Goal: Task Accomplishment & Management: Manage account settings

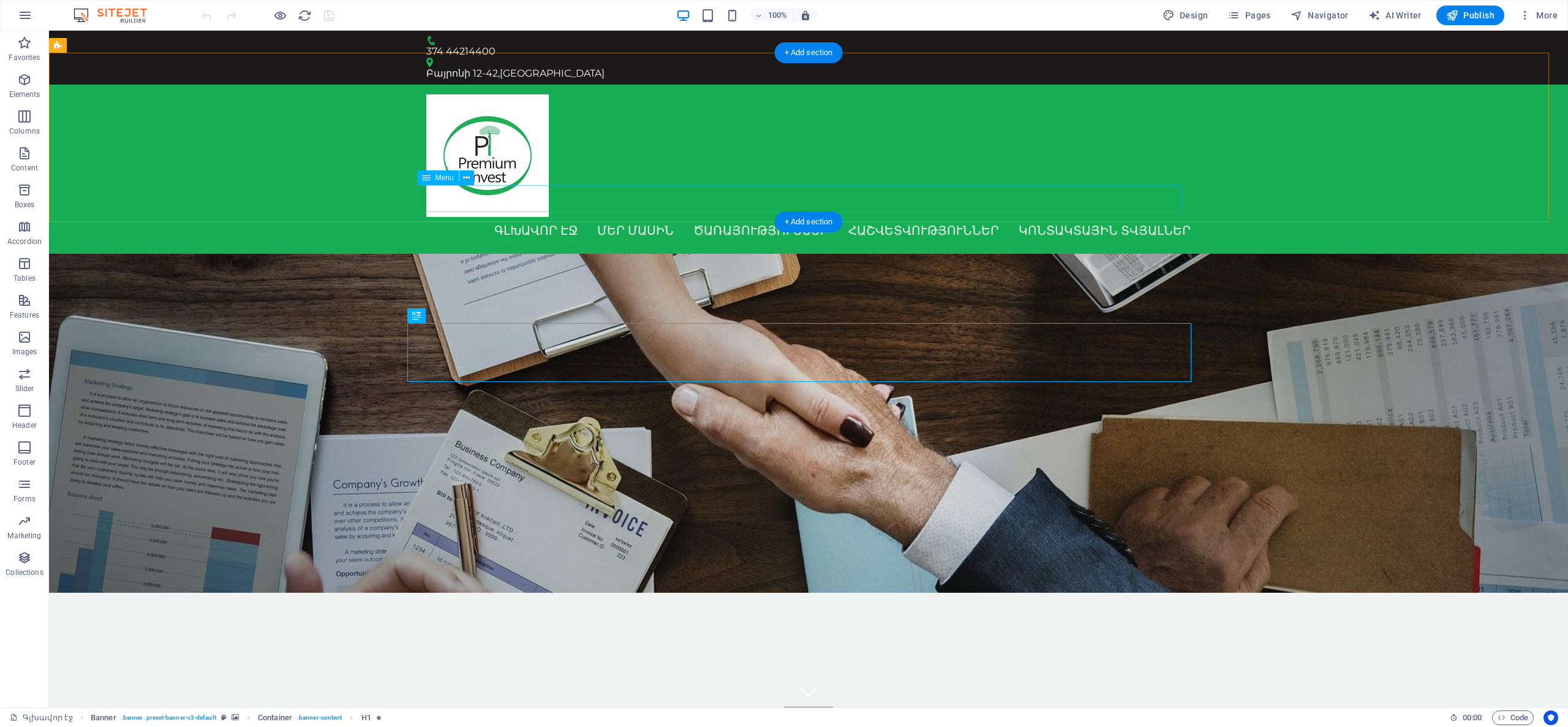
click at [1101, 217] on nav "Գլխավոր էջ Մեր մասին Ծառայություններ Հաշվետվություններ Կոնտակտային տվյալներ" at bounding box center [808, 230] width 764 height 27
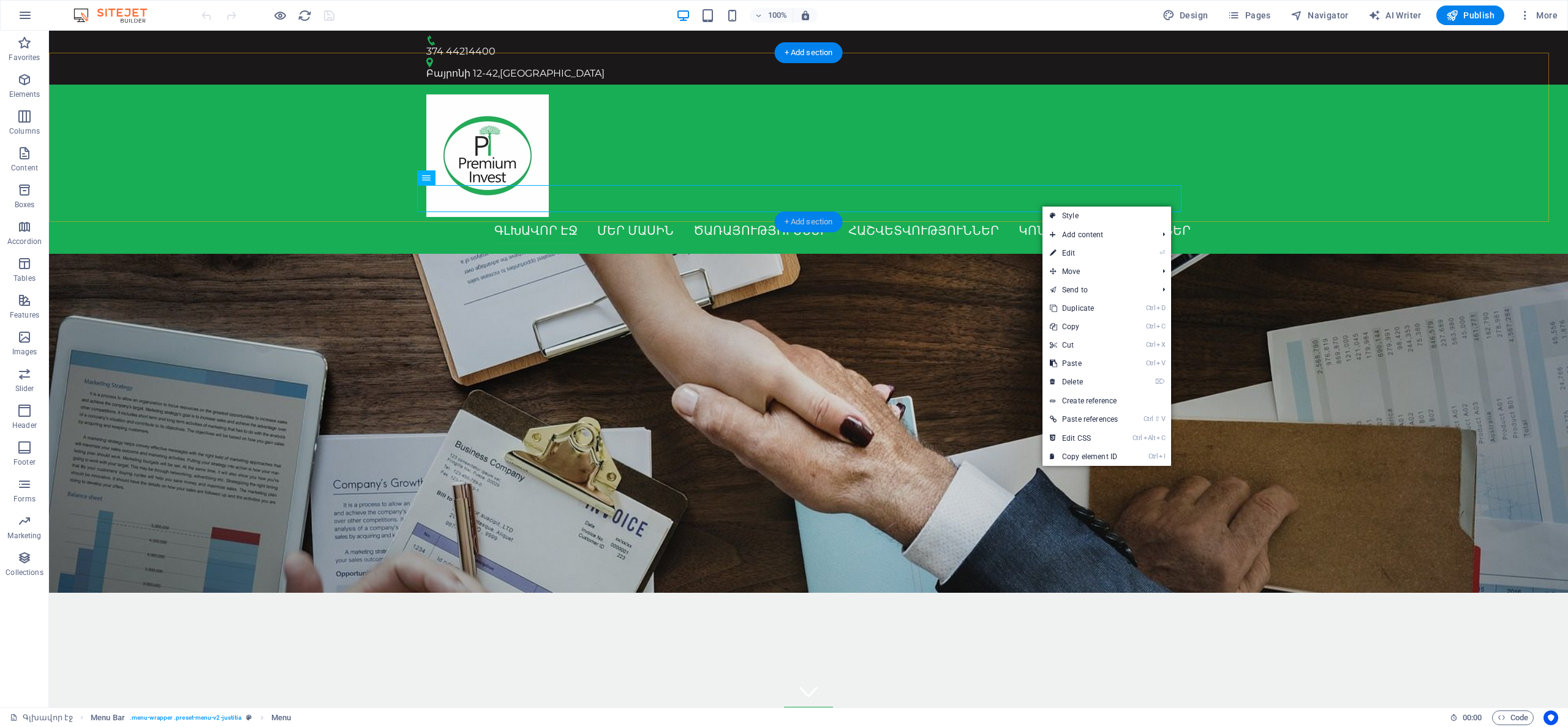
click at [826, 227] on div "+ Add section" at bounding box center [808, 222] width 68 height 21
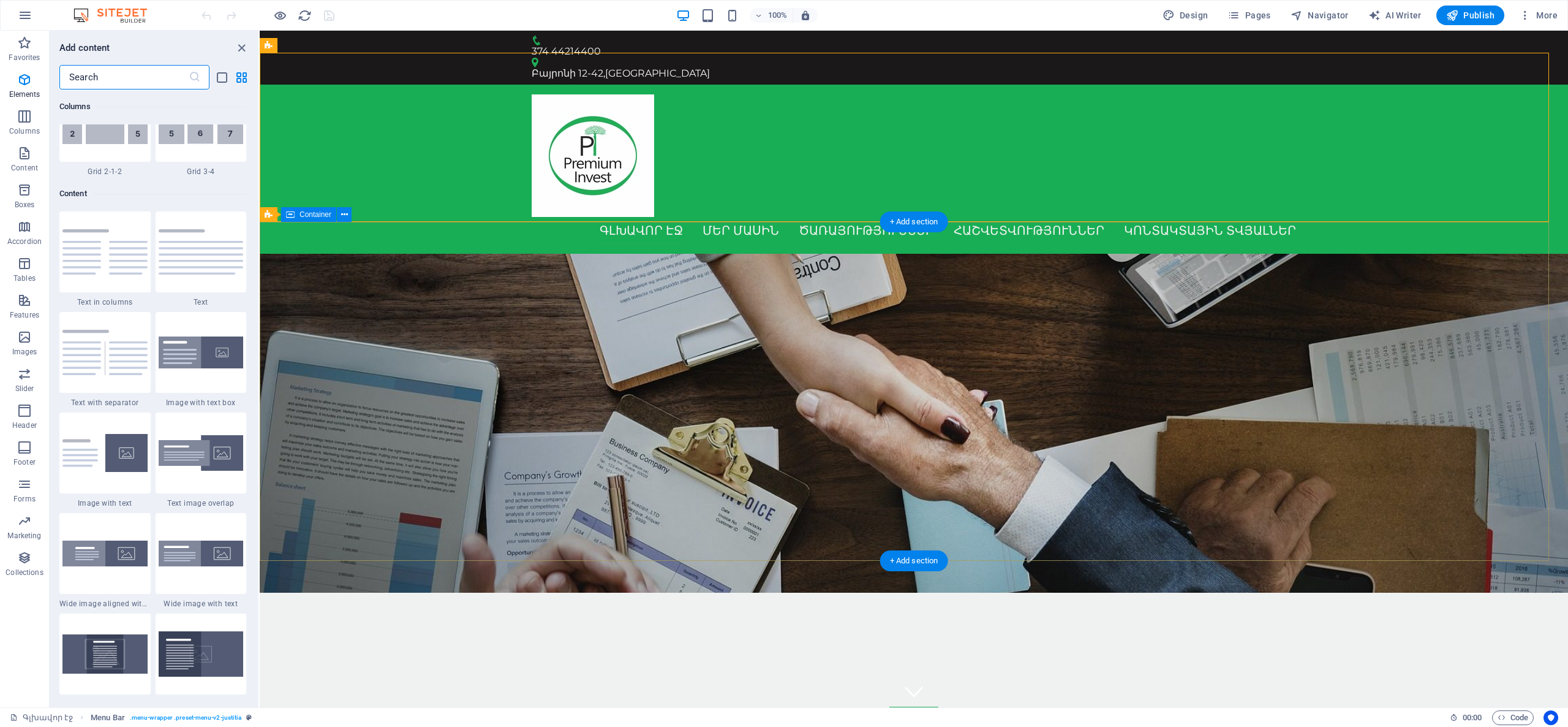
scroll to position [2143, 0]
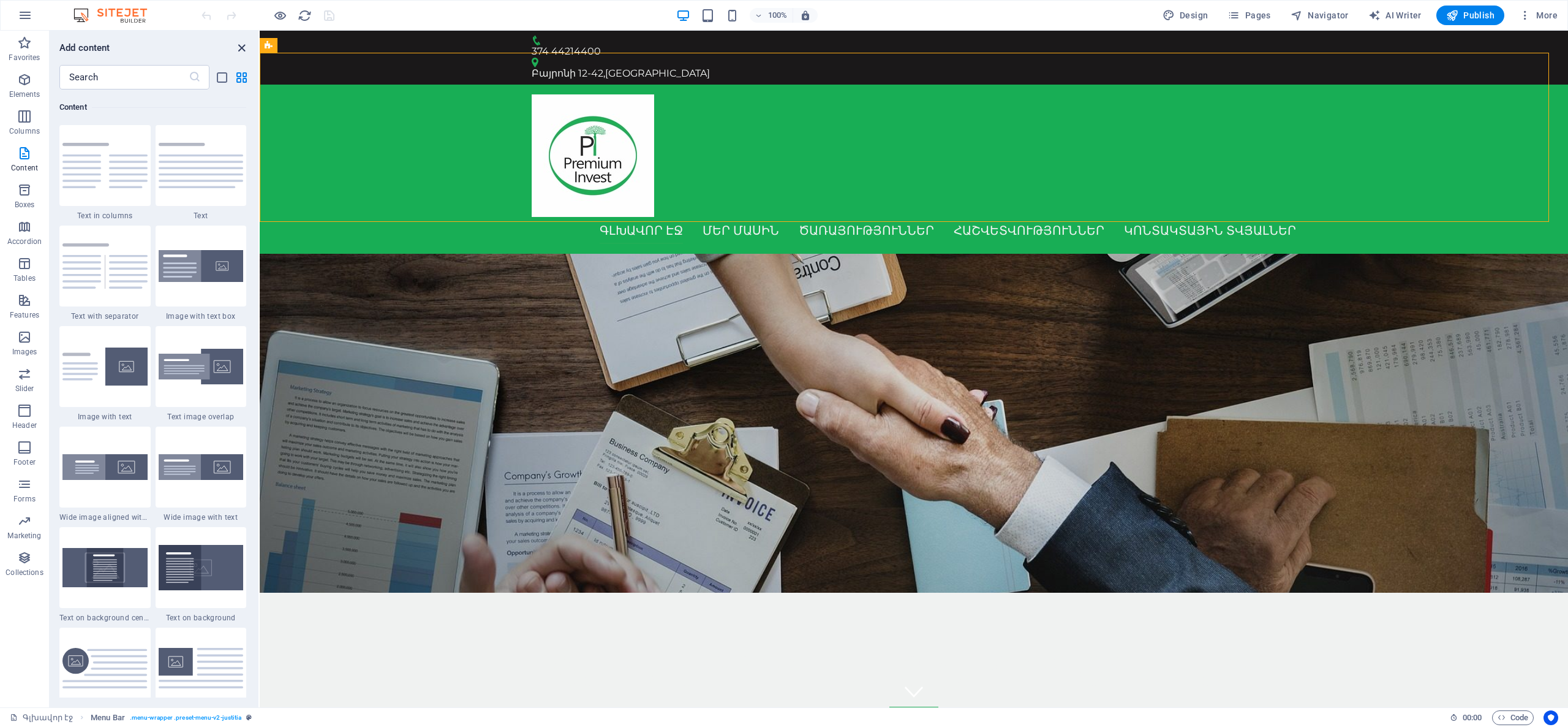
click at [245, 53] on icon "close panel" at bounding box center [241, 48] width 14 height 14
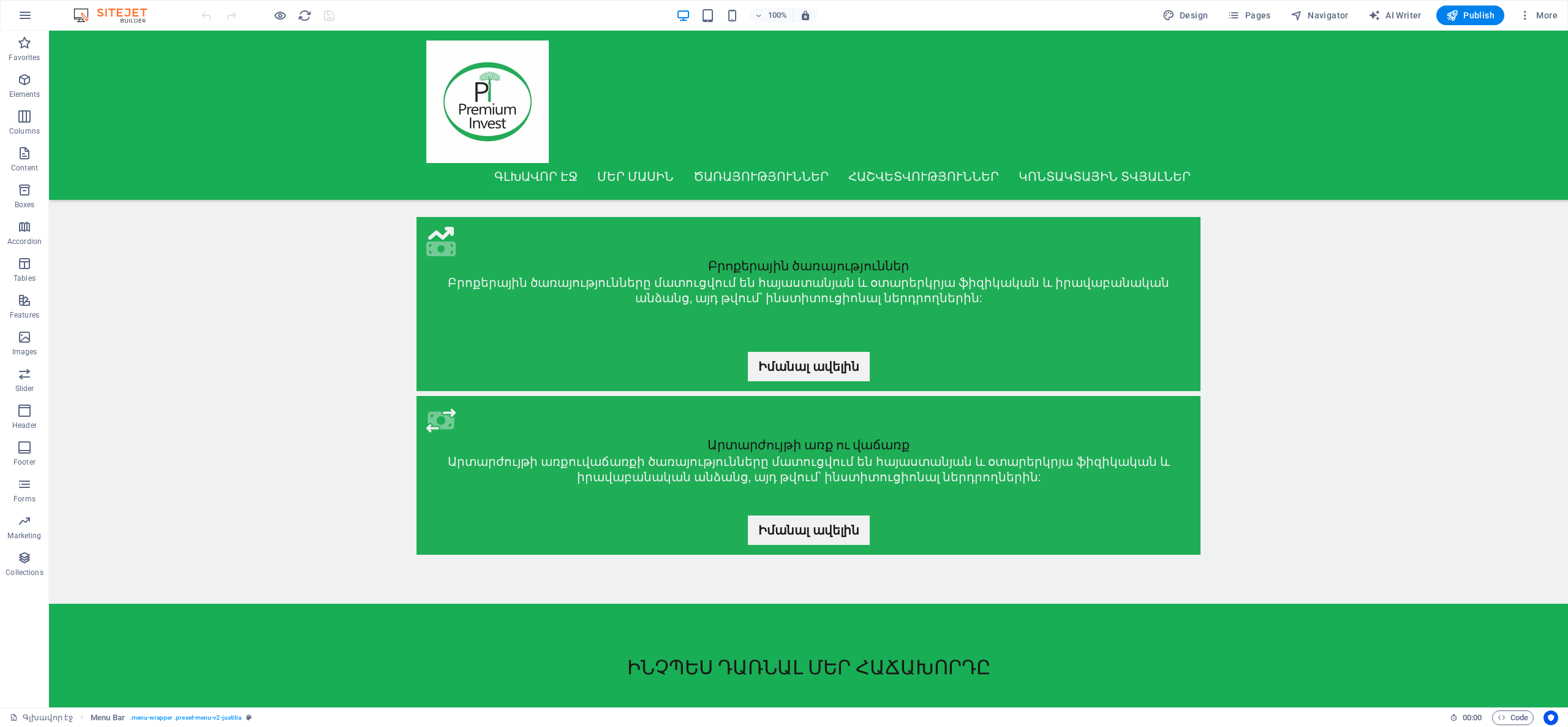
scroll to position [903, 0]
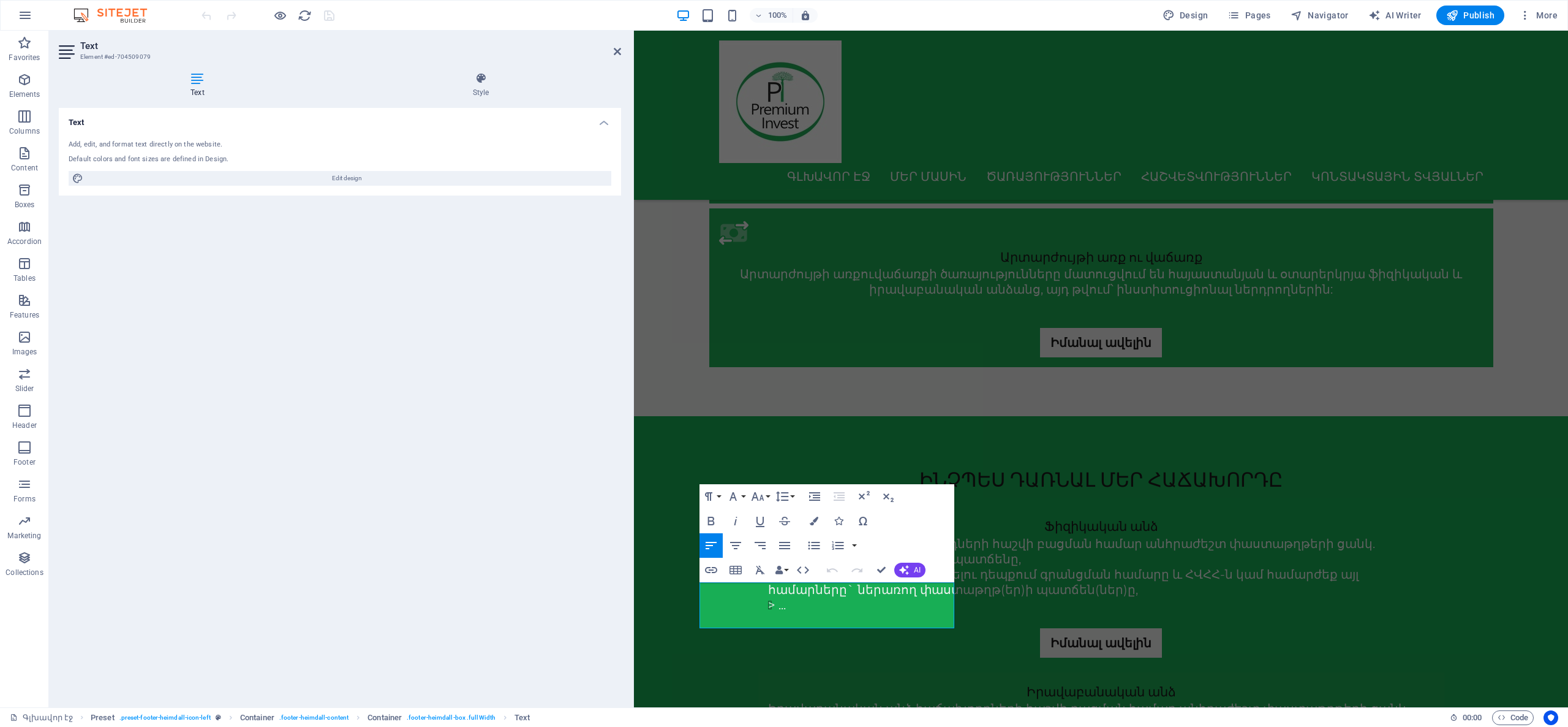
scroll to position [995, 0]
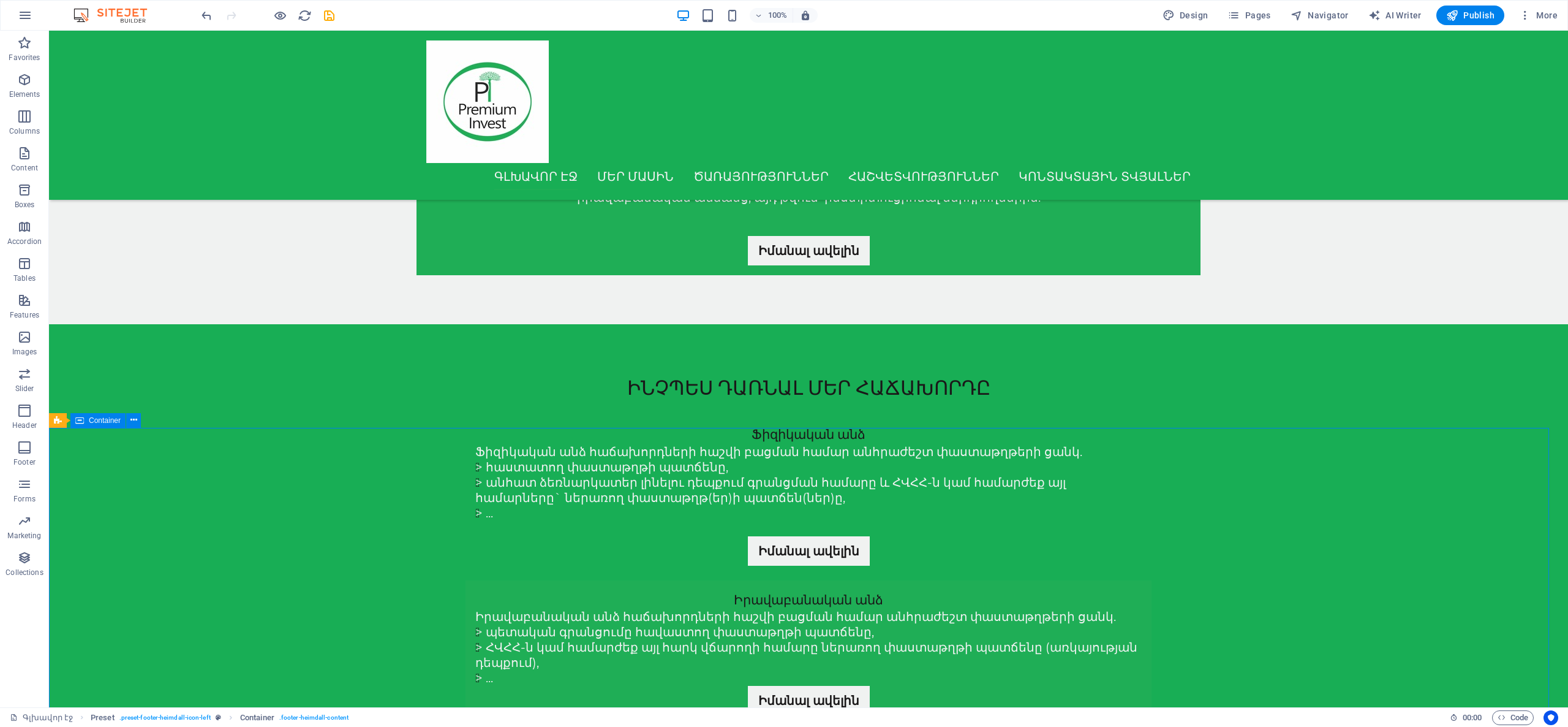
scroll to position [903, 0]
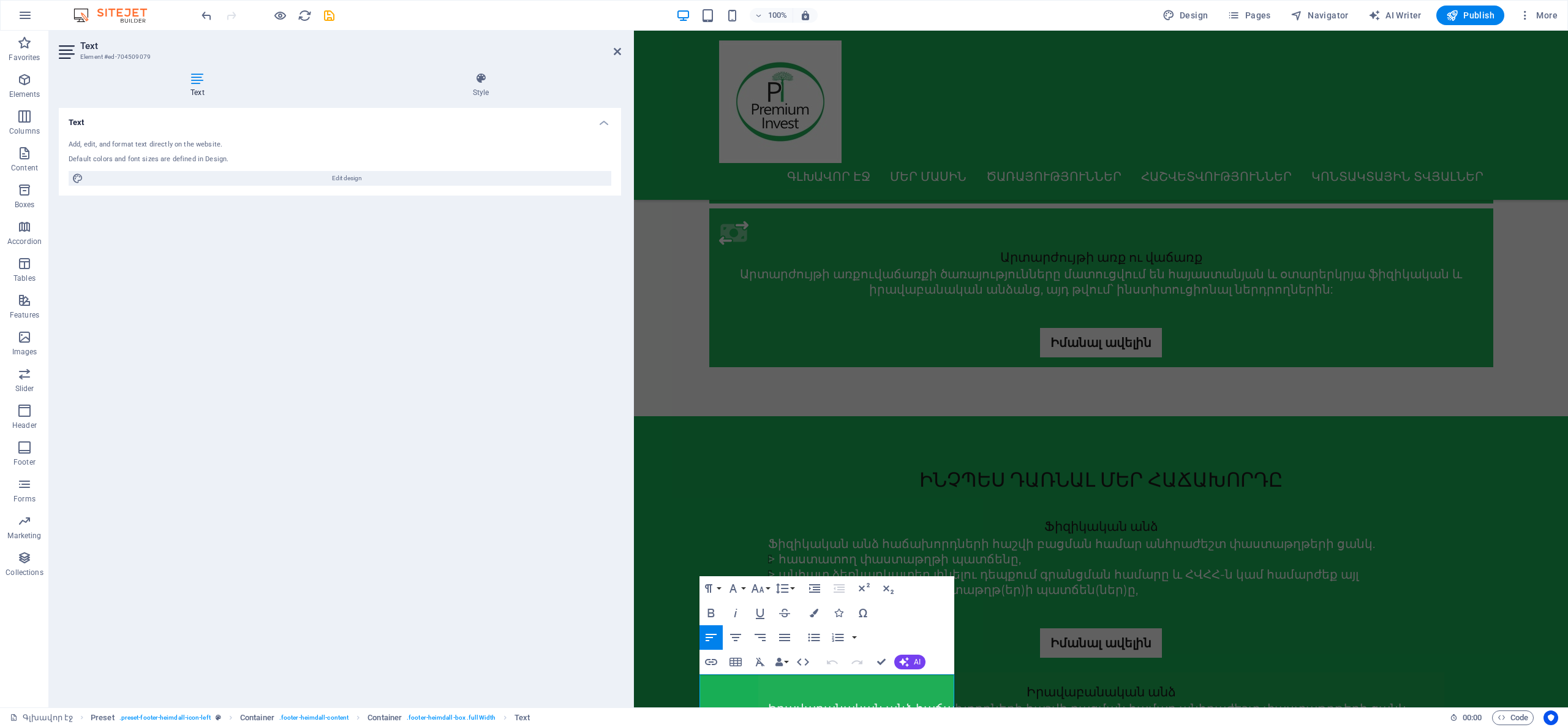
click at [393, 166] on div "Add, edit, and format text directly on the website. Default colors and font siz…" at bounding box center [340, 162] width 562 height 65
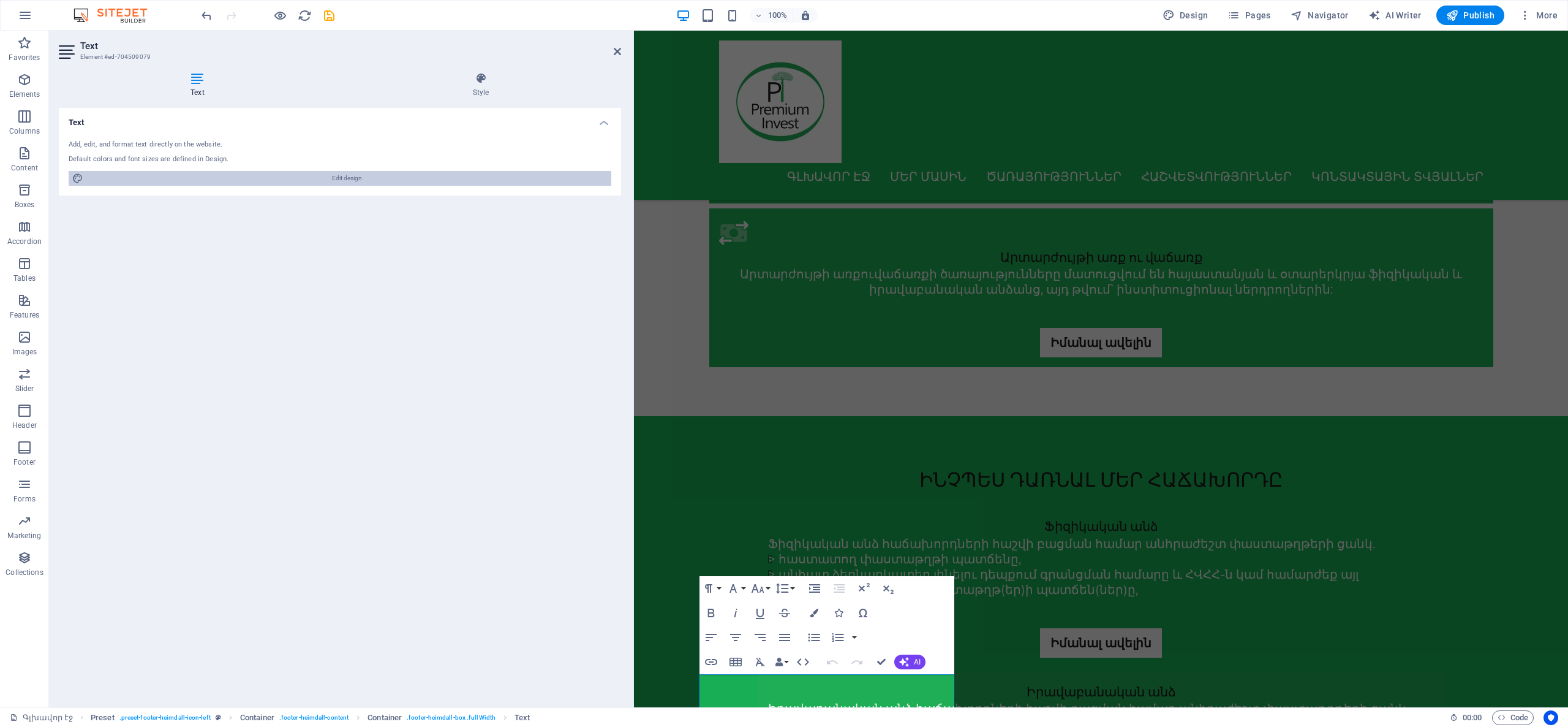
click at [391, 173] on span "Edit design" at bounding box center [347, 178] width 521 height 15
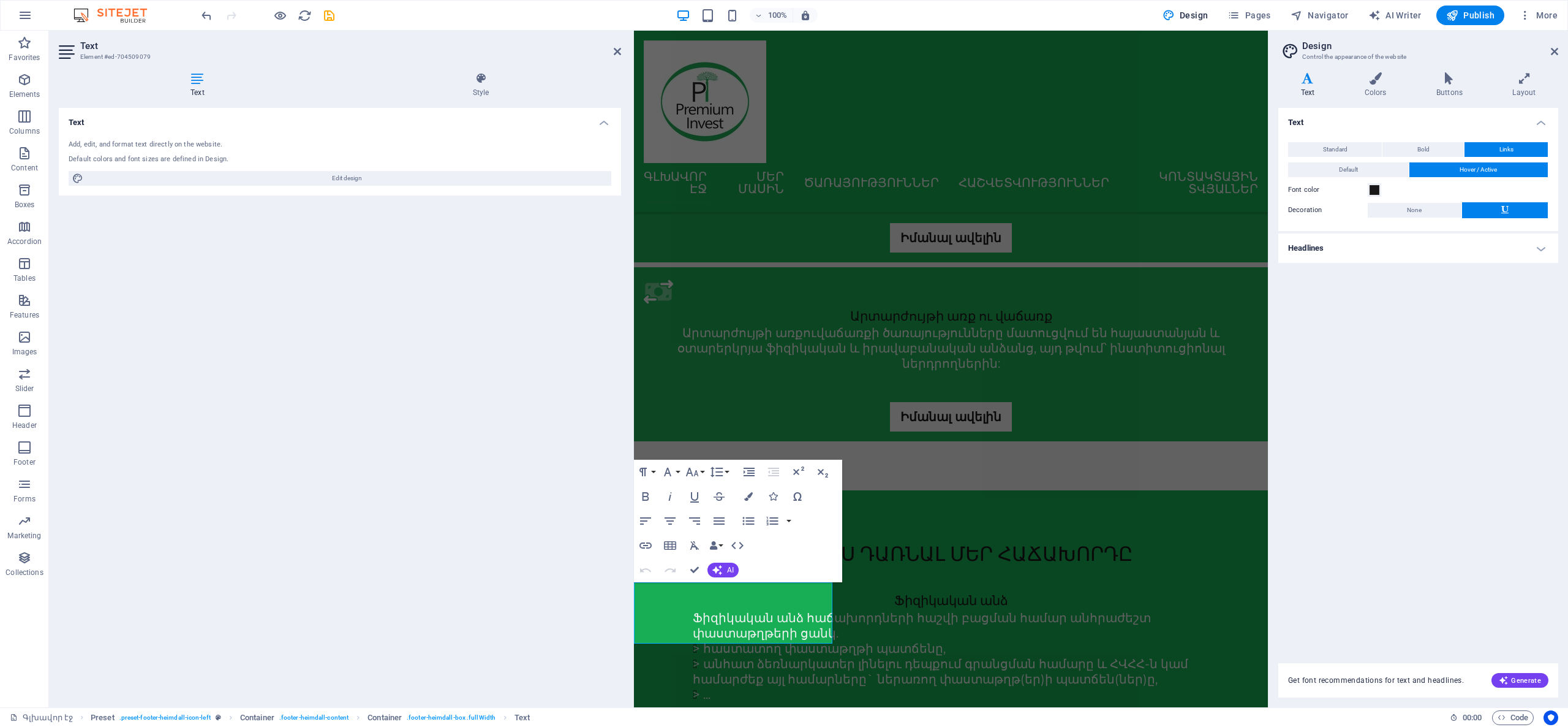
scroll to position [1261, 0]
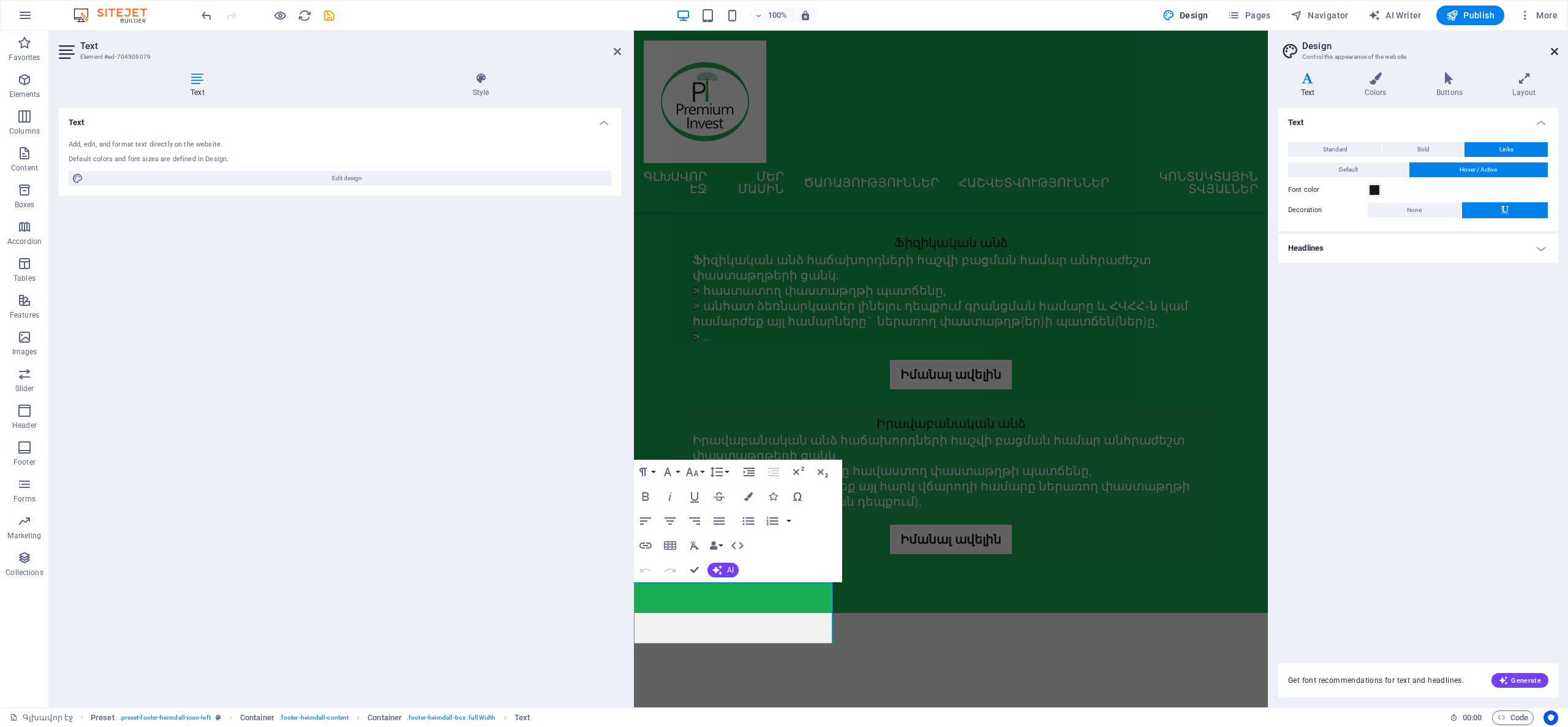
click at [1556, 52] on icon at bounding box center [1554, 52] width 7 height 10
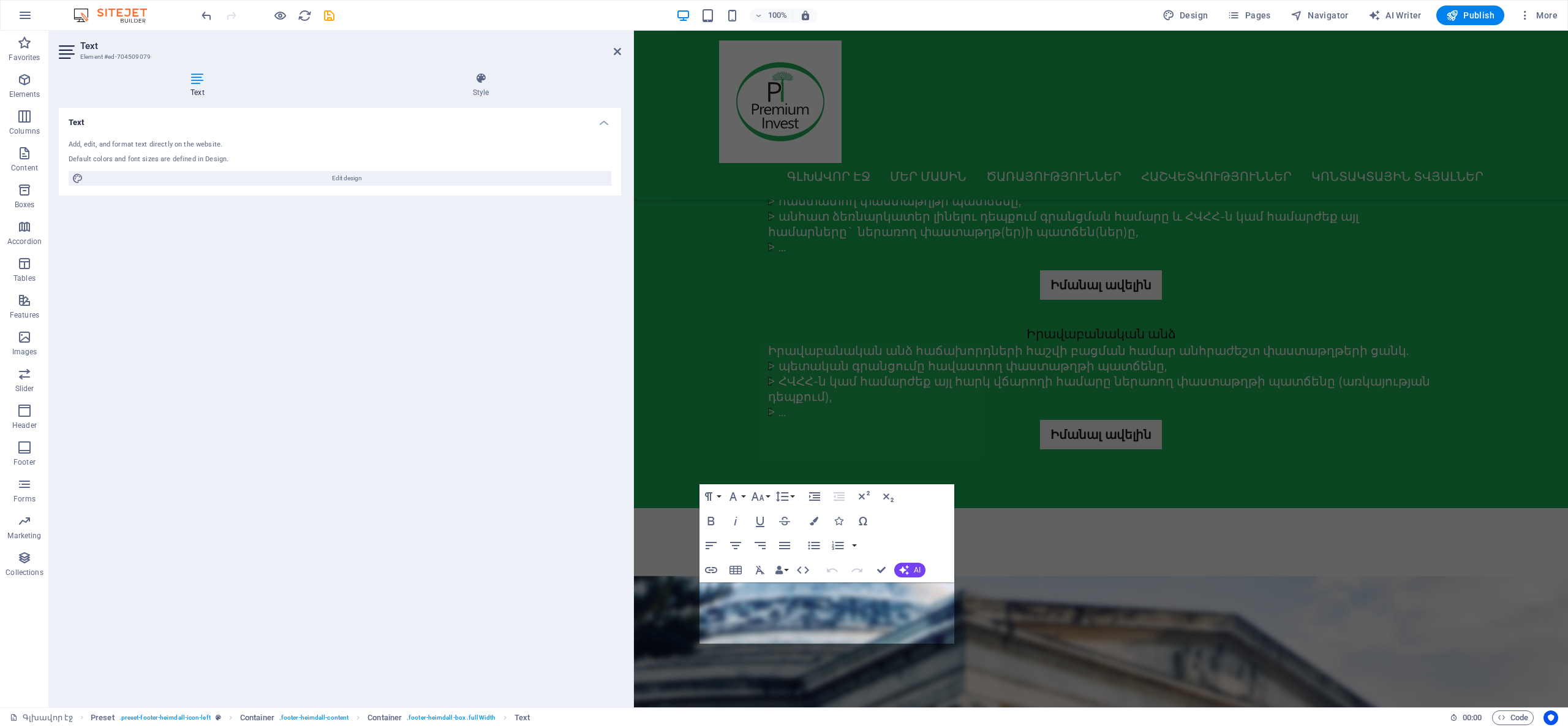
scroll to position [995, 0]
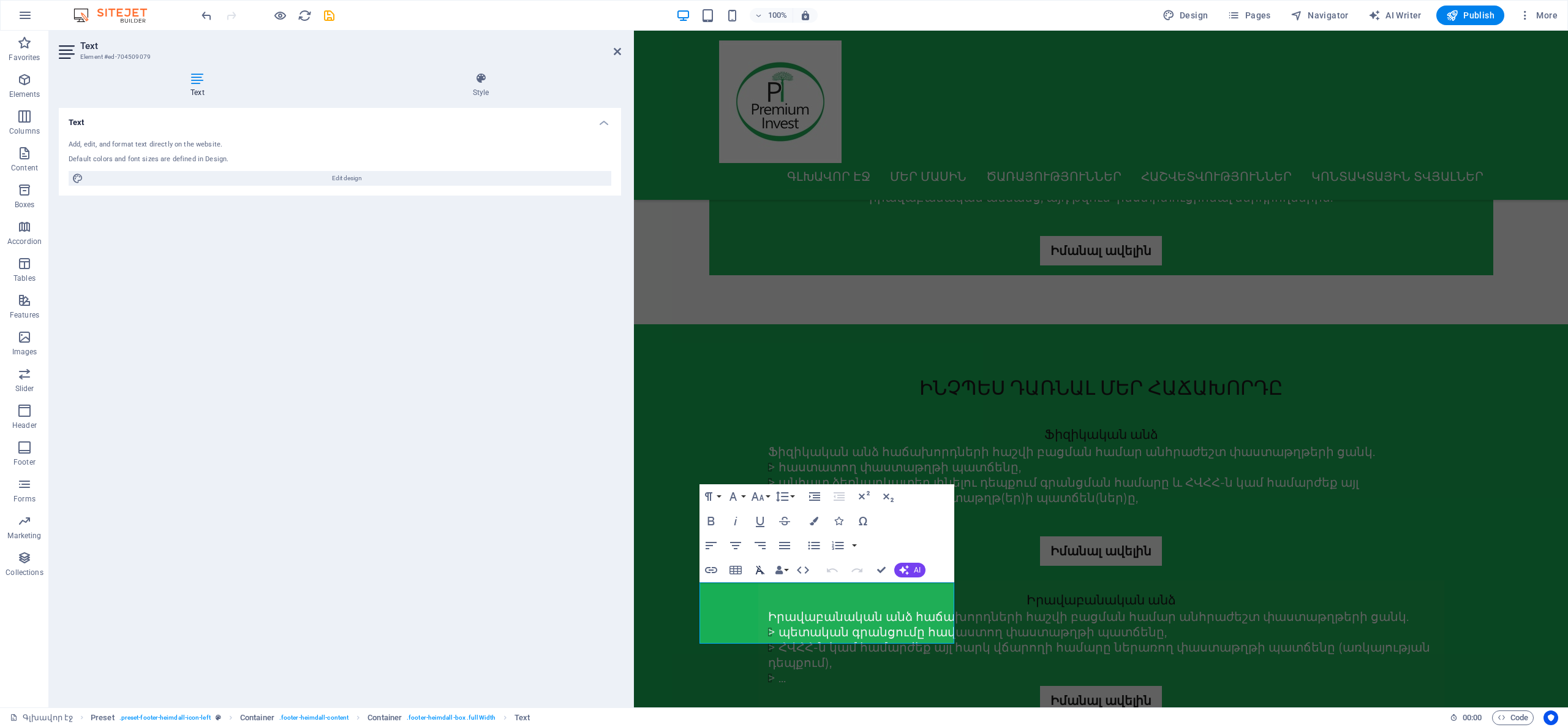
click at [768, 581] on button "Clear Formatting" at bounding box center [760, 570] width 23 height 24
drag, startPoint x: 762, startPoint y: 598, endPoint x: 745, endPoint y: 595, distance: 17.3
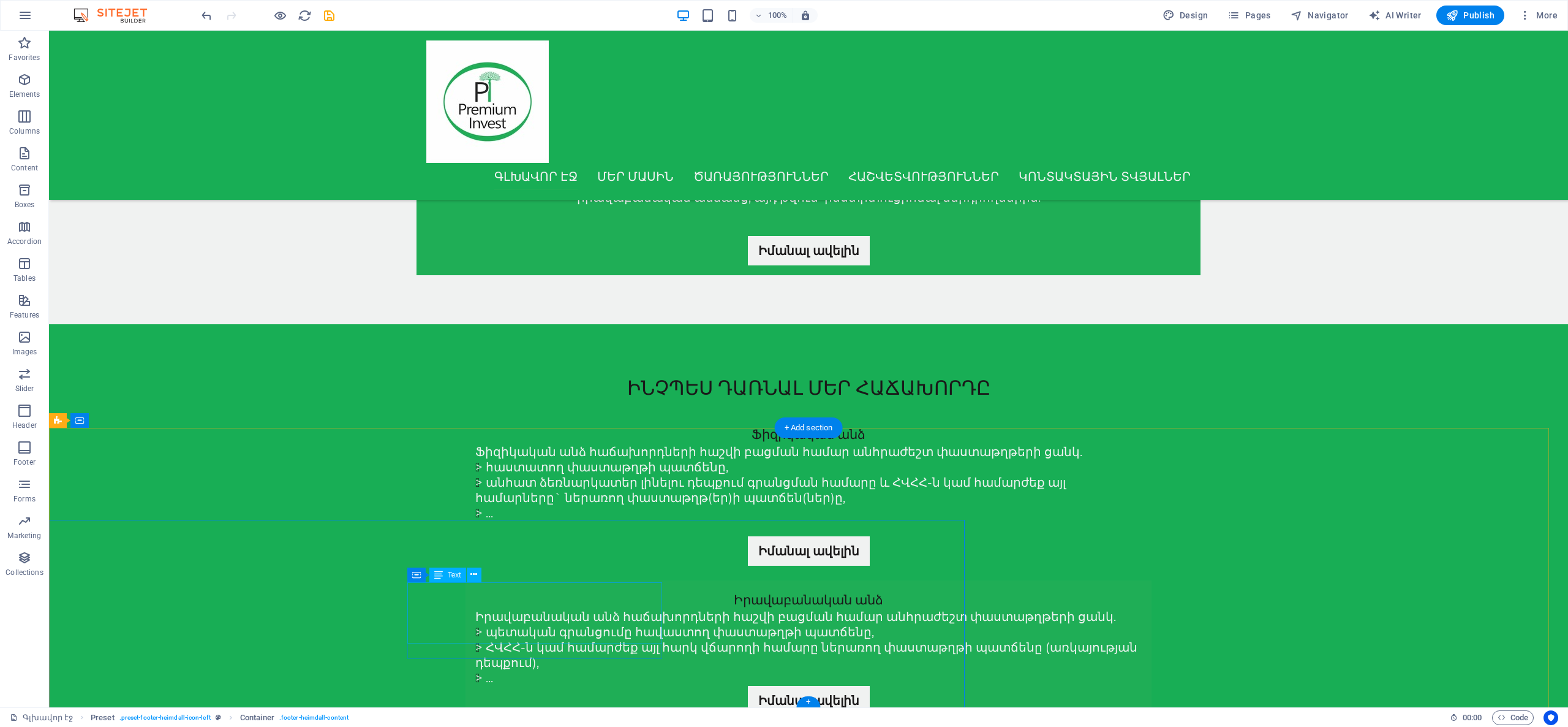
scroll to position [903, 0]
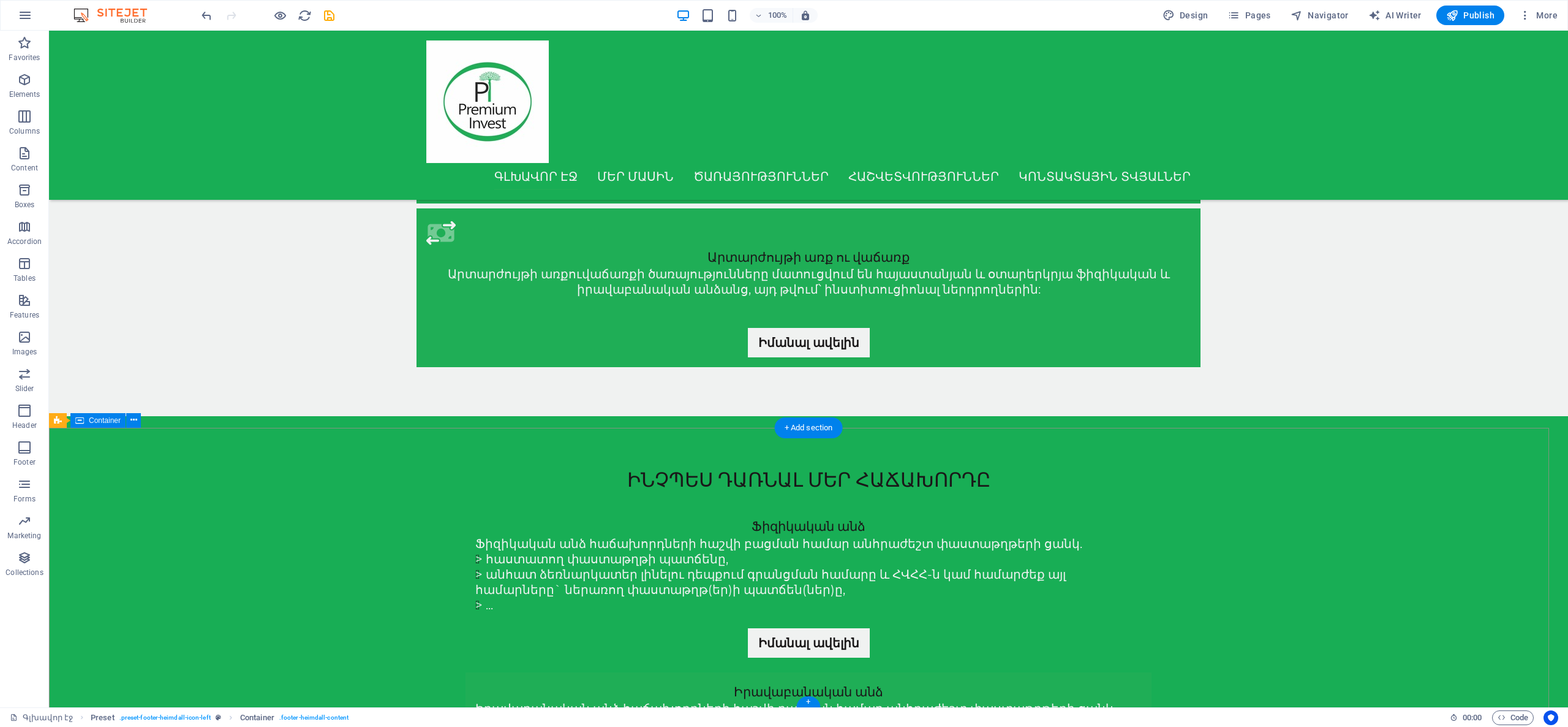
click at [1247, 16] on span "Pages" at bounding box center [1249, 15] width 43 height 13
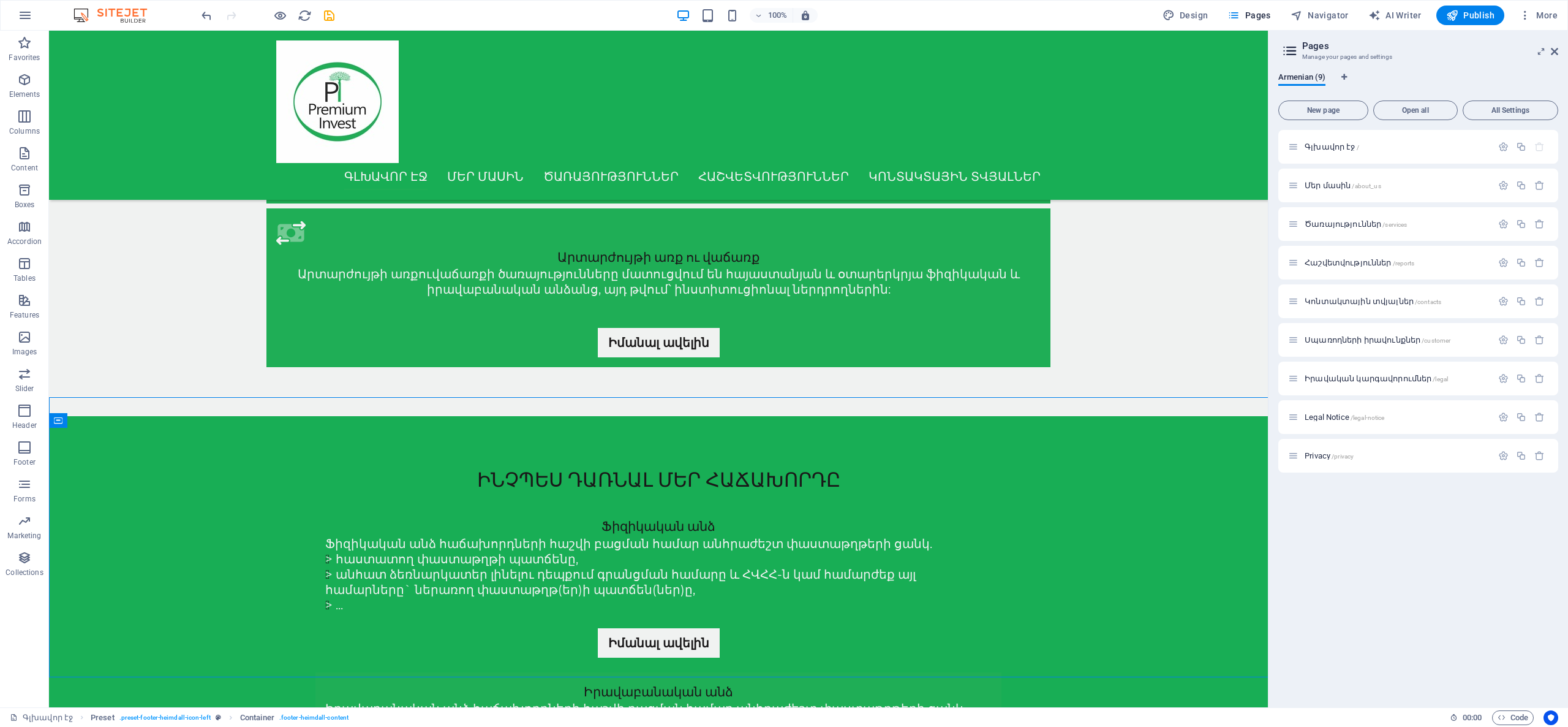
scroll to position [934, 0]
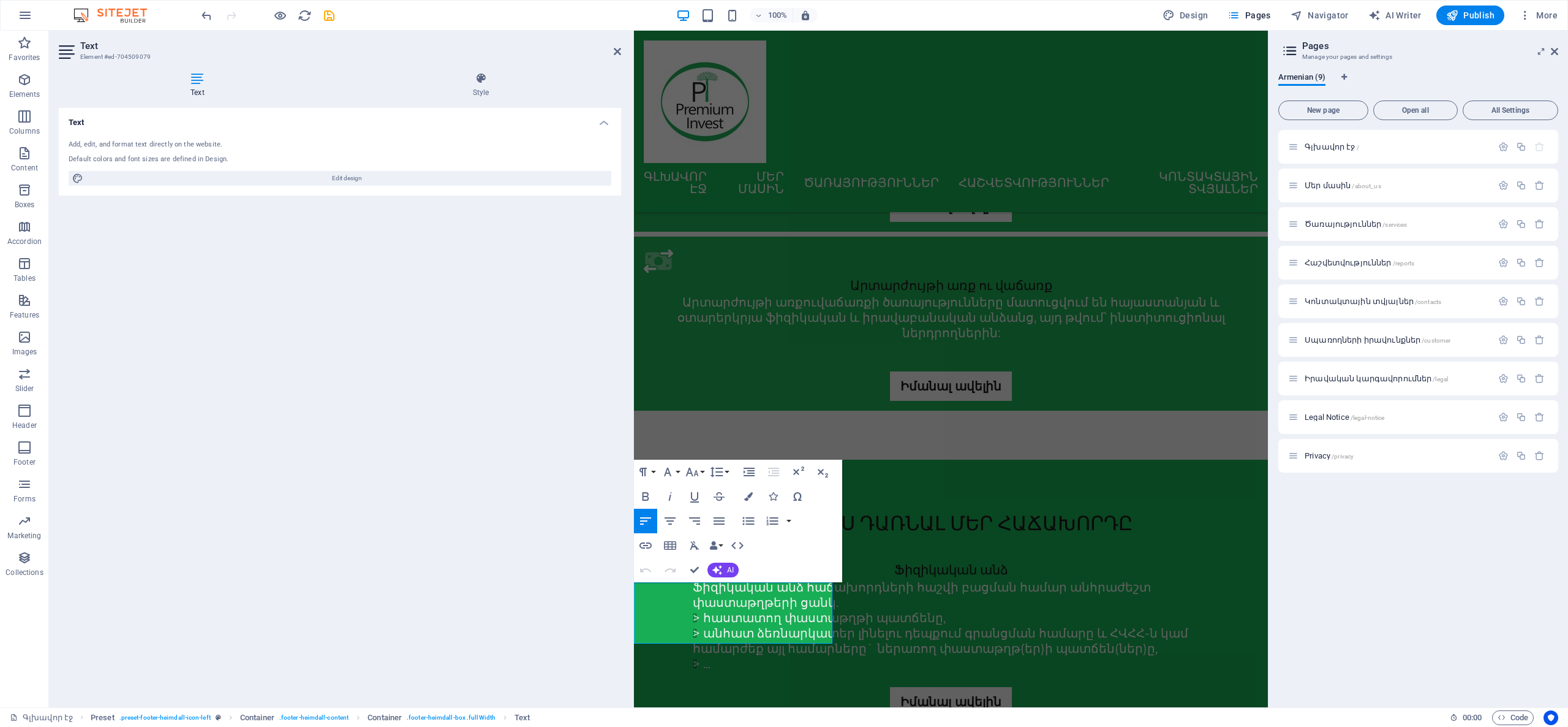
scroll to position [1261, 0]
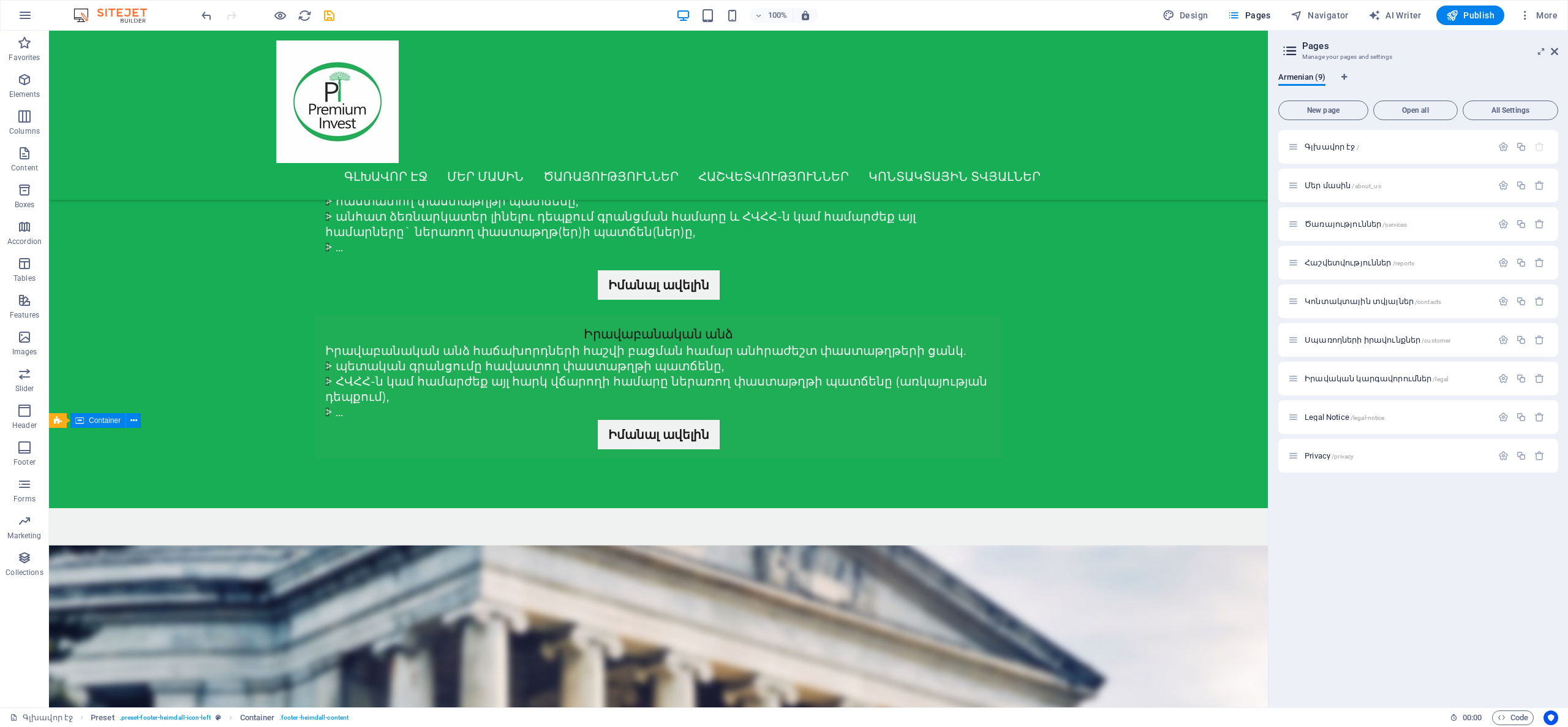
scroll to position [934, 0]
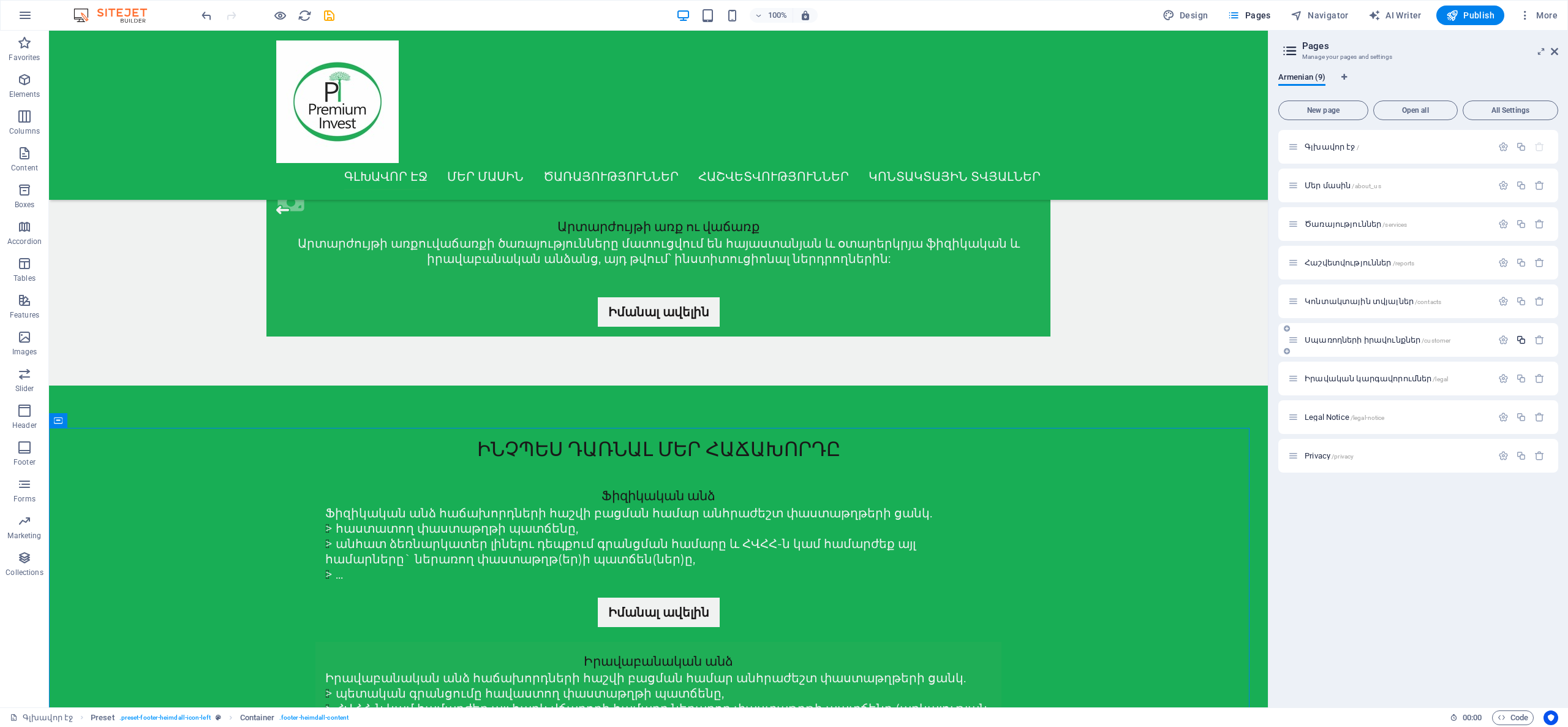
click at [1524, 340] on icon "button" at bounding box center [1521, 340] width 11 height 11
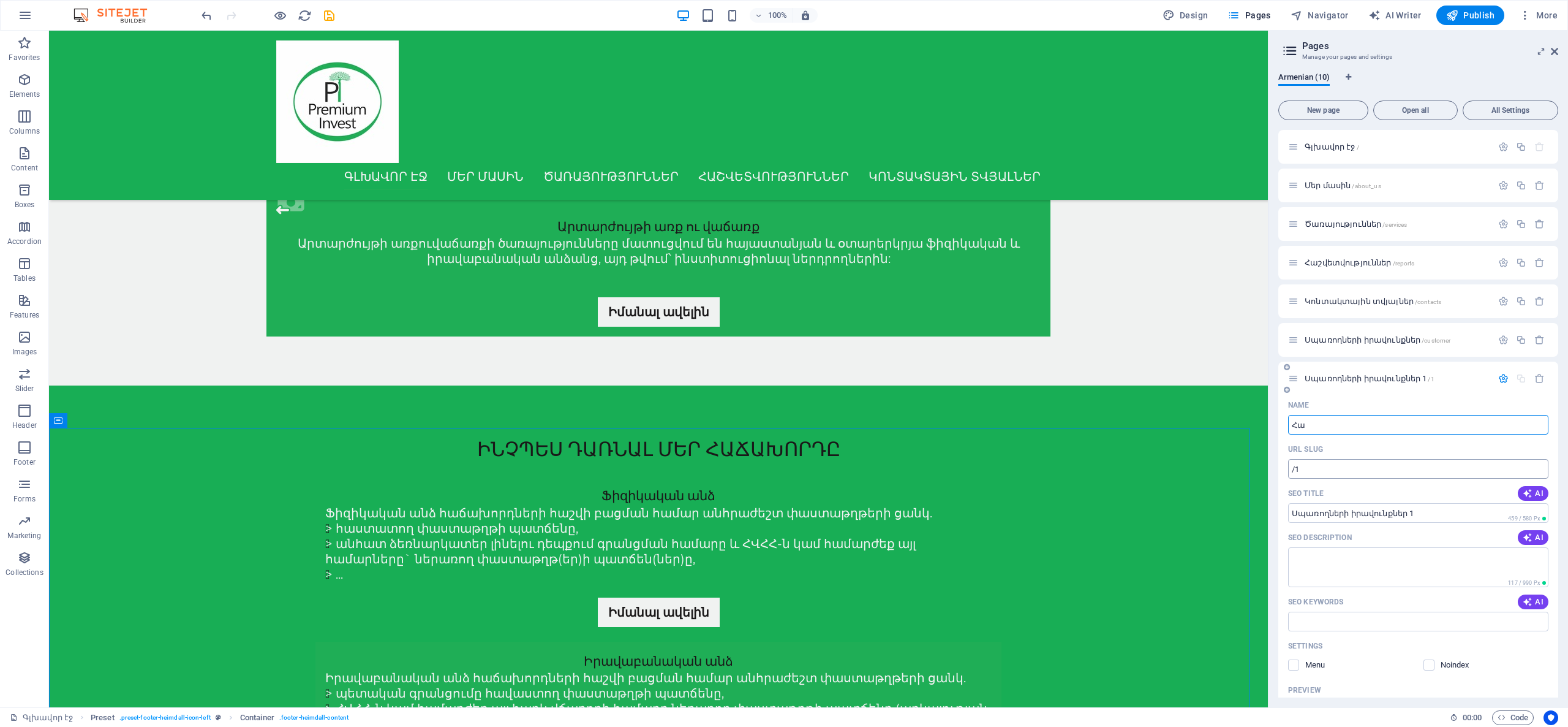
type input "Հայ"
type input "/"
type input "Հա"
type input "Հայ"
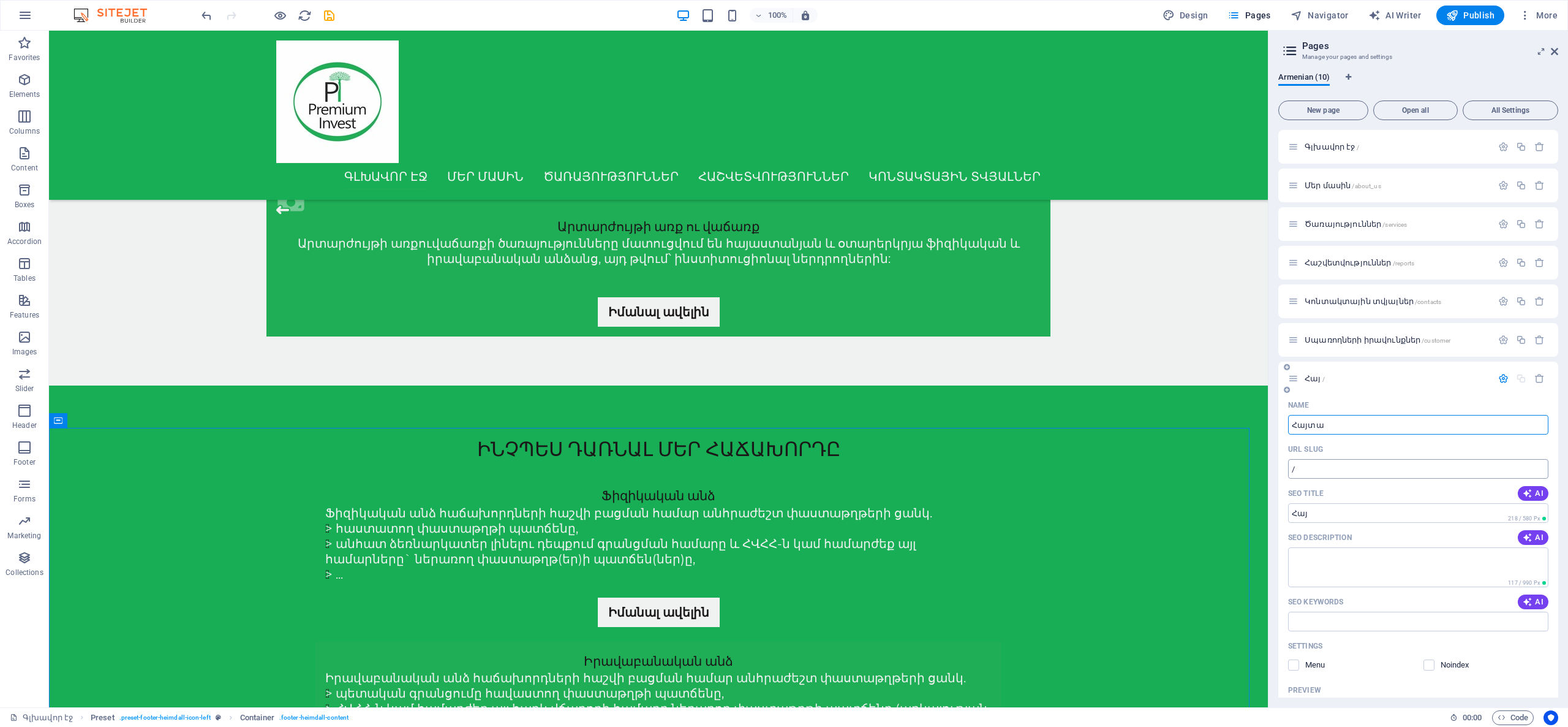
type input "Հայտա"
type input "Հայտարարությու"
type input "Հայտարարություններ"
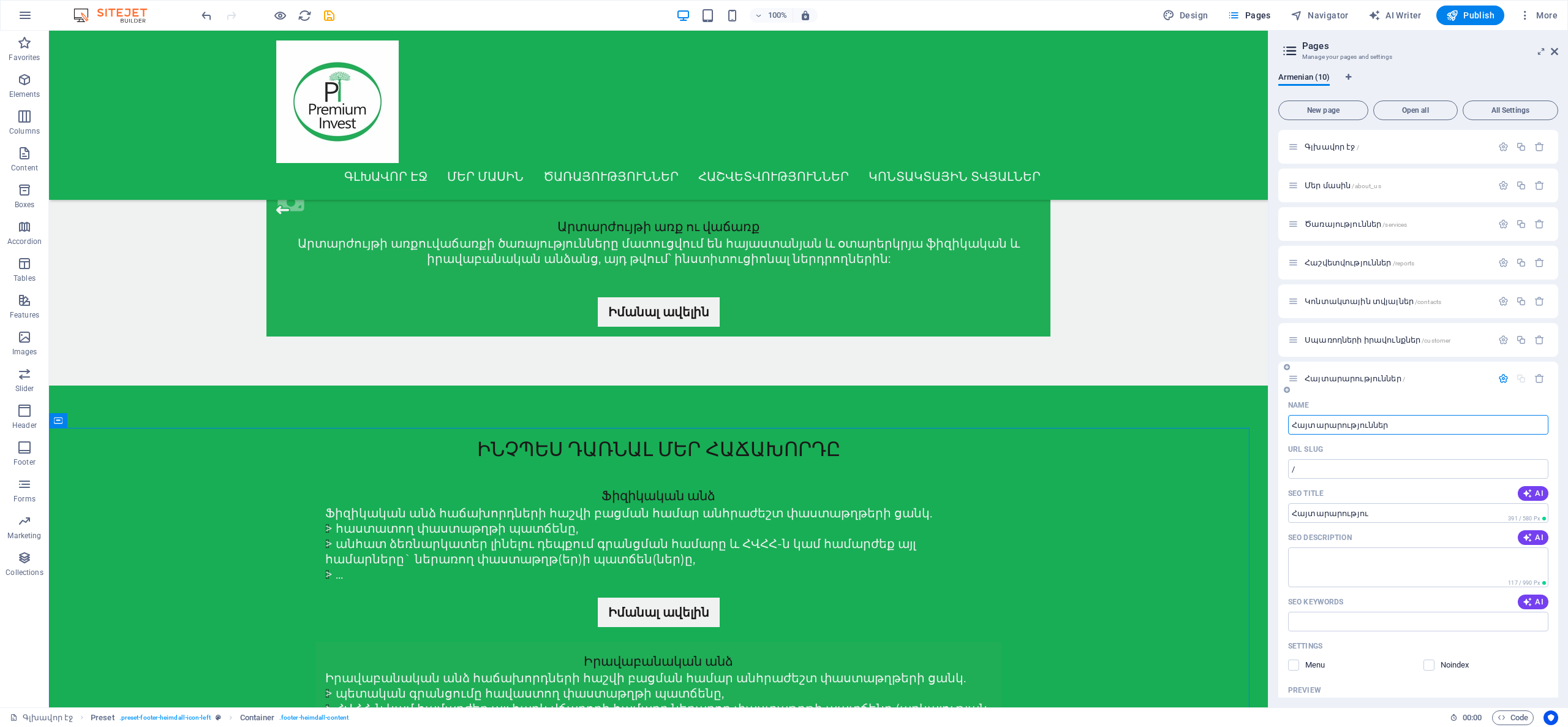
type input "Հայտարարություններ"
click at [1385, 508] on input "Հայտարարություններ" at bounding box center [1418, 513] width 260 height 20
click at [1379, 341] on span "Սպառողների իրավունքներ /customer" at bounding box center [1377, 340] width 146 height 9
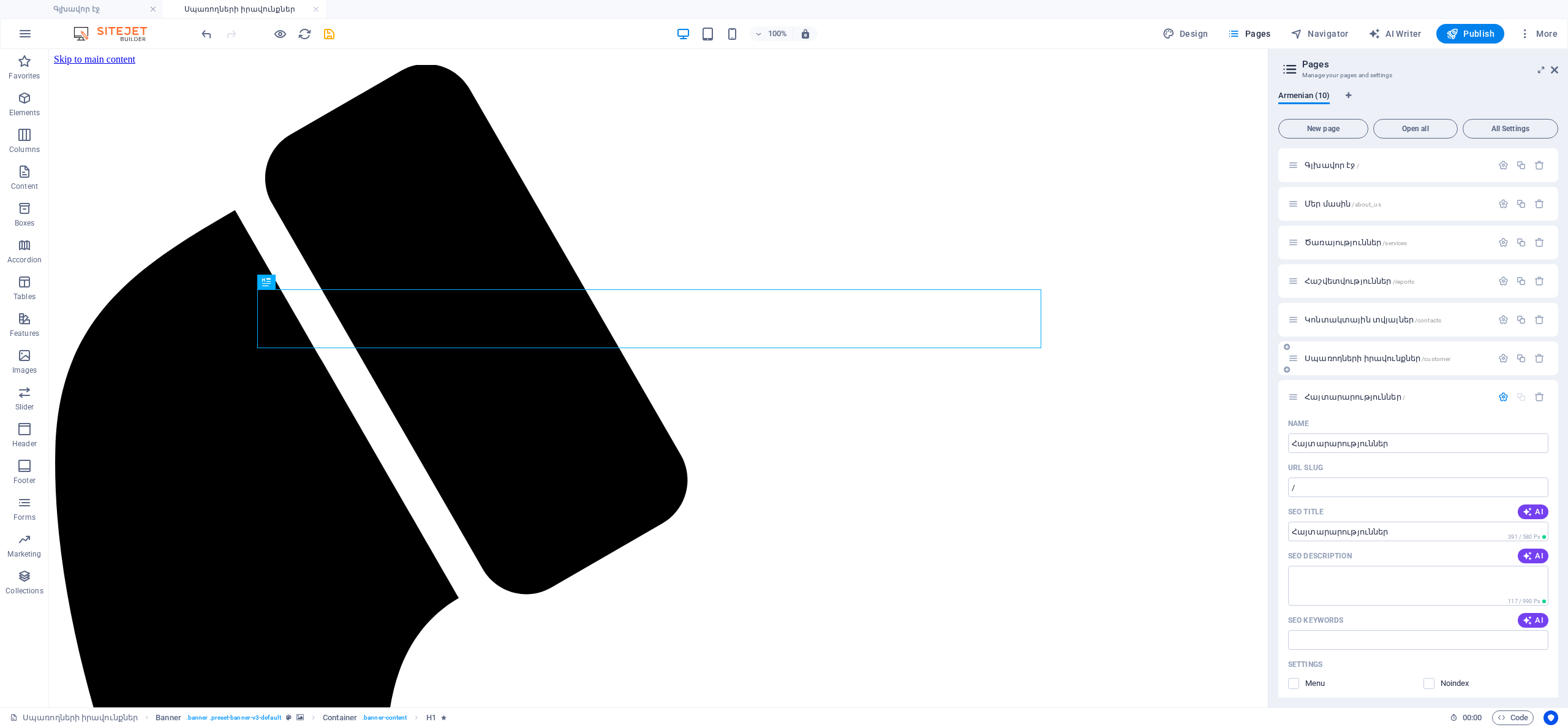
scroll to position [0, 0]
click at [1341, 360] on span "Սպառողների իրավունքներ /customer" at bounding box center [1377, 358] width 146 height 9
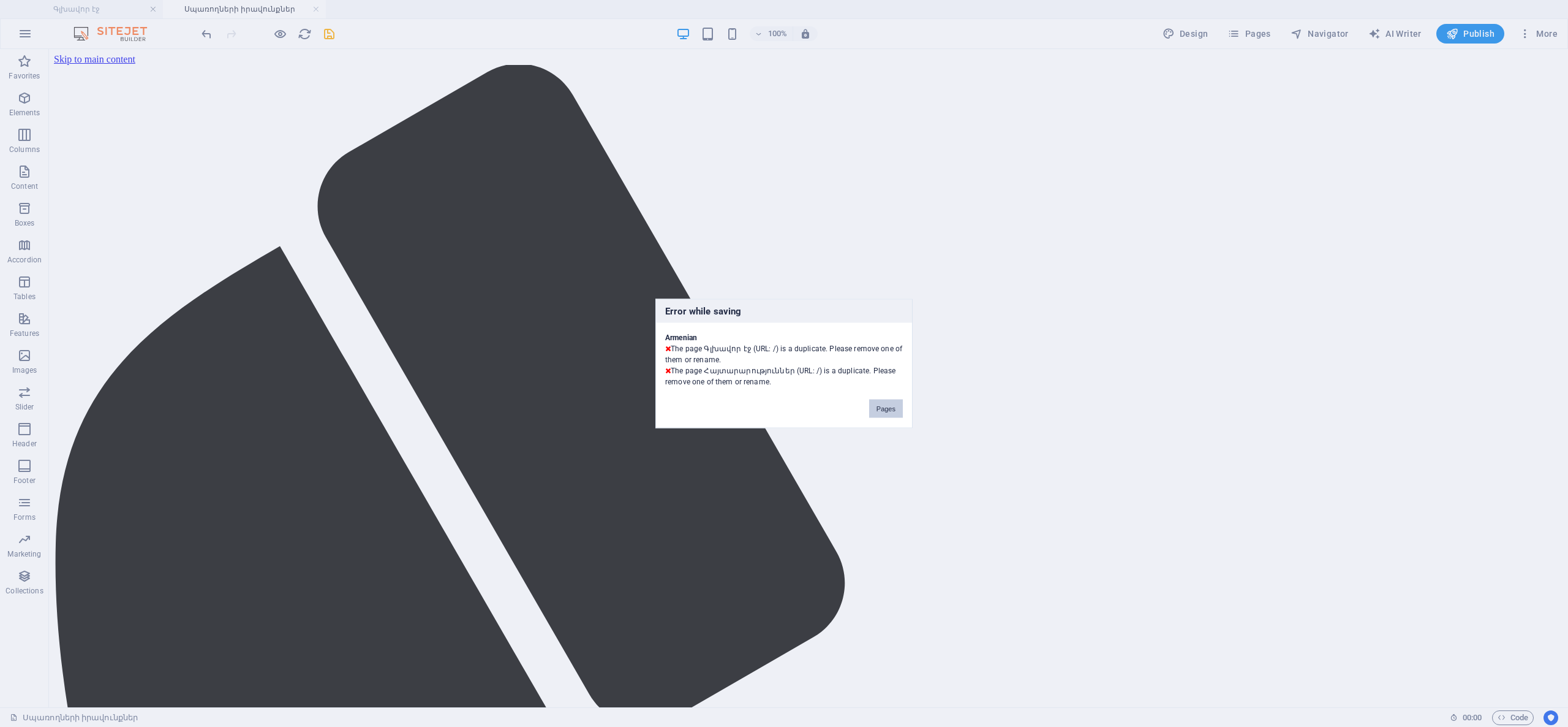
click at [882, 412] on button "Pages" at bounding box center [886, 409] width 34 height 18
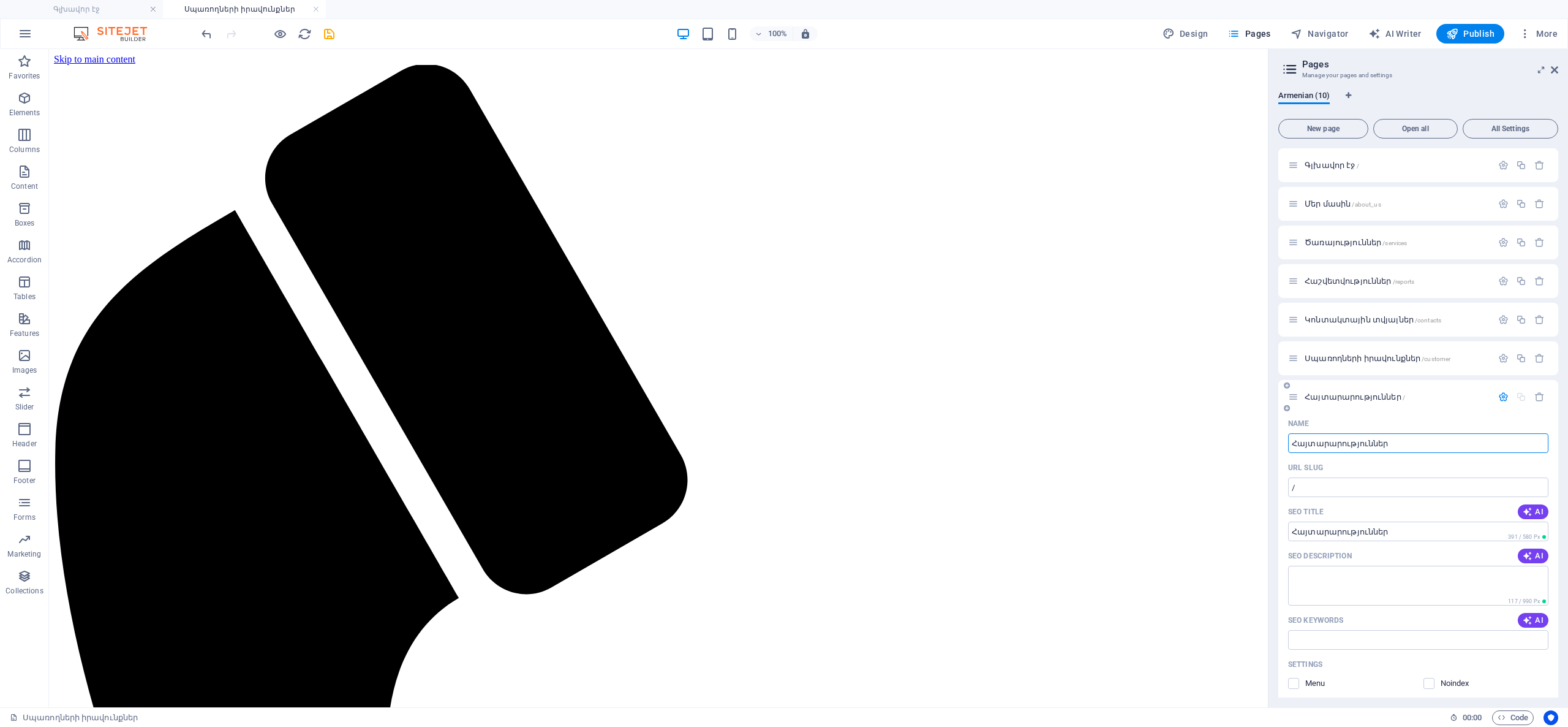
click at [1392, 444] on input "Հայտարարություններ" at bounding box center [1418, 443] width 260 height 20
click at [1338, 487] on input "/" at bounding box center [1418, 487] width 260 height 20
type input "/announcements"
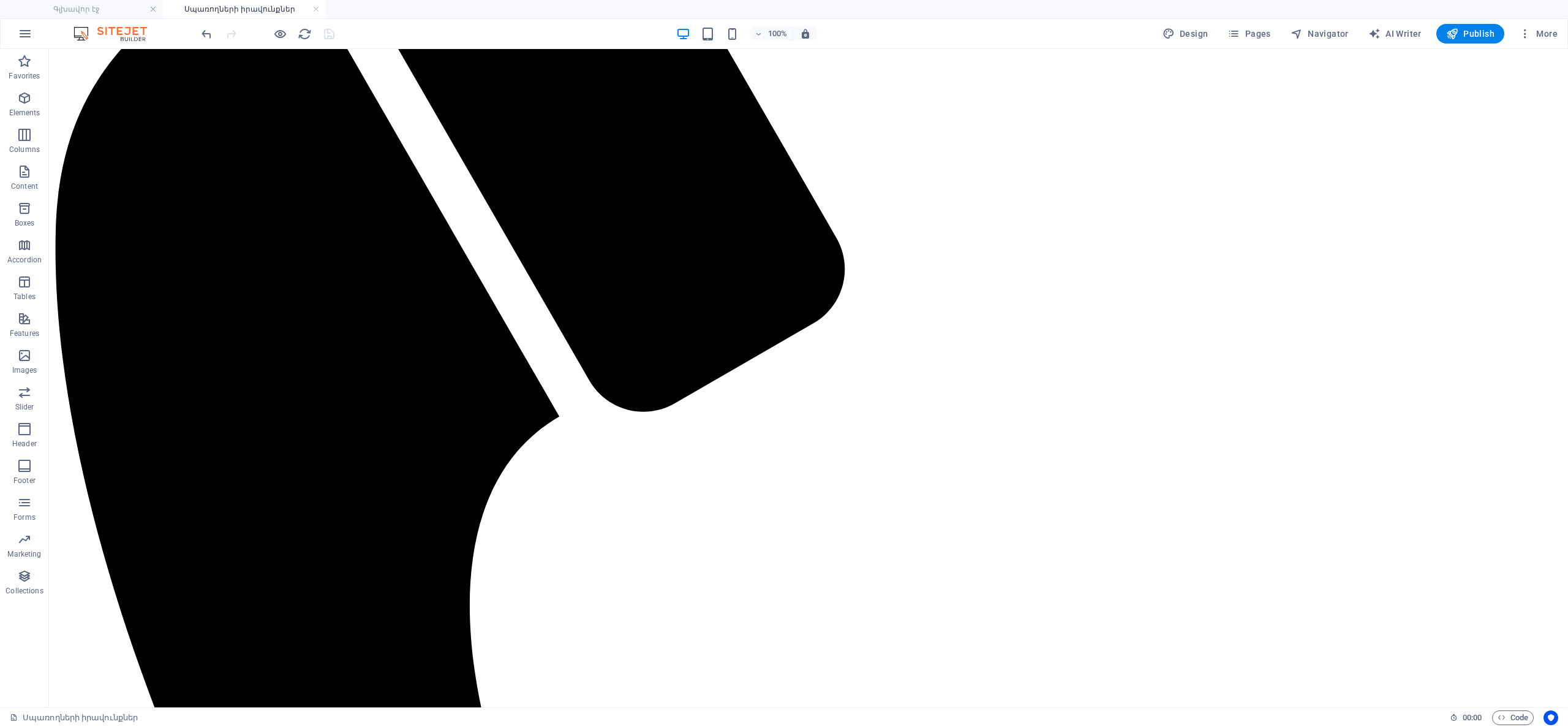
scroll to position [656, 0]
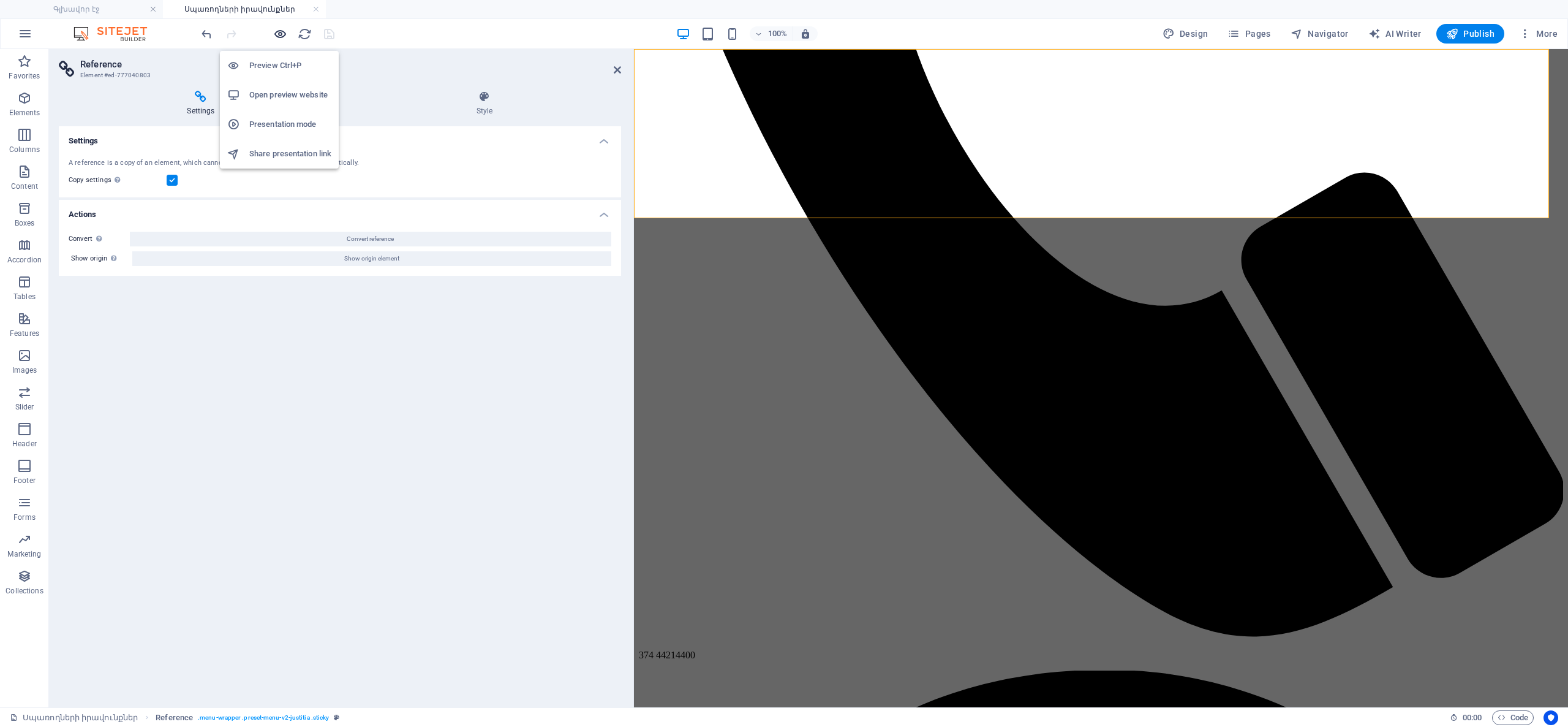
click at [277, 34] on icon "button" at bounding box center [280, 34] width 14 height 14
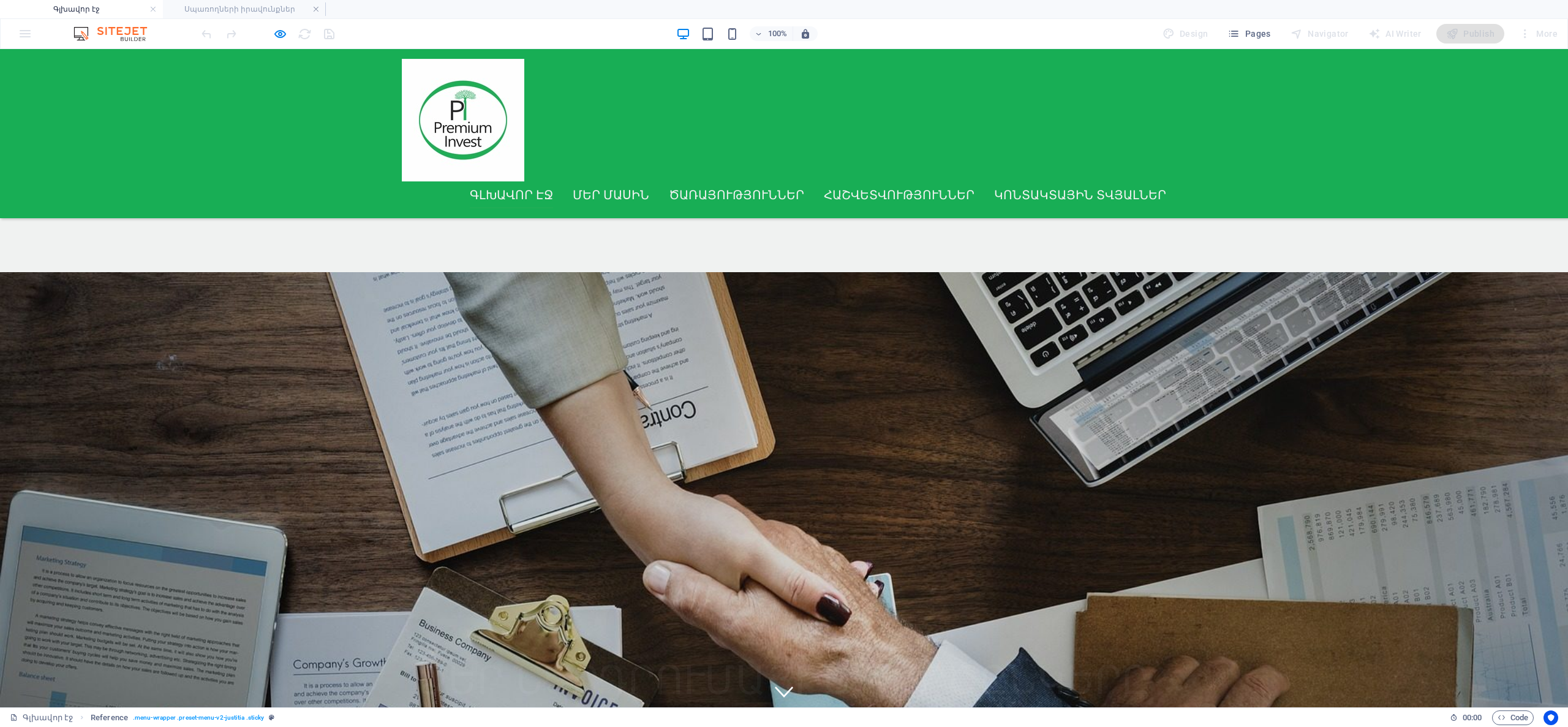
scroll to position [913, 0]
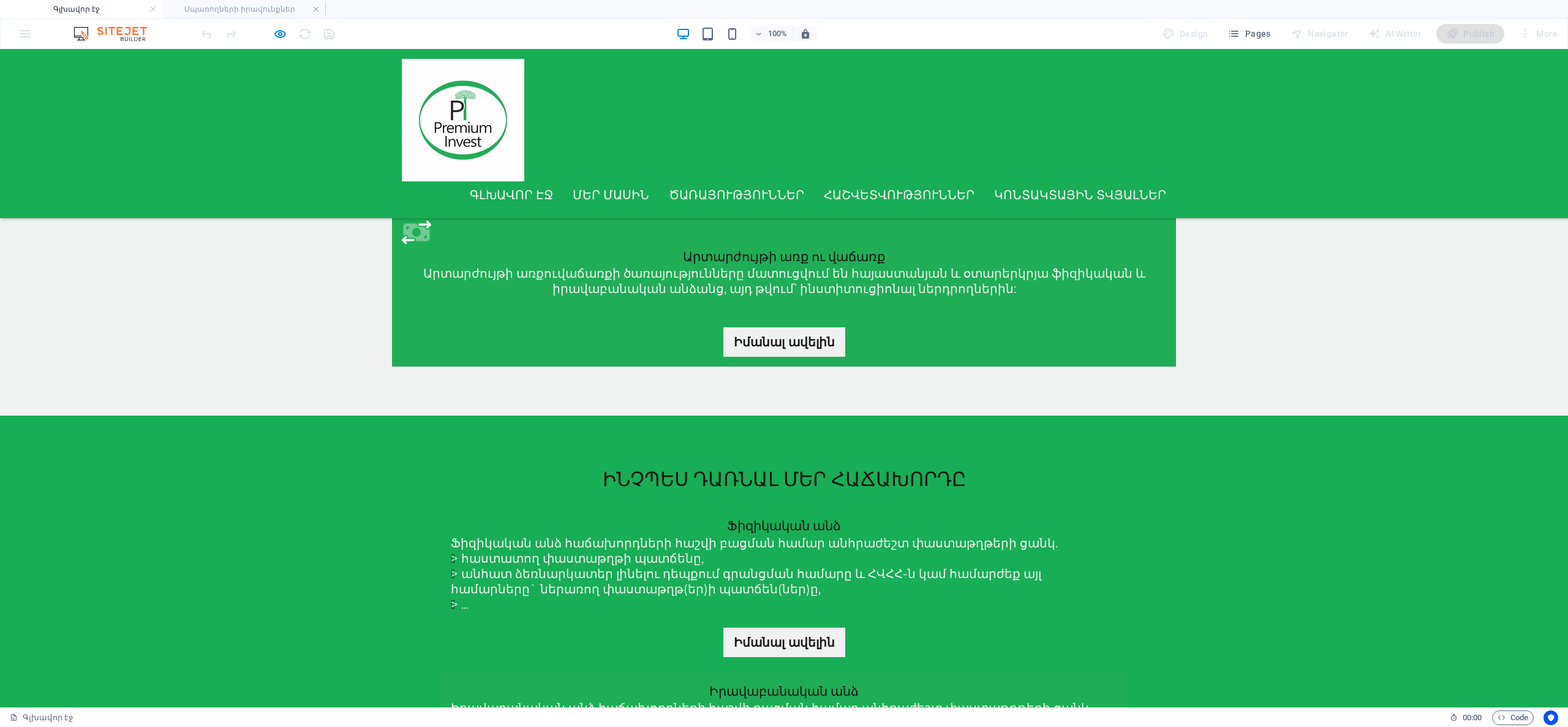
click at [286, 34] on icon "button" at bounding box center [280, 34] width 14 height 14
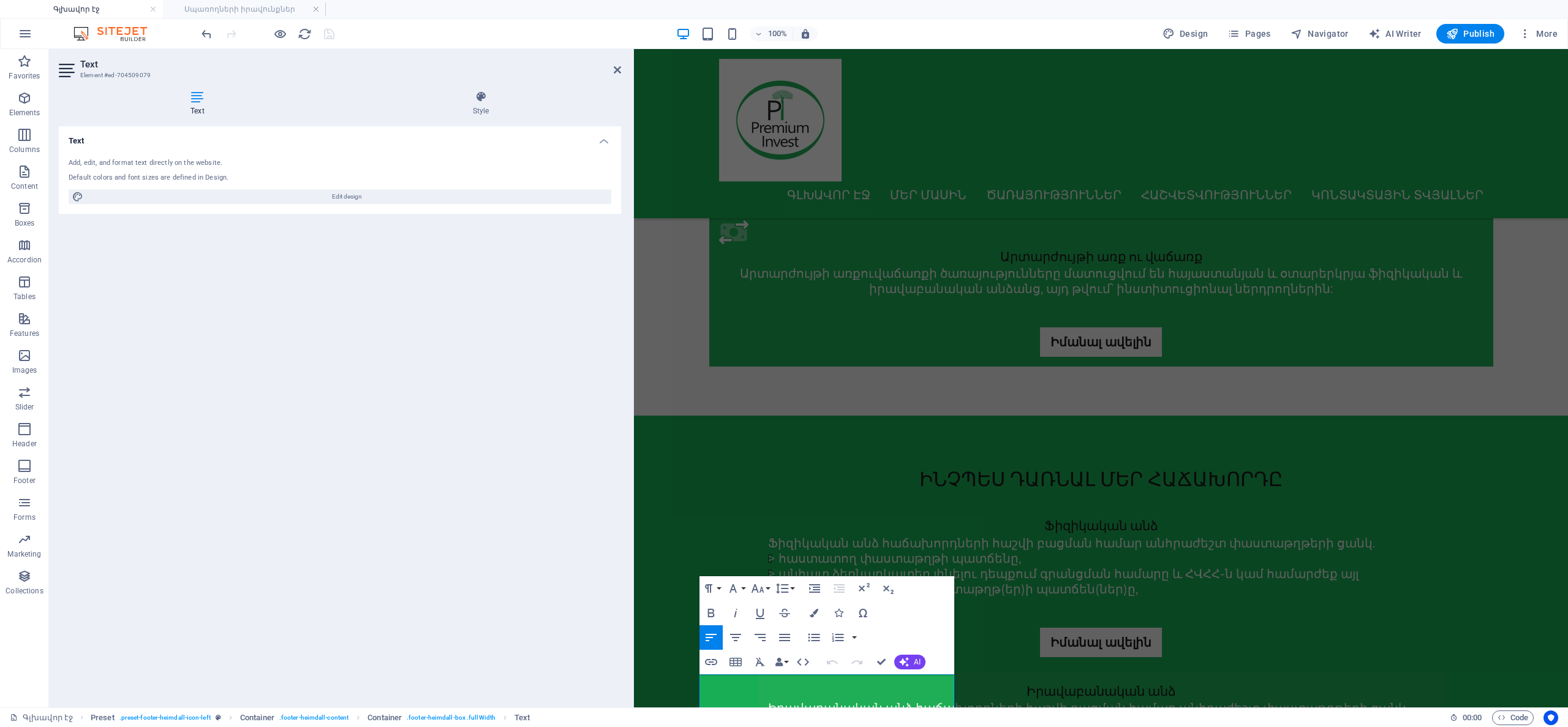
click at [479, 621] on div "Text Add, edit, and format text directly on the website. Default colors and fon…" at bounding box center [340, 411] width 562 height 571
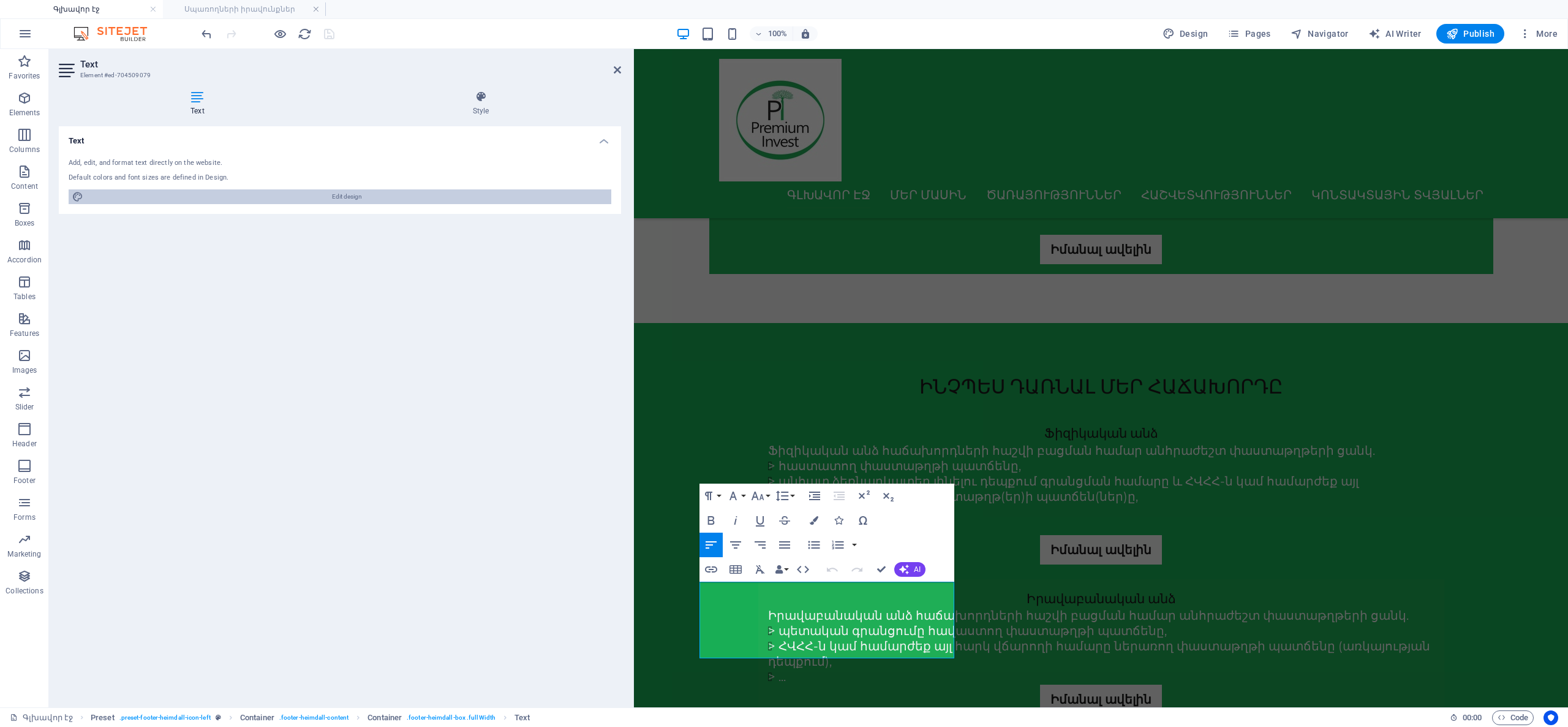
click at [345, 197] on span "Edit design" at bounding box center [347, 197] width 521 height 15
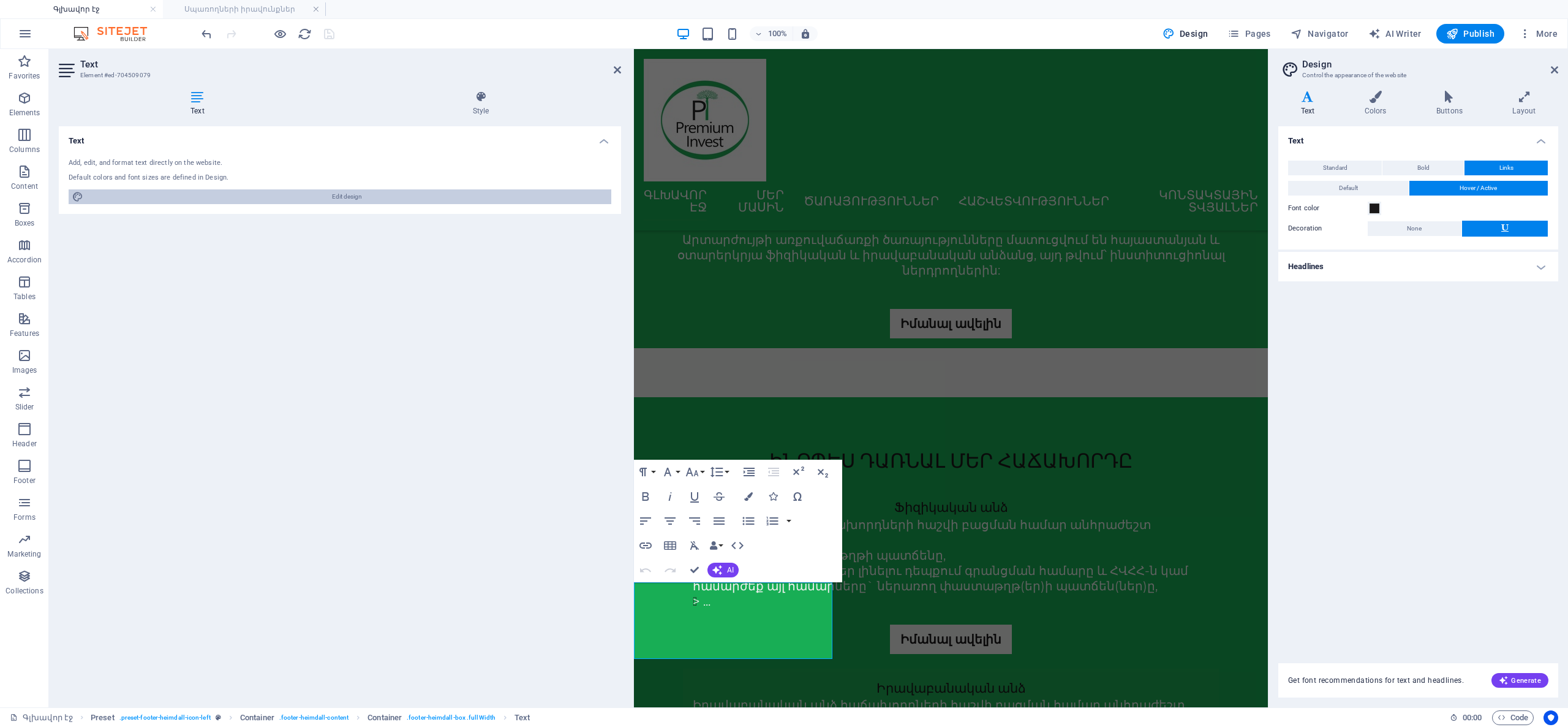
scroll to position [1270, 0]
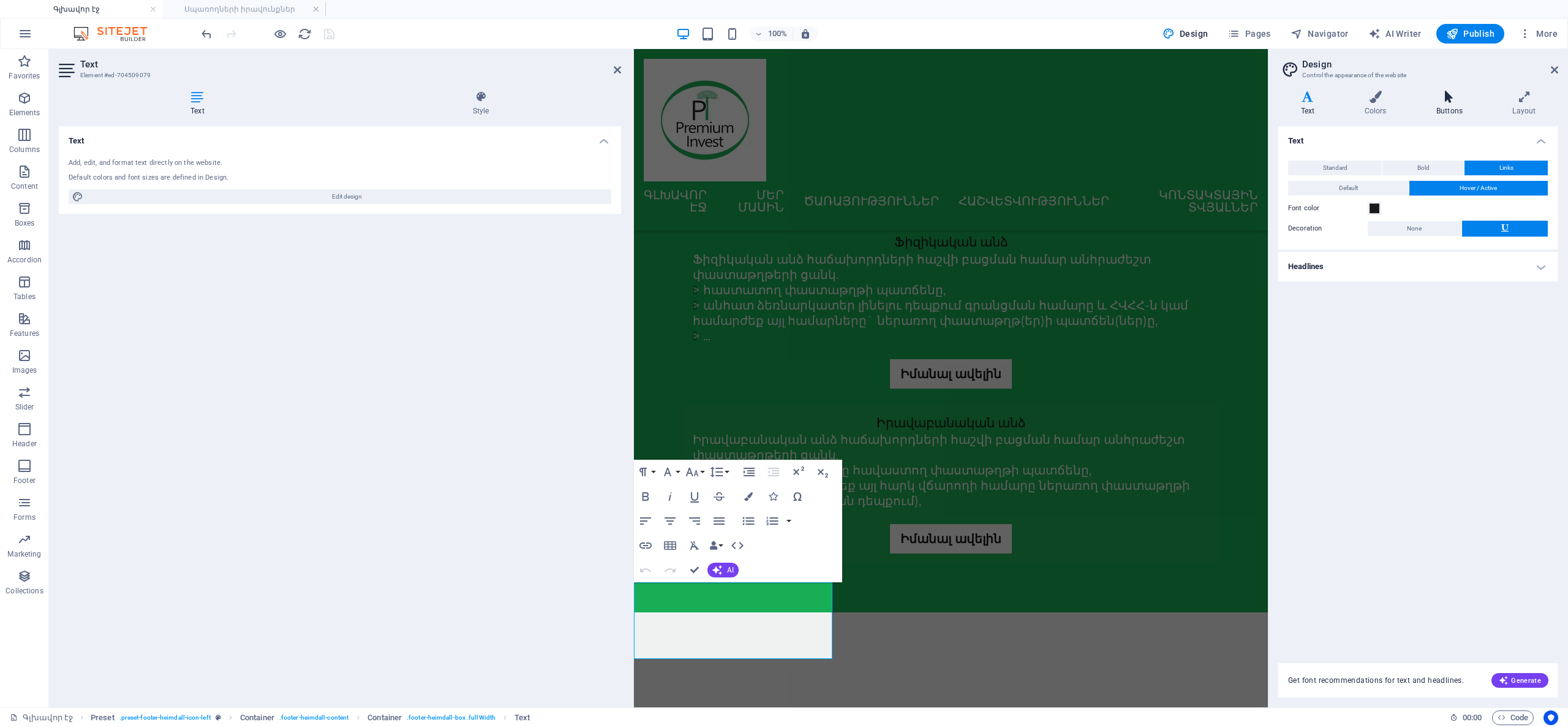
click at [1444, 109] on h4 "Buttons" at bounding box center [1451, 103] width 76 height 26
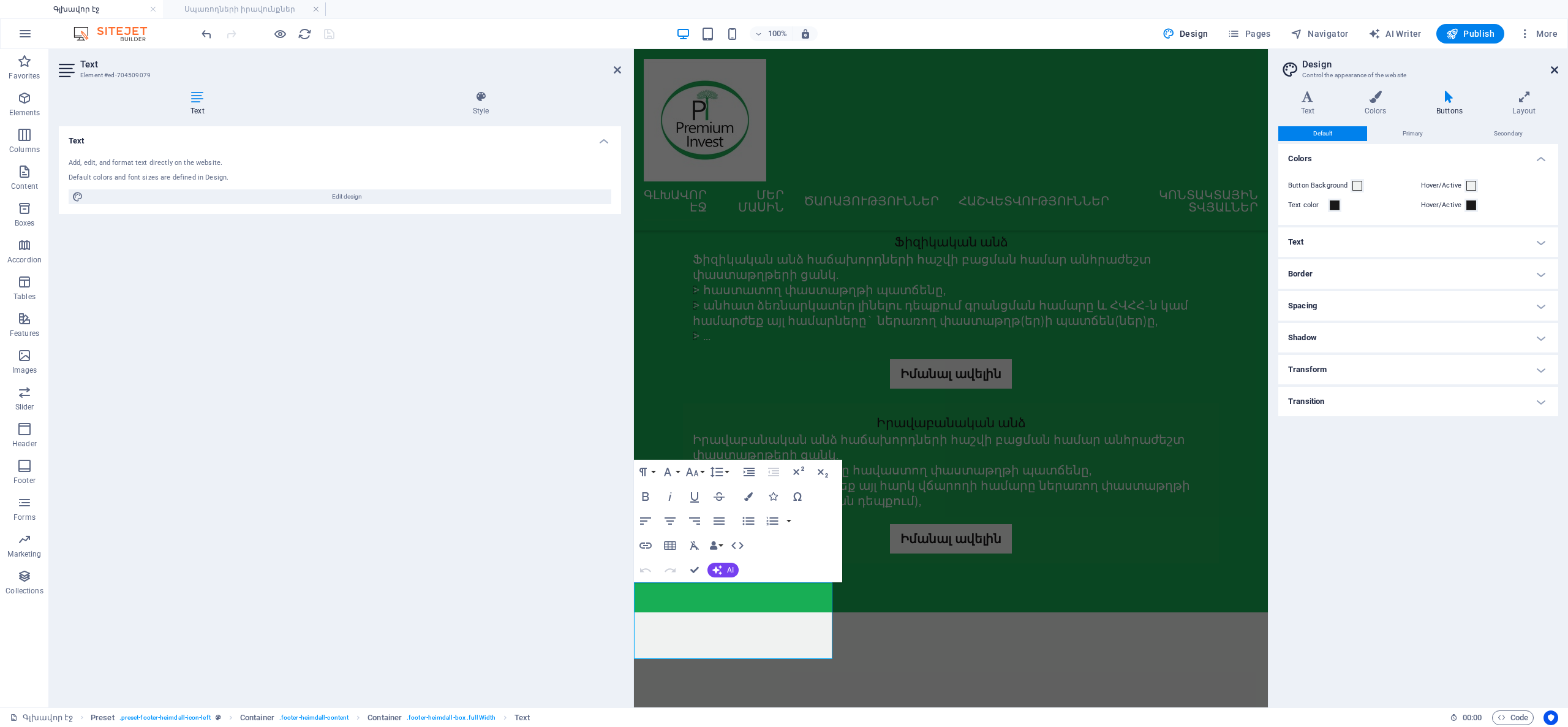
click at [1555, 70] on icon at bounding box center [1554, 69] width 7 height 10
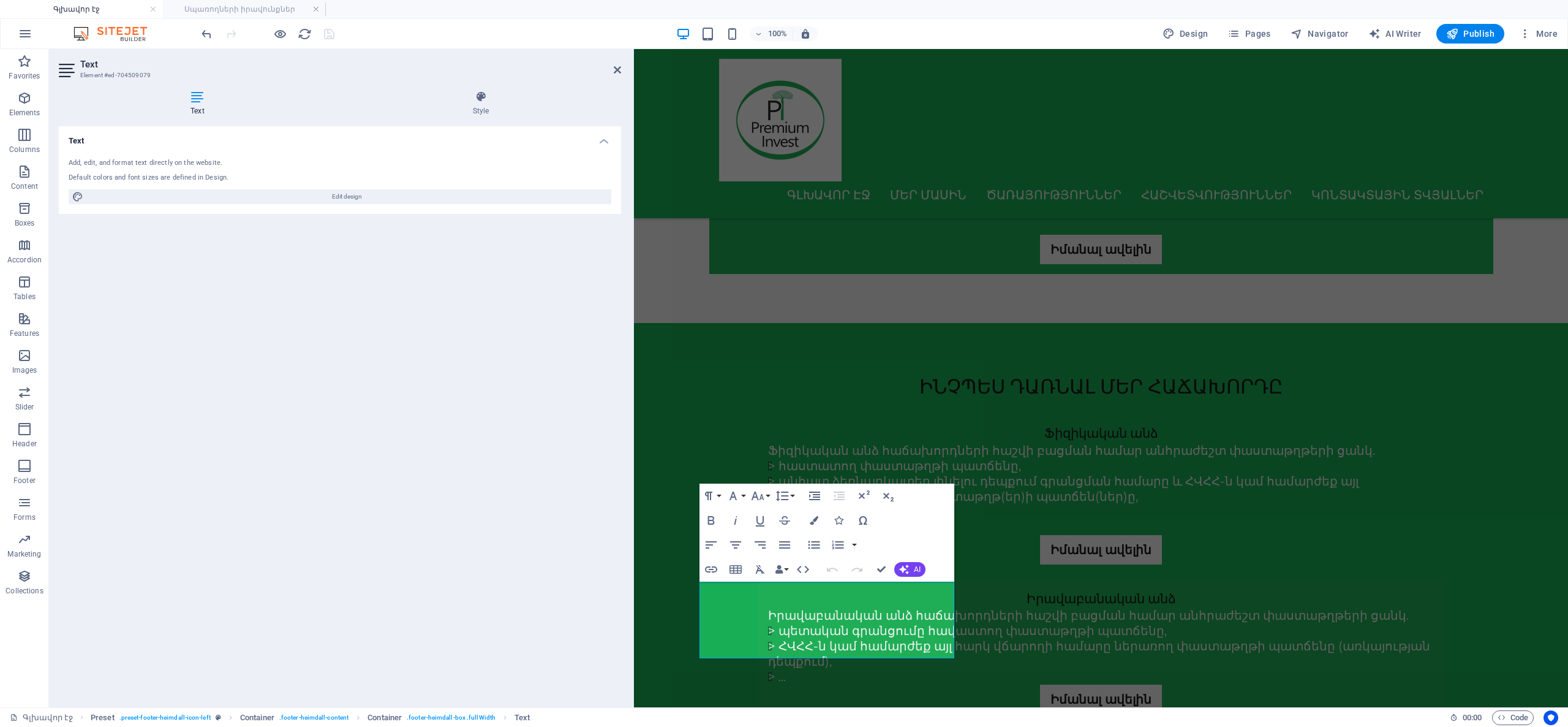
click at [197, 110] on h4 "Text" at bounding box center [200, 103] width 282 height 26
click at [713, 564] on icon "button" at bounding box center [711, 569] width 15 height 15
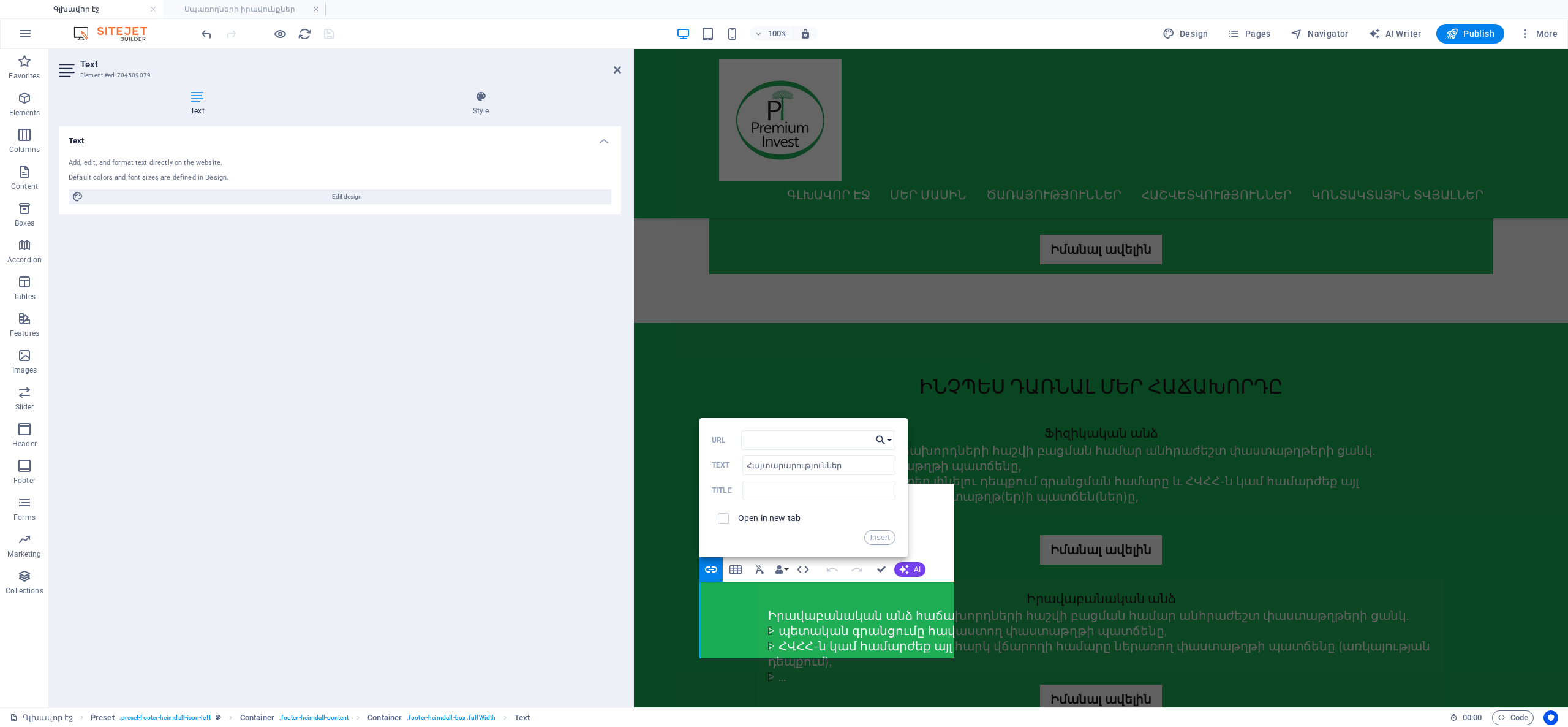
click at [890, 440] on button "Choose Link" at bounding box center [884, 440] width 23 height 20
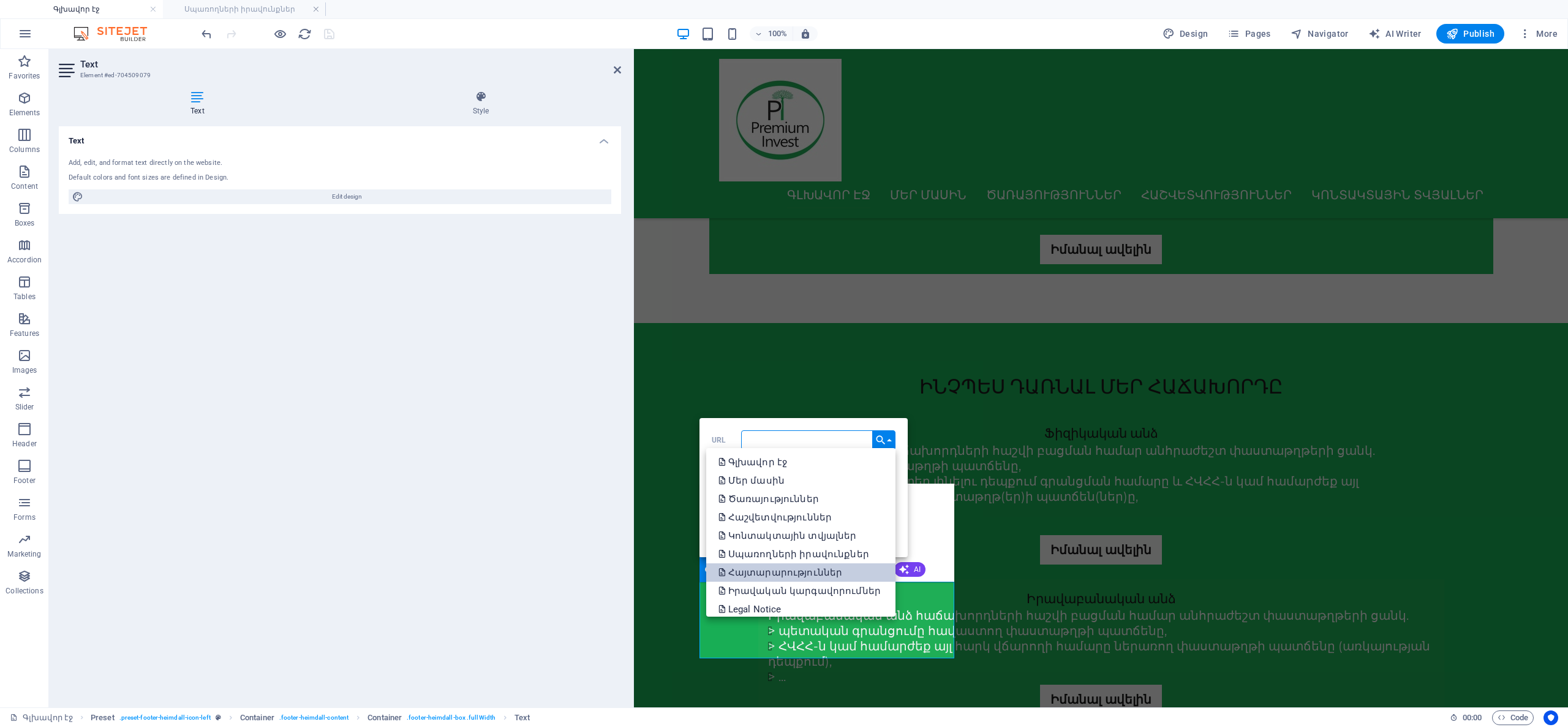
click at [857, 567] on link "Հայտարարություններ" at bounding box center [800, 572] width 189 height 18
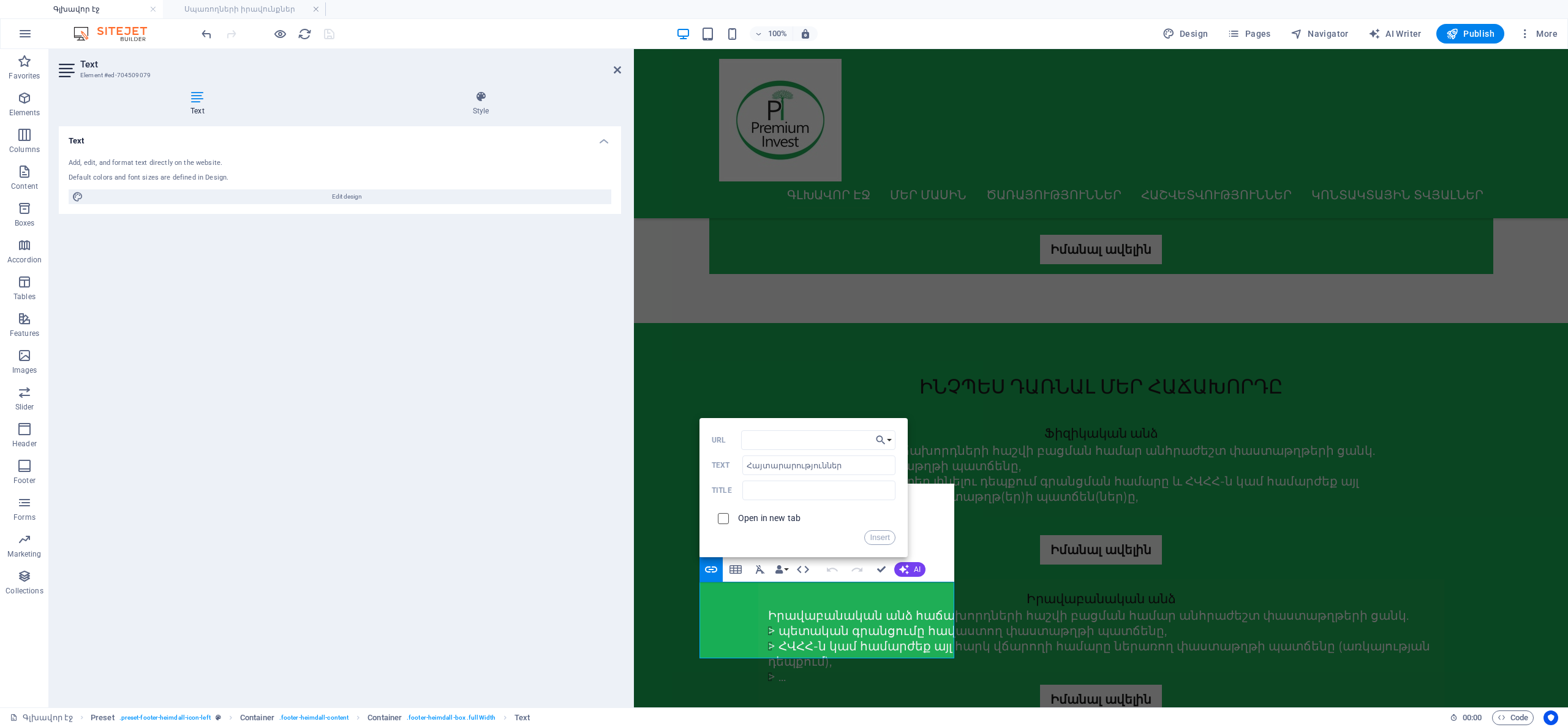
click at [724, 516] on input "checkbox" at bounding box center [721, 516] width 11 height 11
click at [721, 516] on input "checkbox" at bounding box center [721, 516] width 11 height 11
checkbox input "false"
click at [880, 541] on button "Insert" at bounding box center [880, 537] width 31 height 15
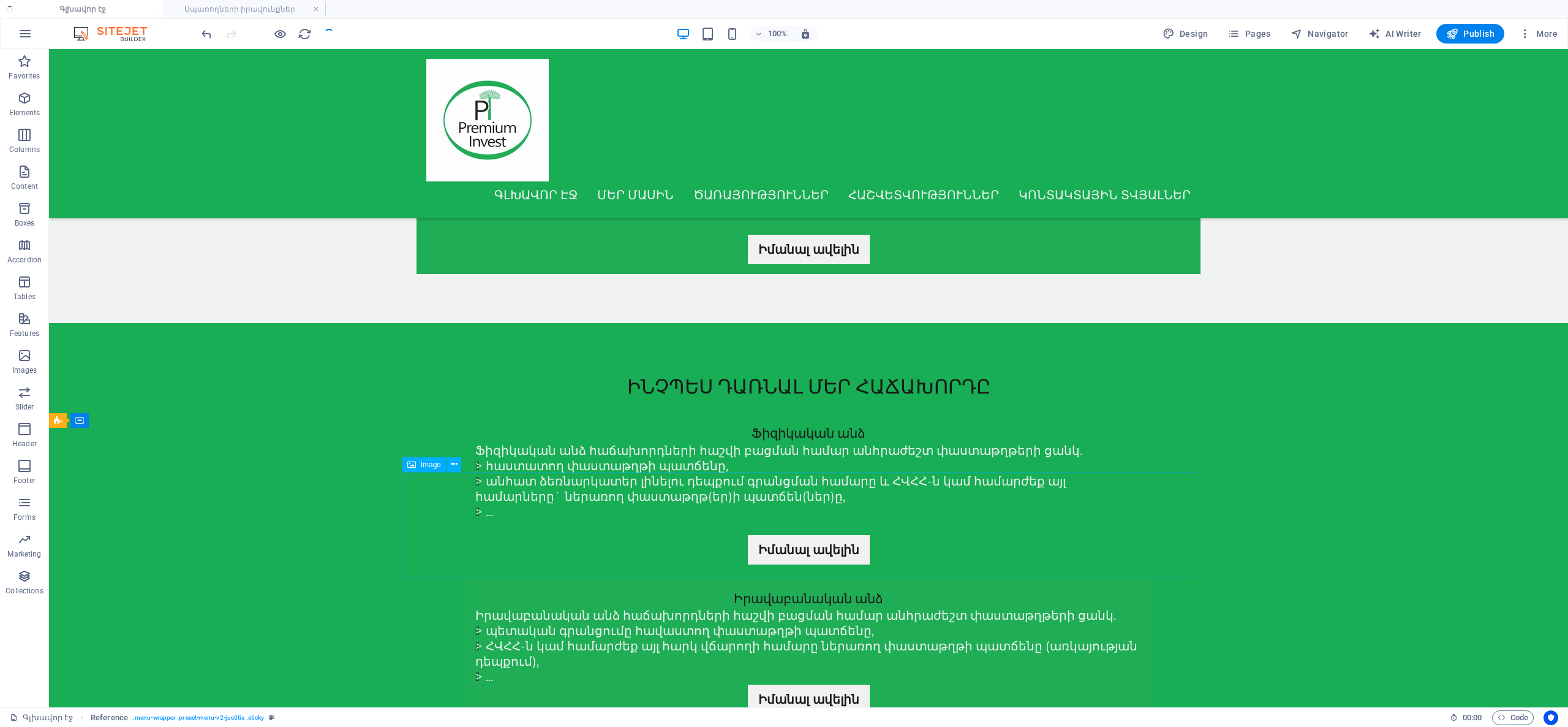
scroll to position [913, 0]
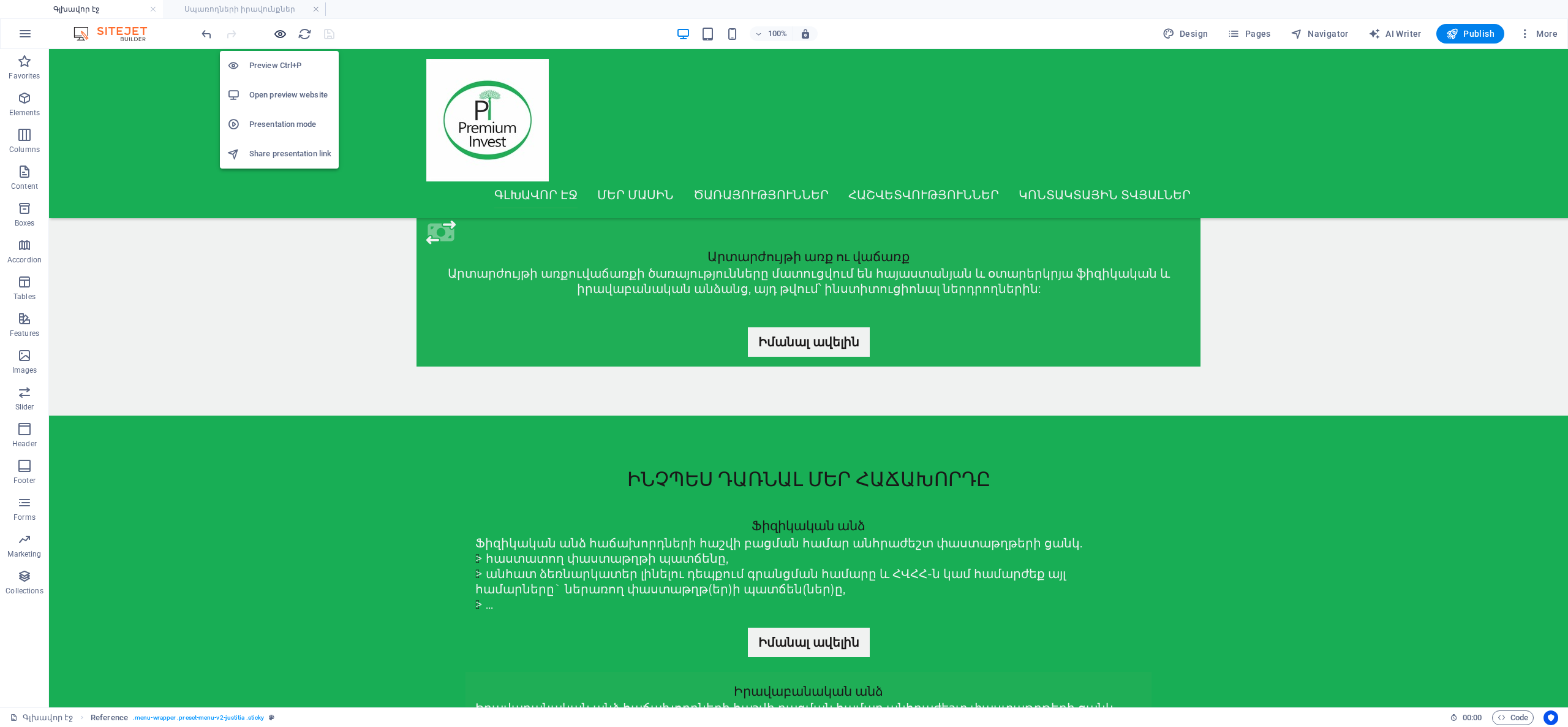
click at [282, 36] on icon "button" at bounding box center [280, 34] width 14 height 14
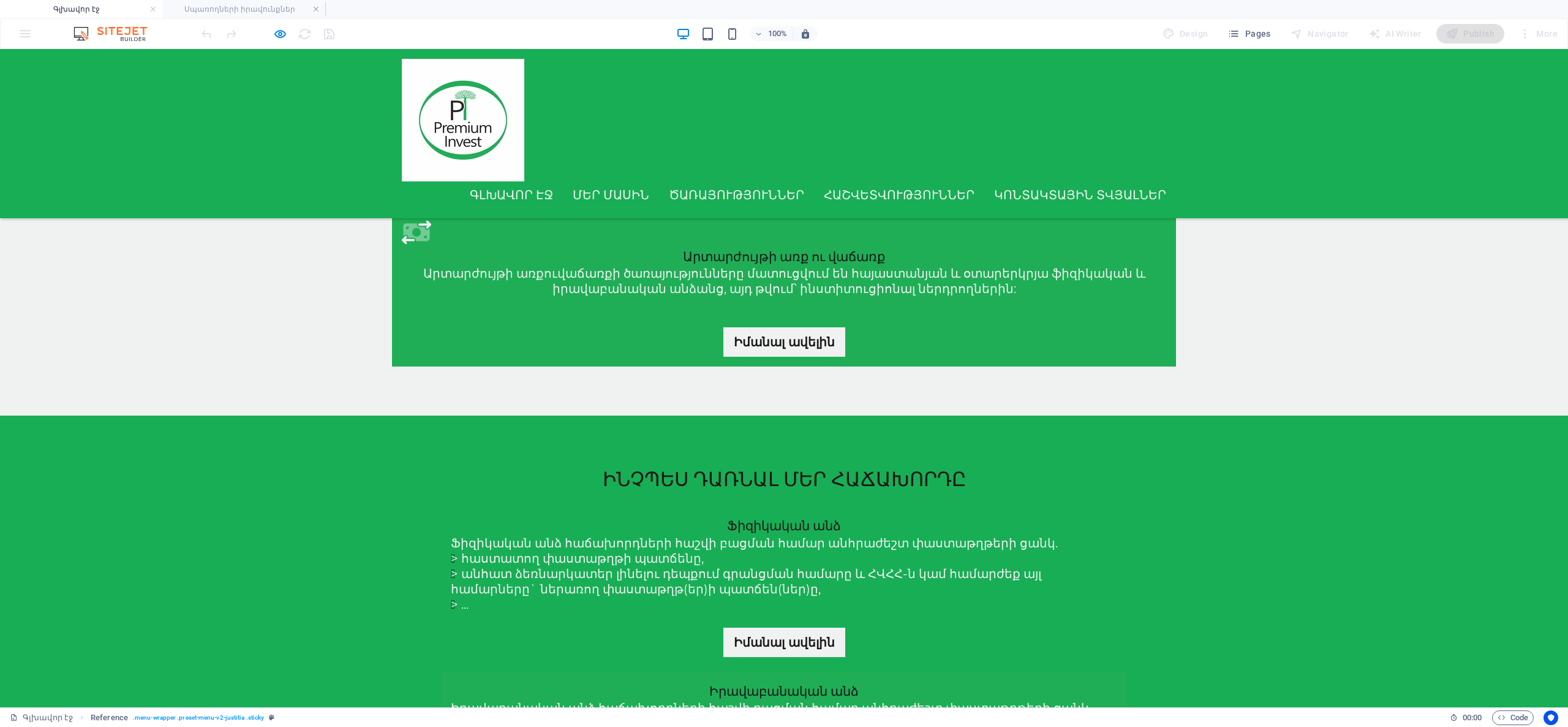
click at [625, 193] on link "Մեր մասին" at bounding box center [611, 195] width 77 height 27
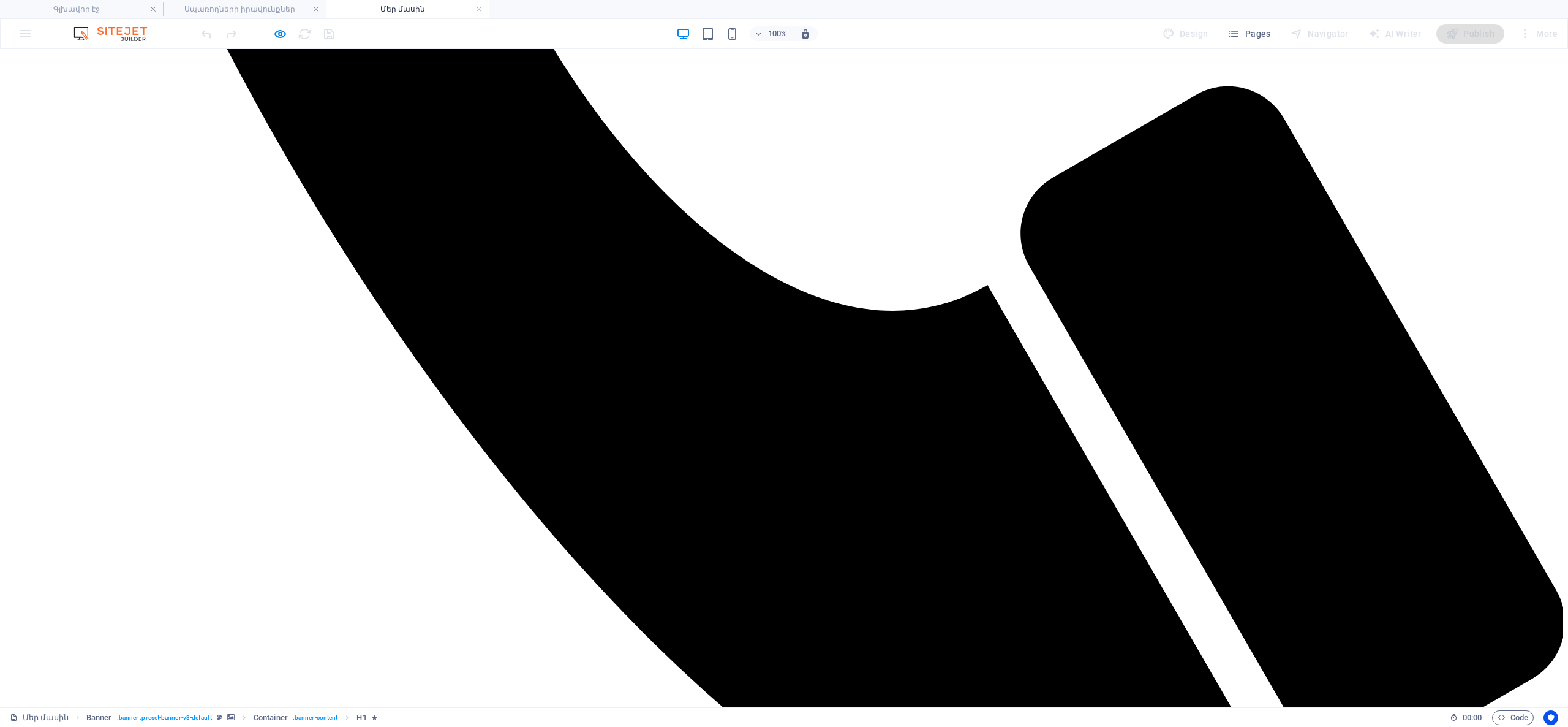
scroll to position [1342, 0]
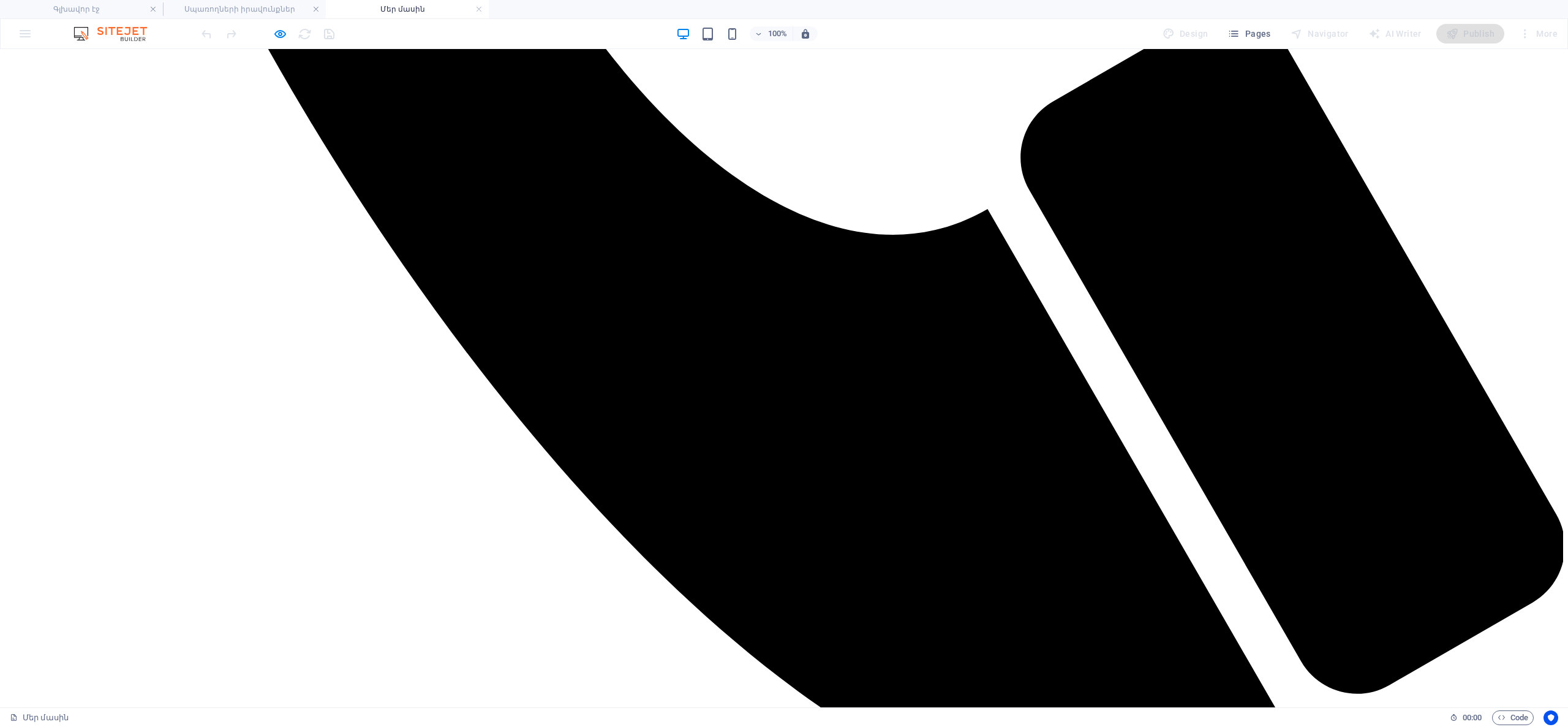
click at [280, 30] on icon "button" at bounding box center [280, 34] width 14 height 14
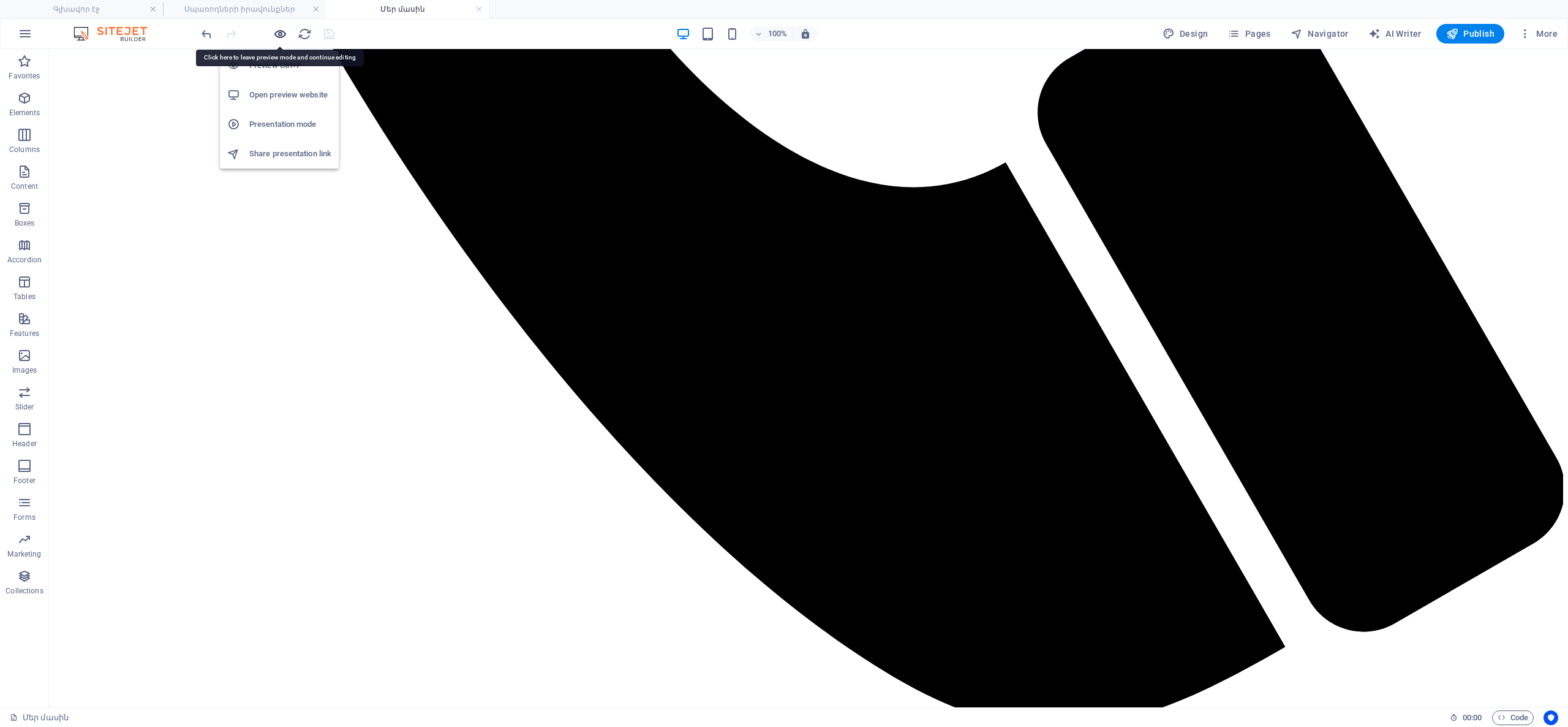
click at [280, 36] on icon "button" at bounding box center [280, 34] width 14 height 14
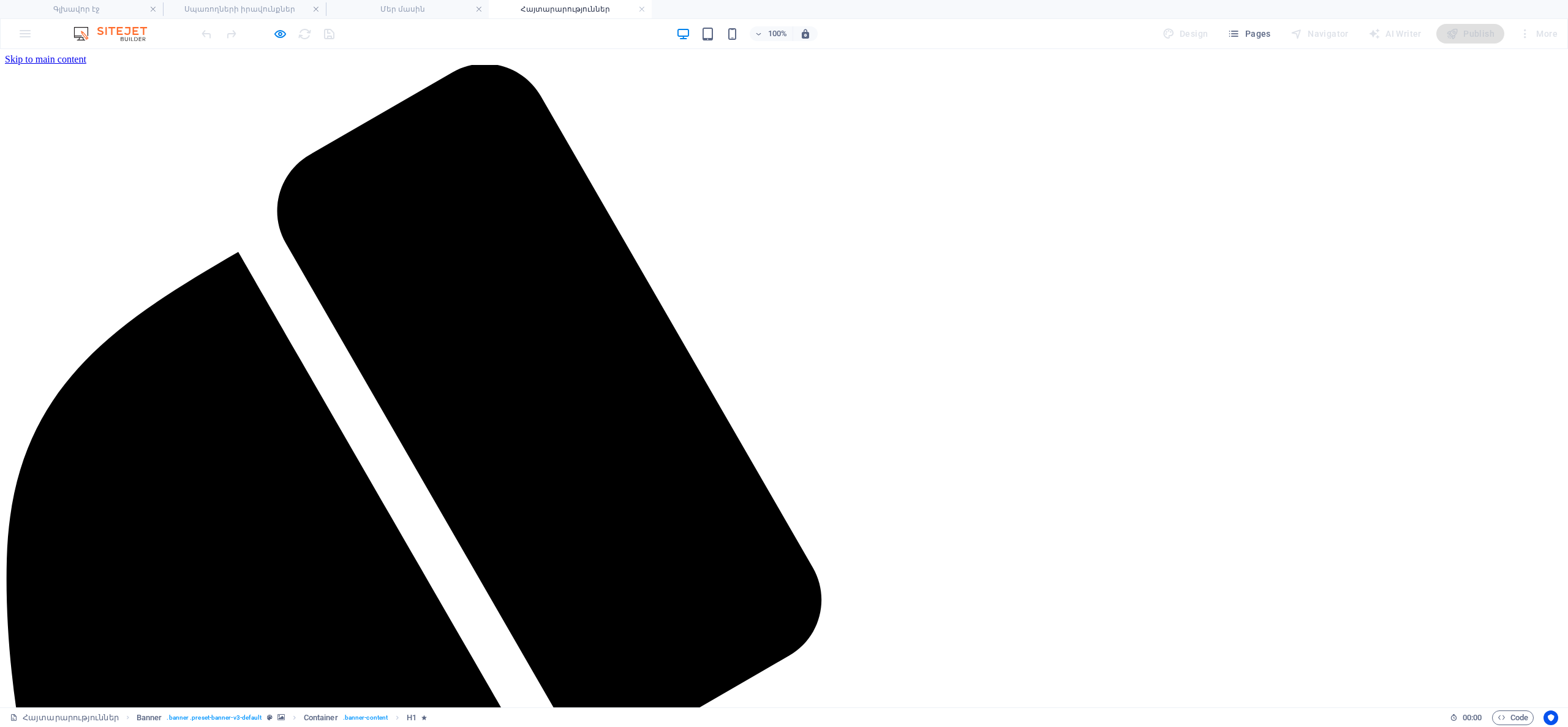
click at [279, 34] on icon "button" at bounding box center [280, 34] width 14 height 14
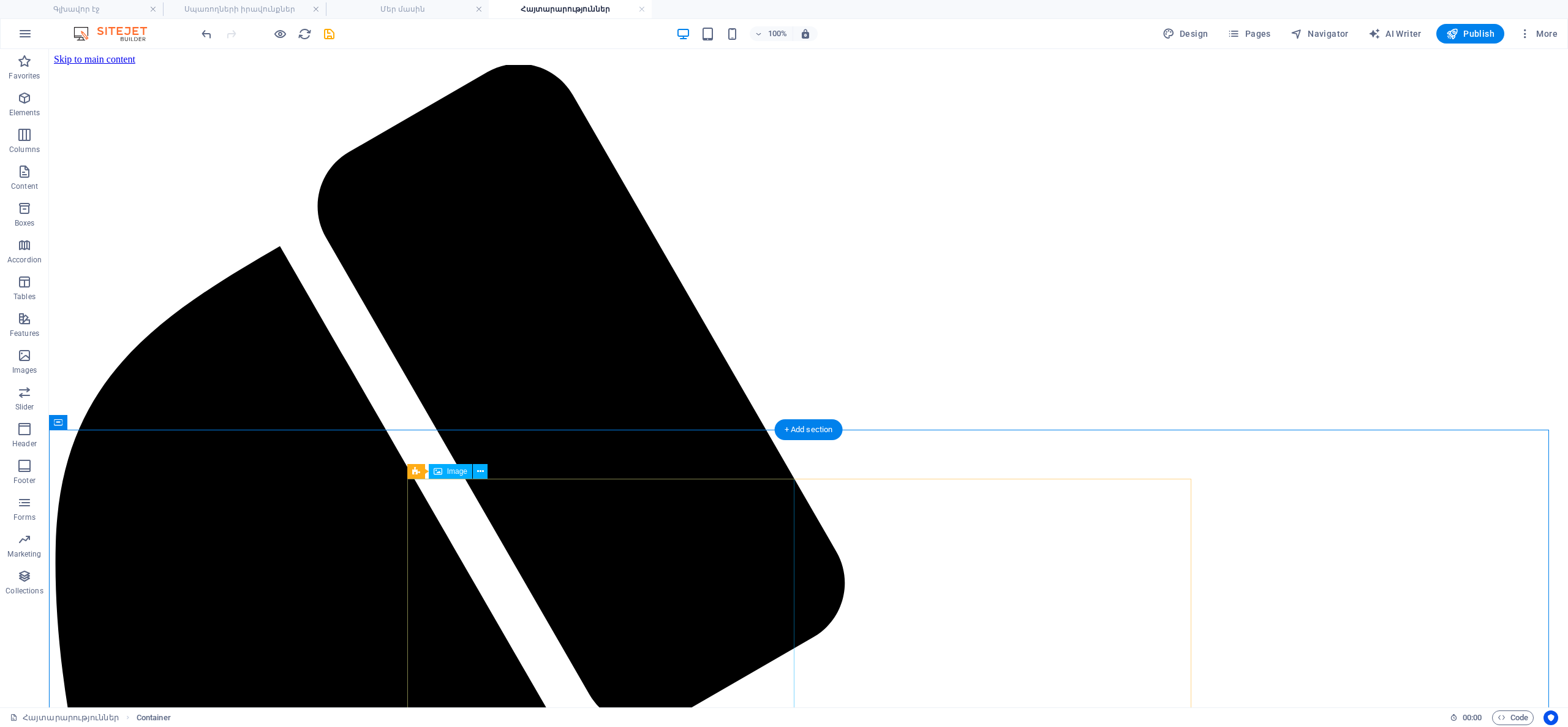
click at [335, 36] on icon "save" at bounding box center [329, 34] width 14 height 14
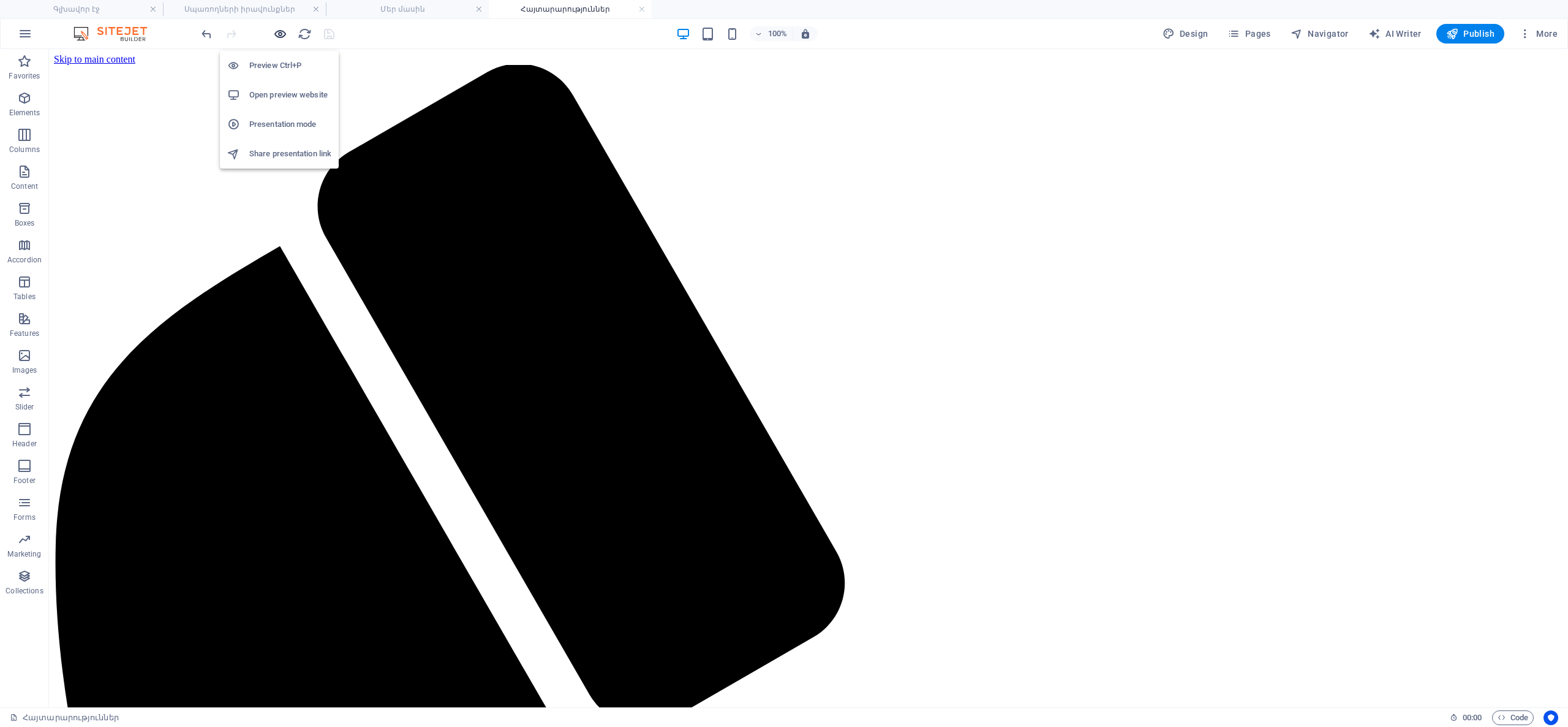
click at [276, 34] on icon "button" at bounding box center [280, 34] width 14 height 14
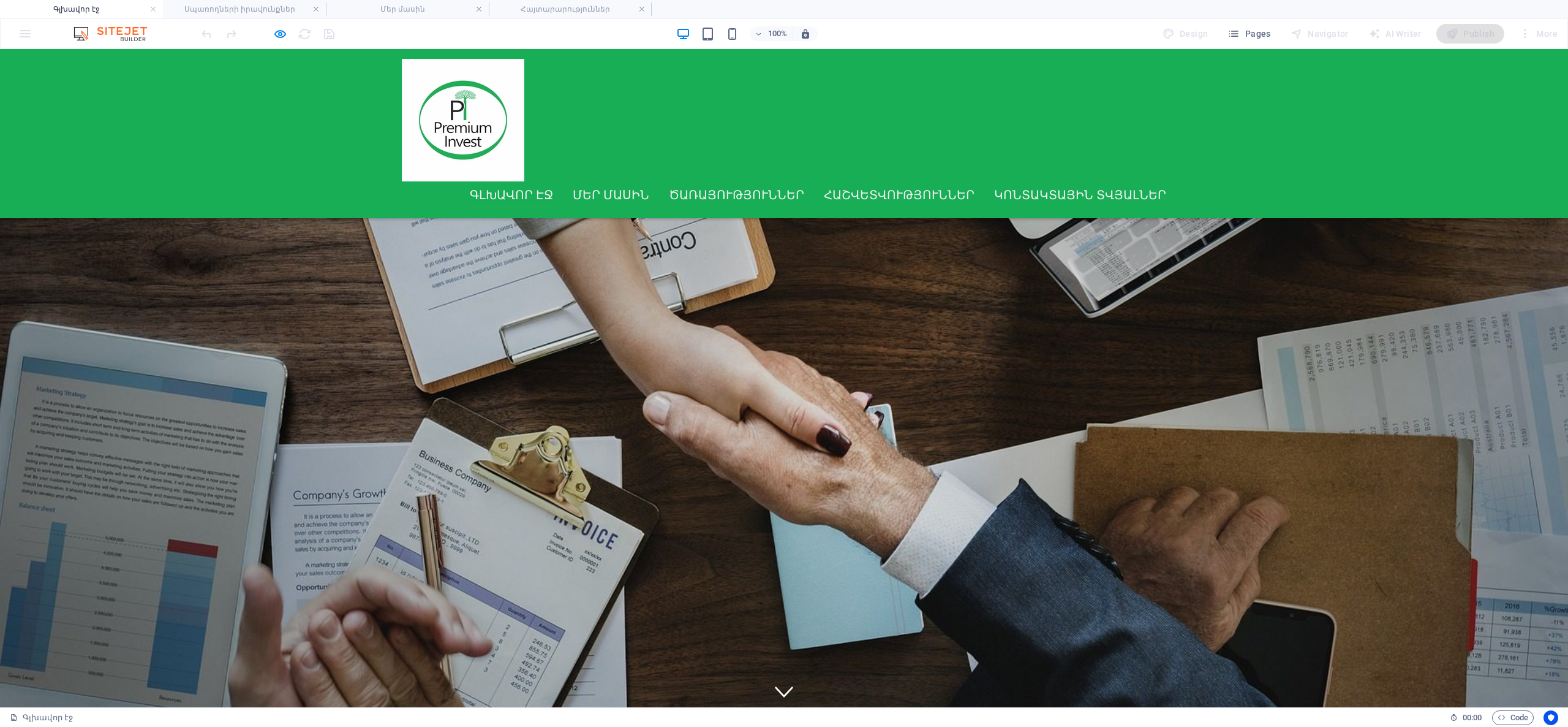
scroll to position [888, 0]
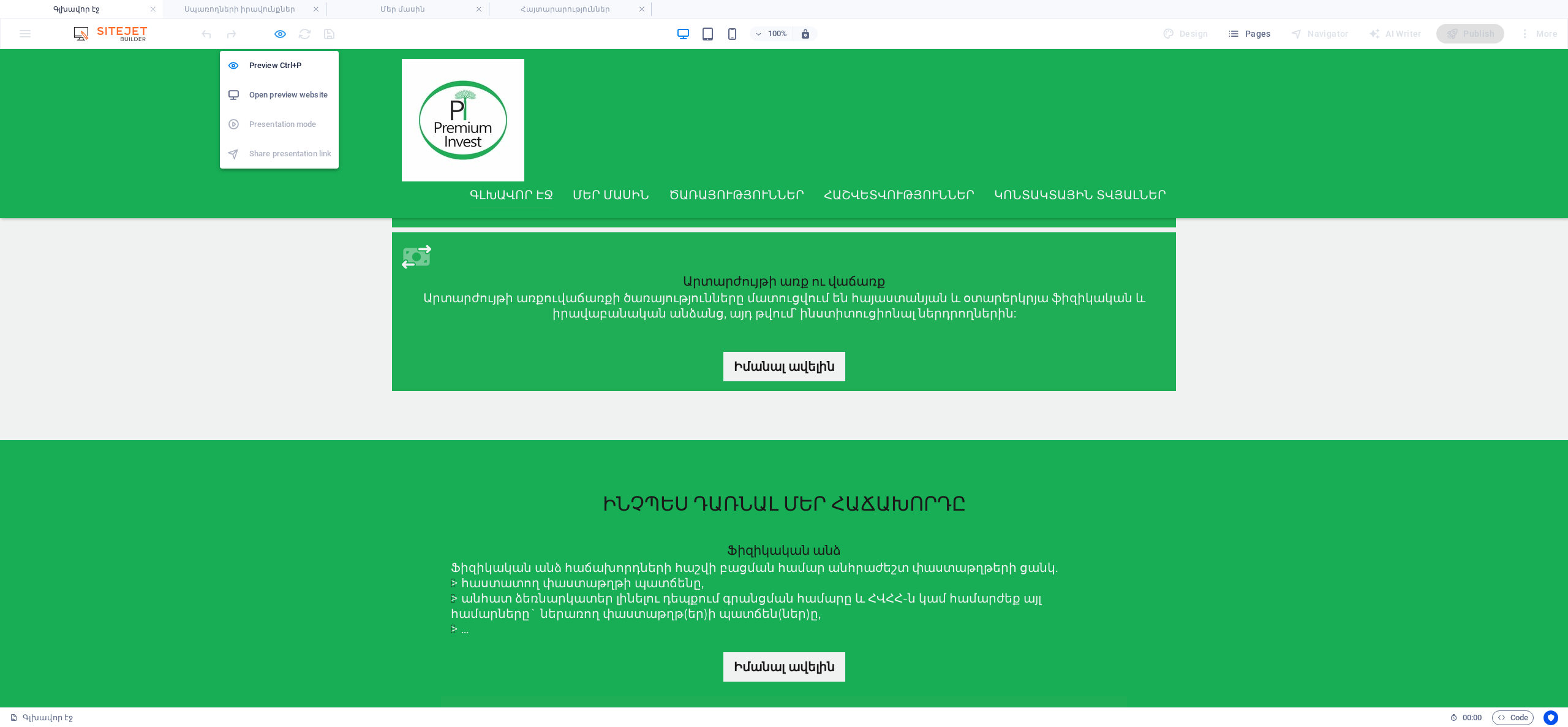
click at [276, 36] on icon "button" at bounding box center [280, 34] width 14 height 14
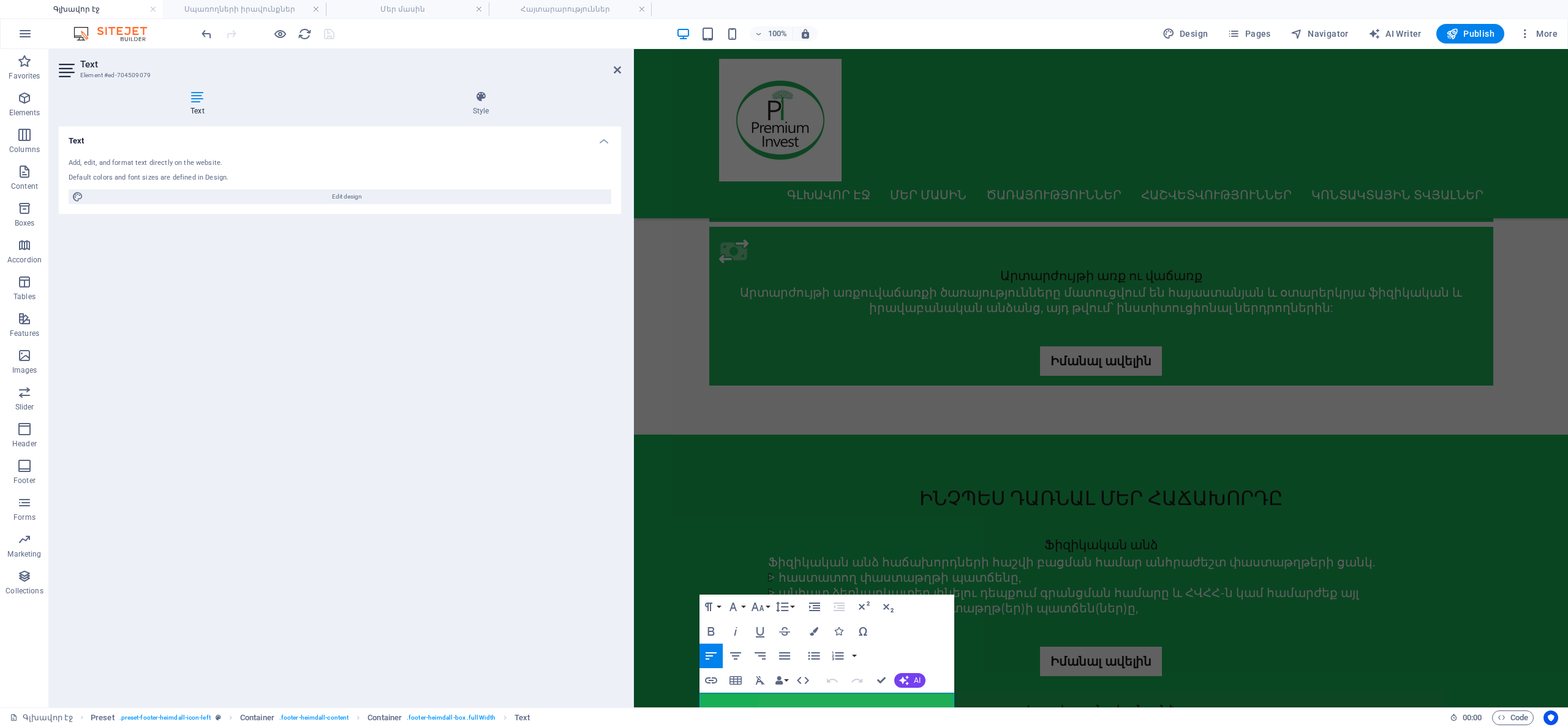
scroll to position [1005, 0]
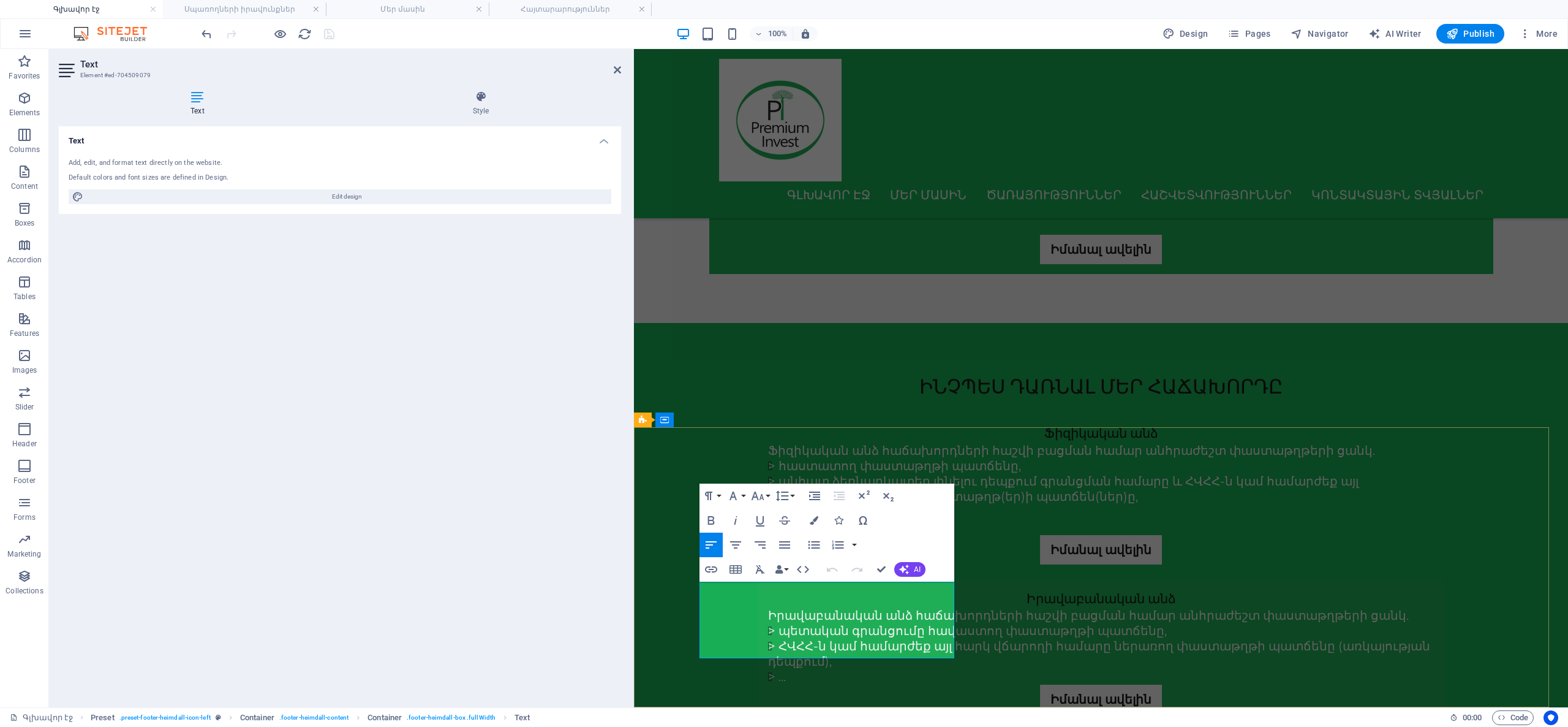
click at [764, 582] on icon "button" at bounding box center [759, 587] width 15 height 15
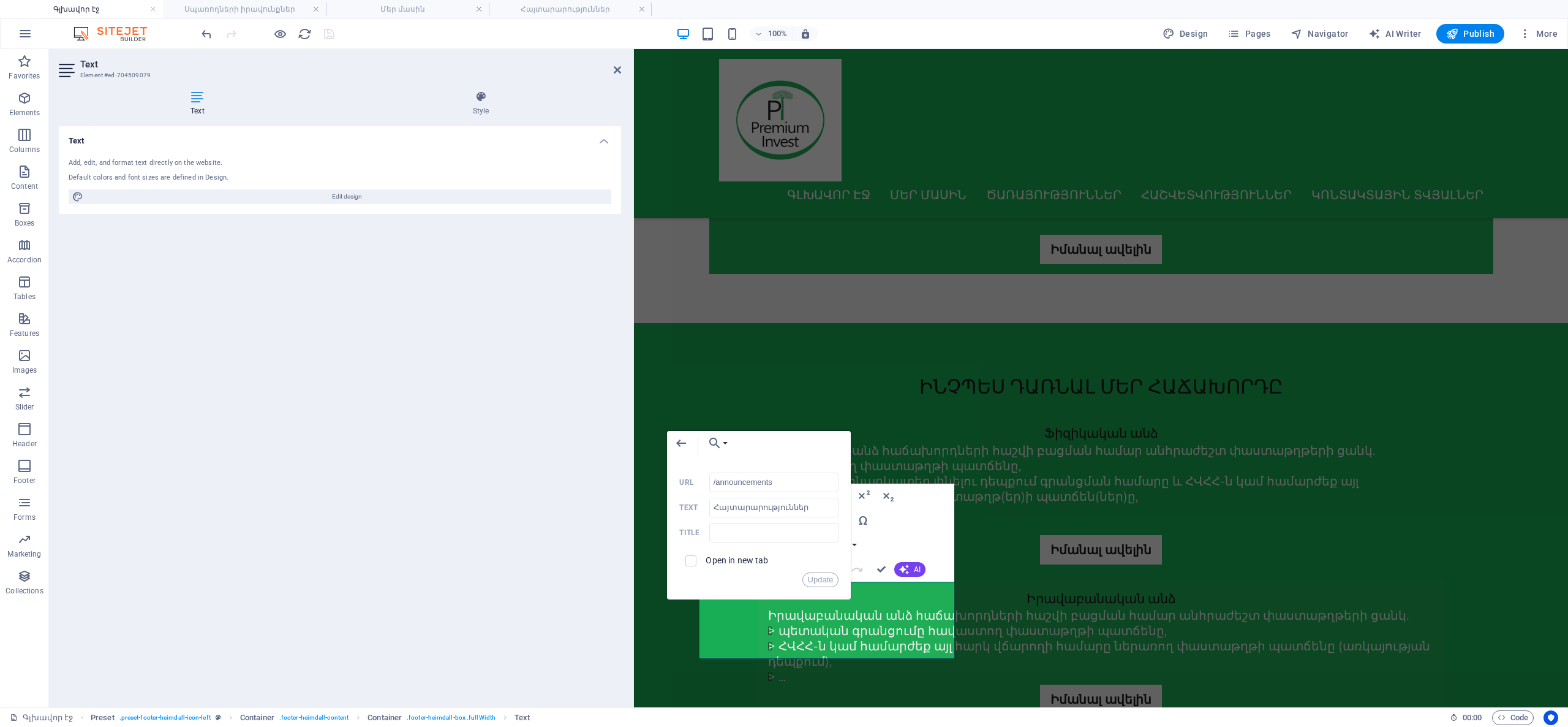
click at [729, 446] on div "Back Choose Link Գլխավոր էջ Մեր մասին Ծառայություններ Հաշվետվություններ Կոնտակտ…" at bounding box center [759, 445] width 183 height 30
click at [728, 446] on button "Choose Link" at bounding box center [715, 442] width 28 height 24
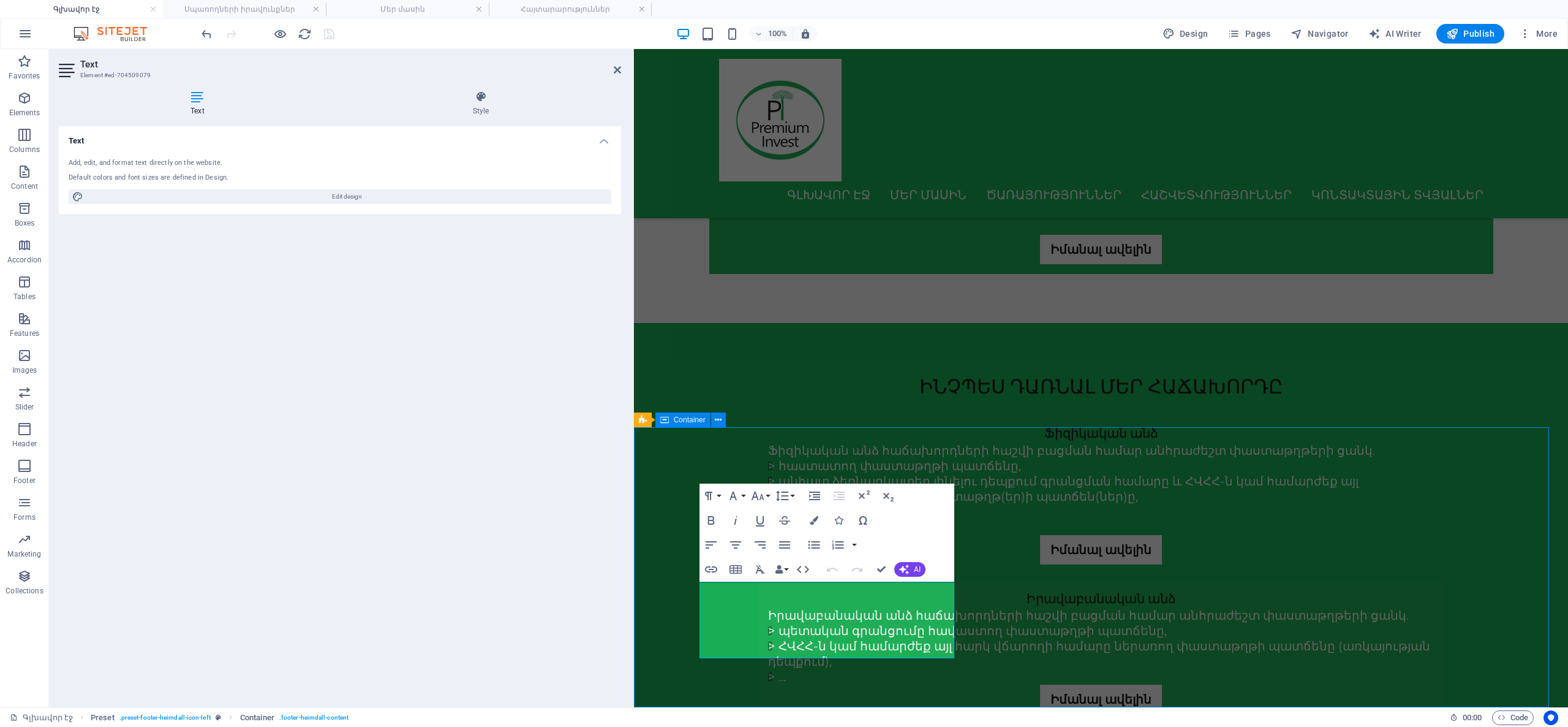
scroll to position [913, 0]
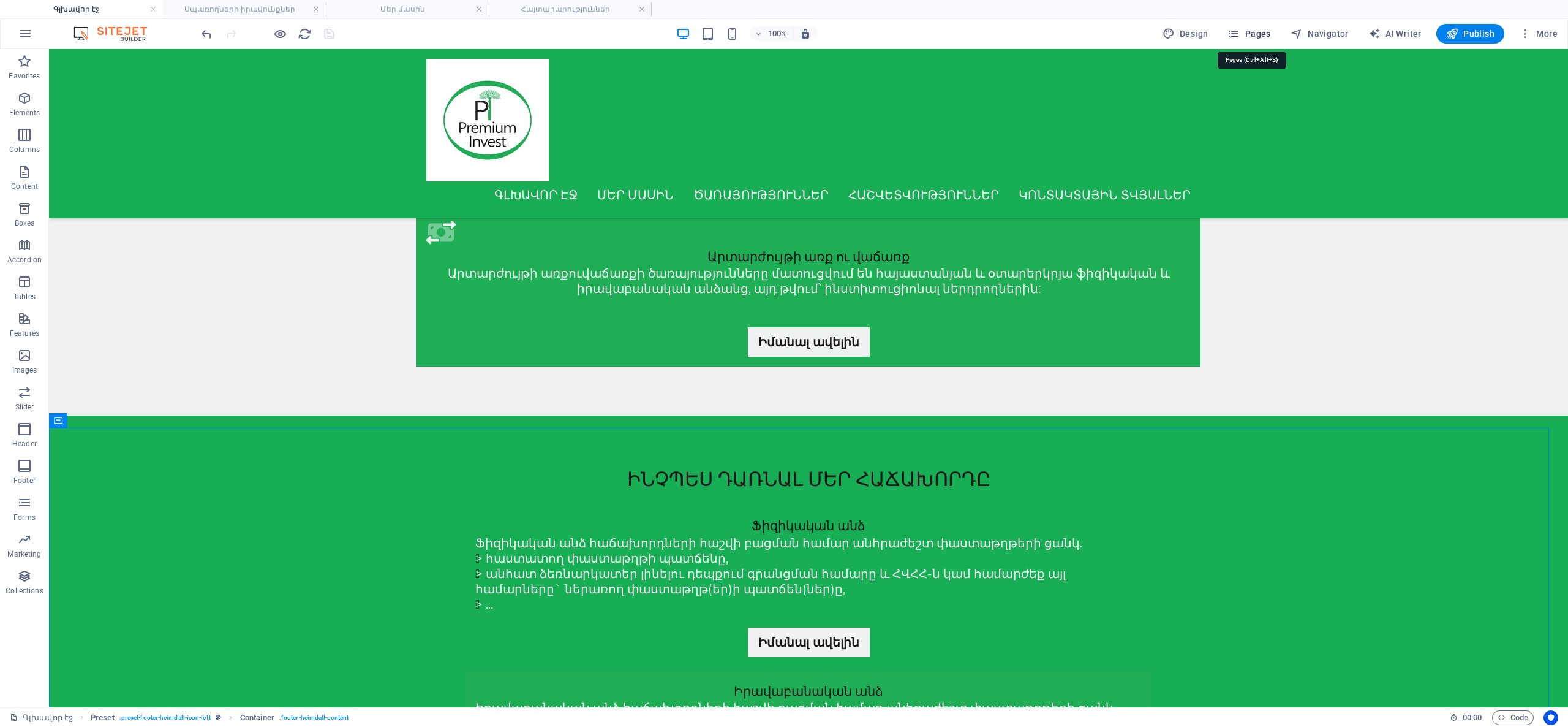
click at [1235, 40] on button "Pages" at bounding box center [1249, 34] width 53 height 20
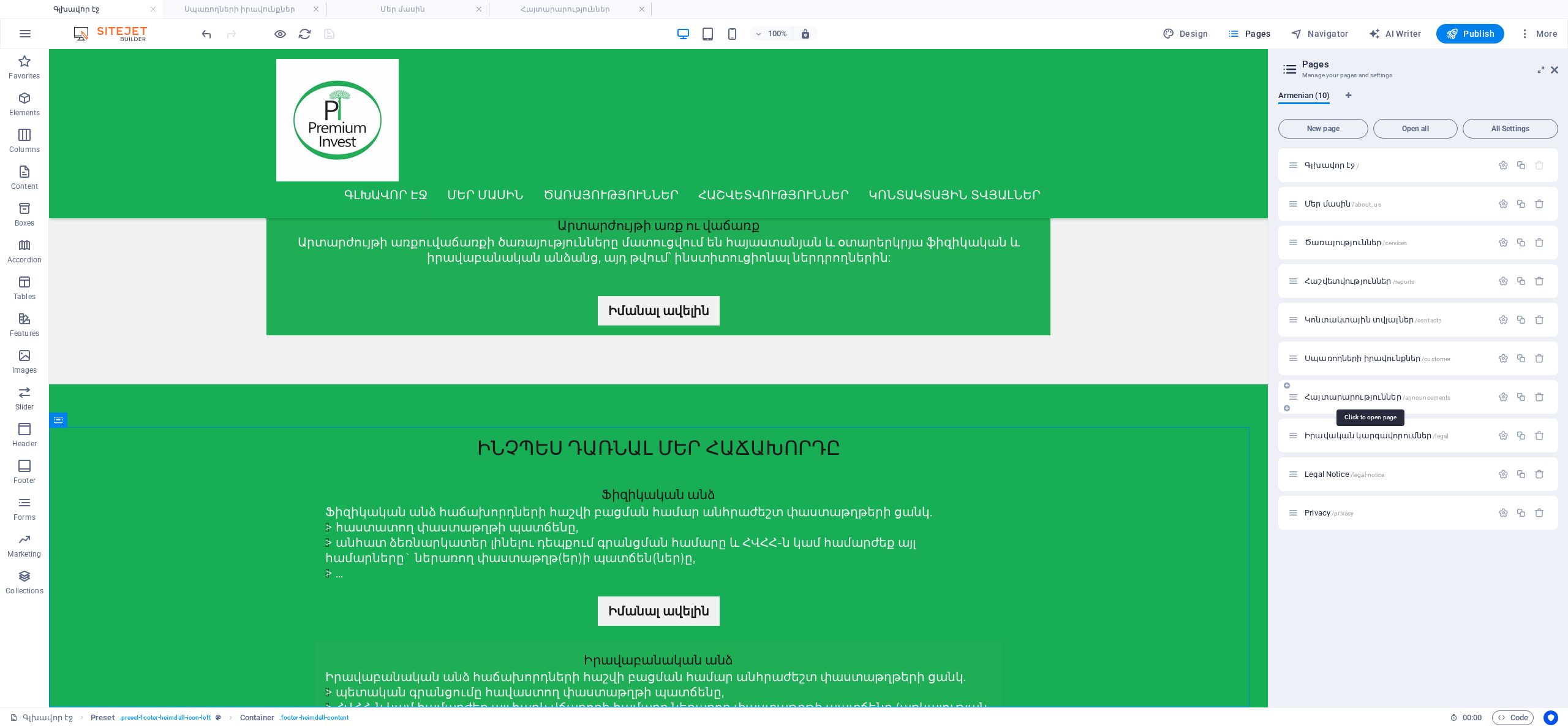
click at [1329, 399] on span "Հայտարարություններ /announcements" at bounding box center [1377, 397] width 146 height 9
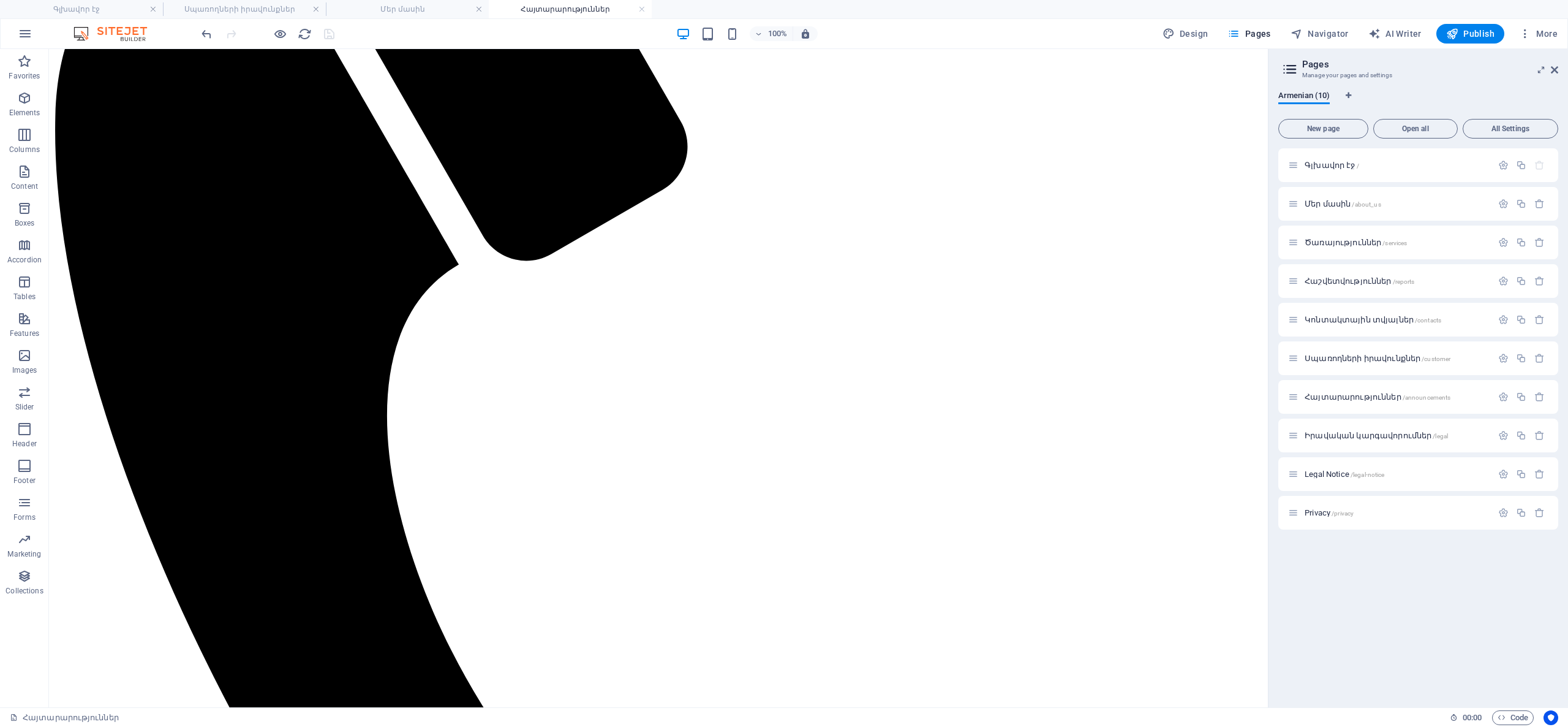
scroll to position [331, 0]
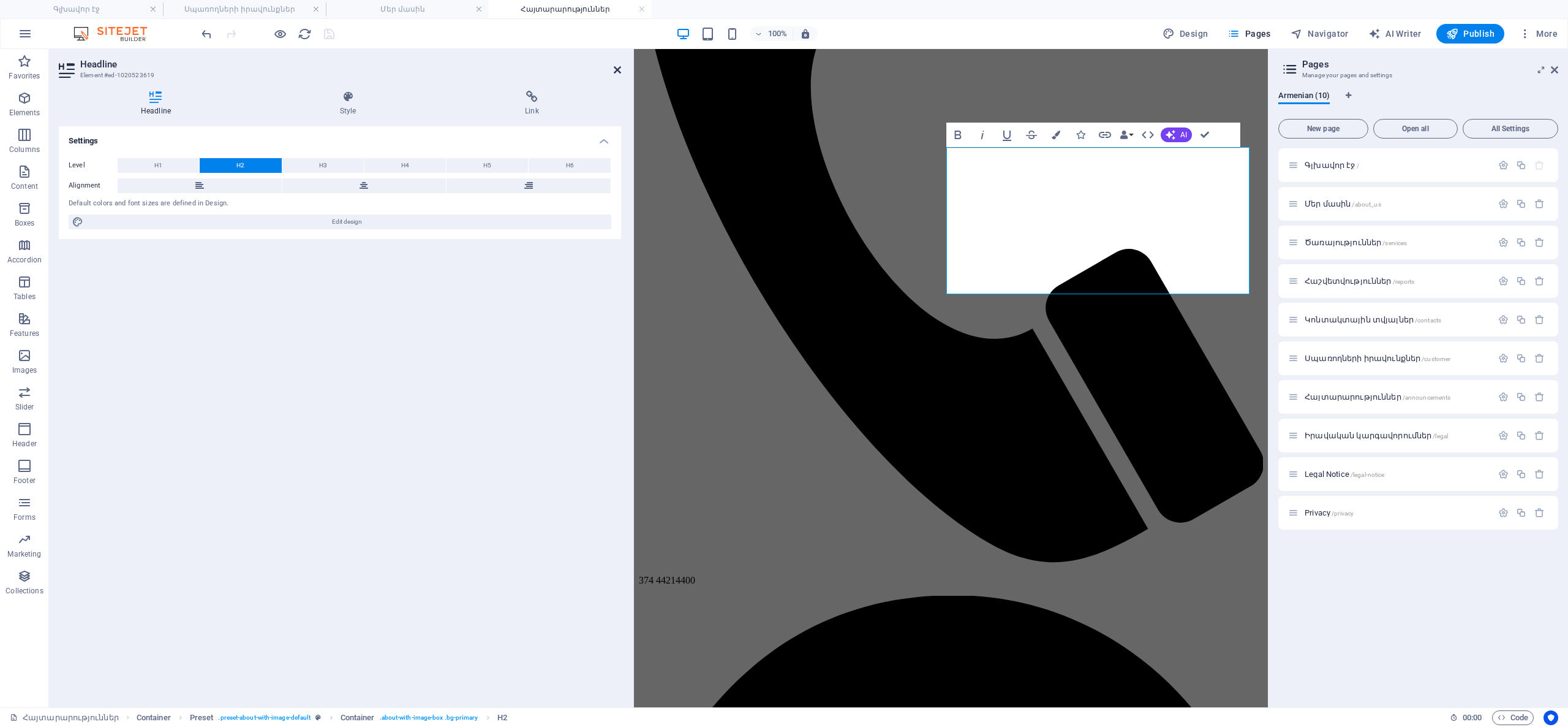
click at [617, 71] on icon at bounding box center [617, 69] width 7 height 10
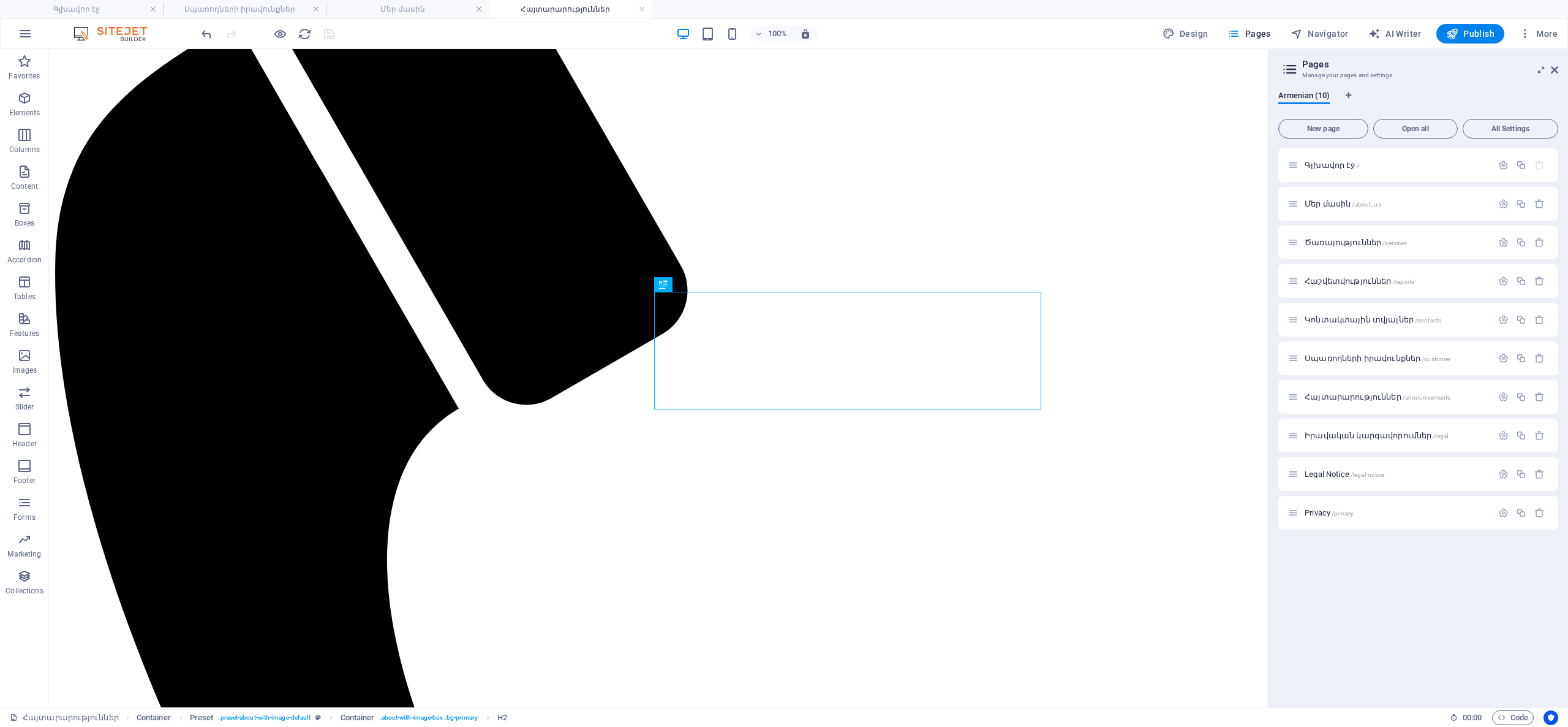
scroll to position [184, 0]
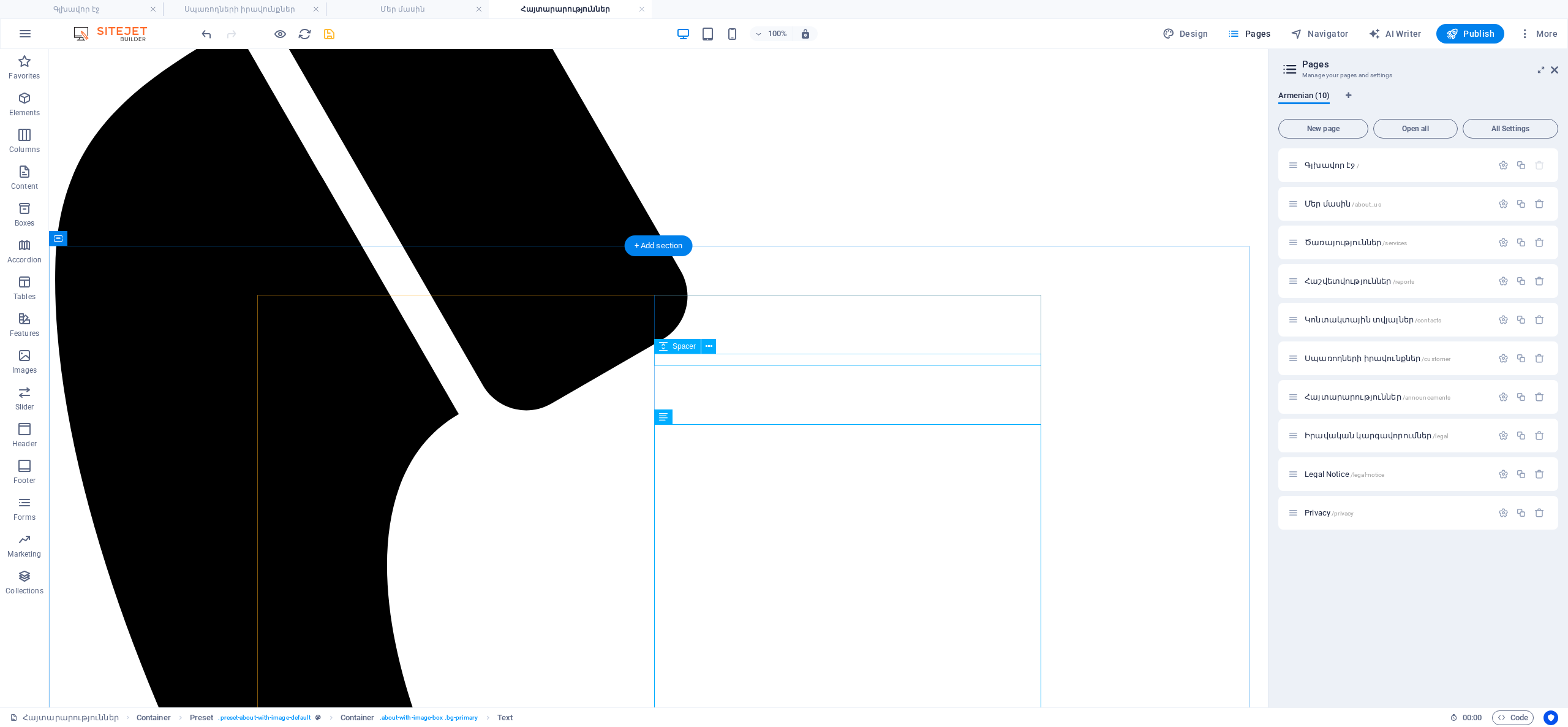
select select "px"
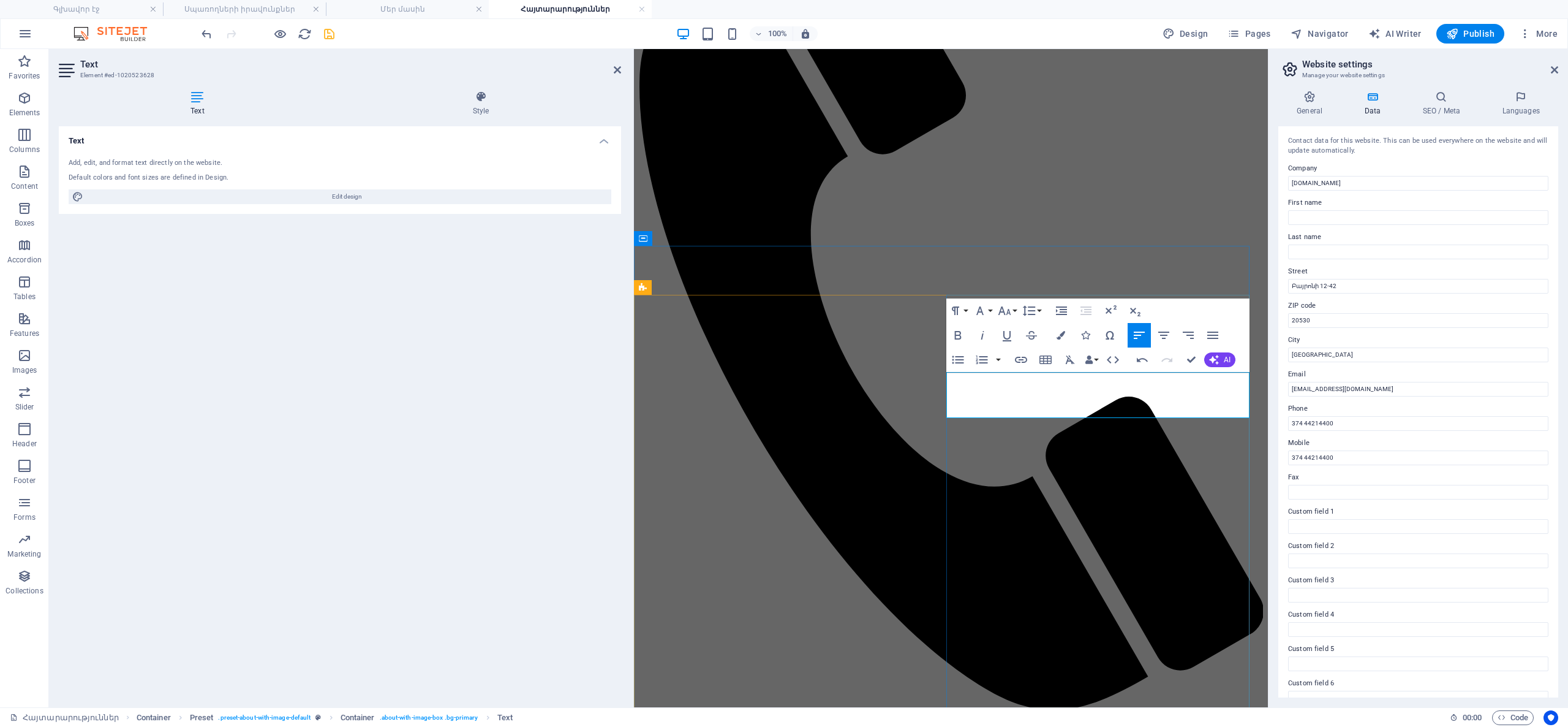
drag, startPoint x: 1216, startPoint y: 392, endPoint x: 943, endPoint y: 402, distance: 273.2
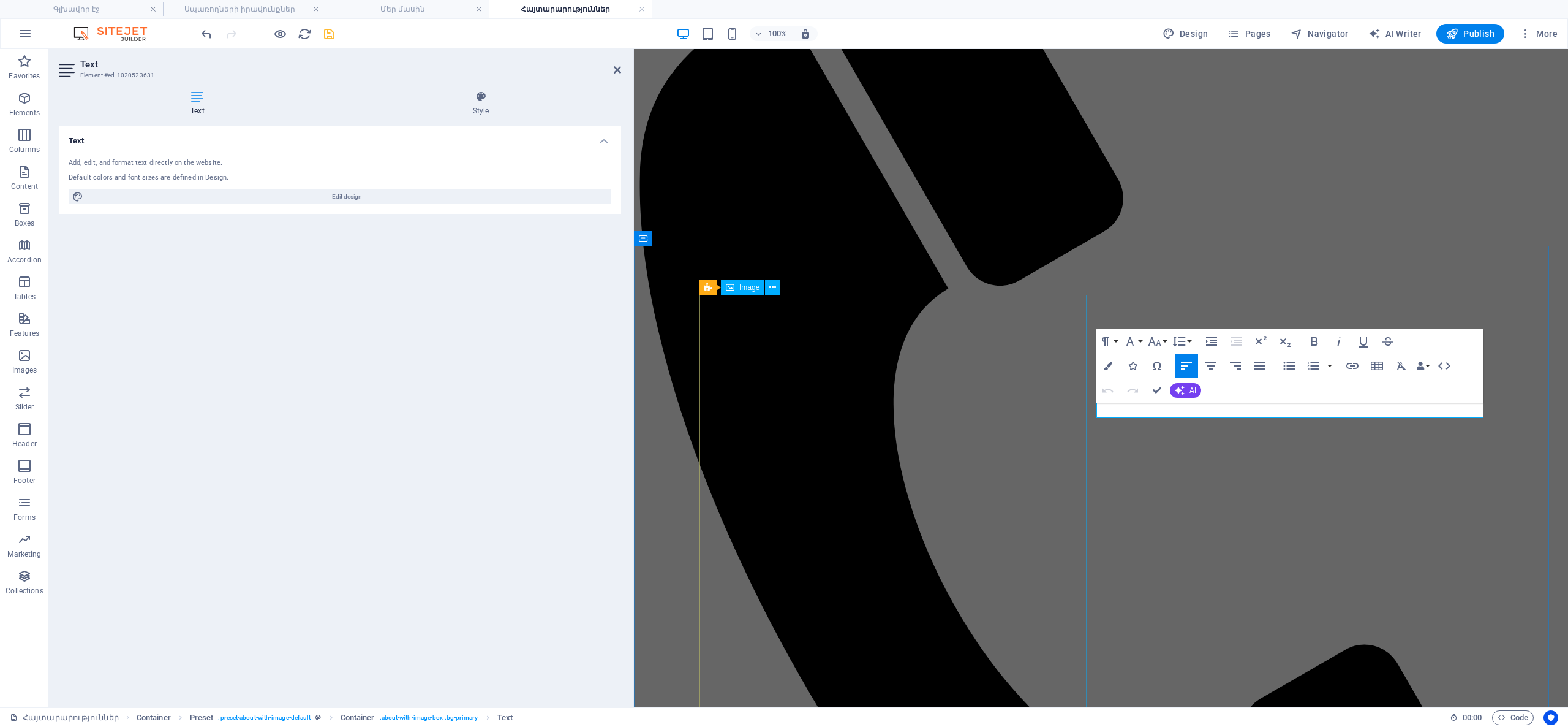
drag, startPoint x: 1265, startPoint y: 409, endPoint x: 1076, endPoint y: 406, distance: 189.0
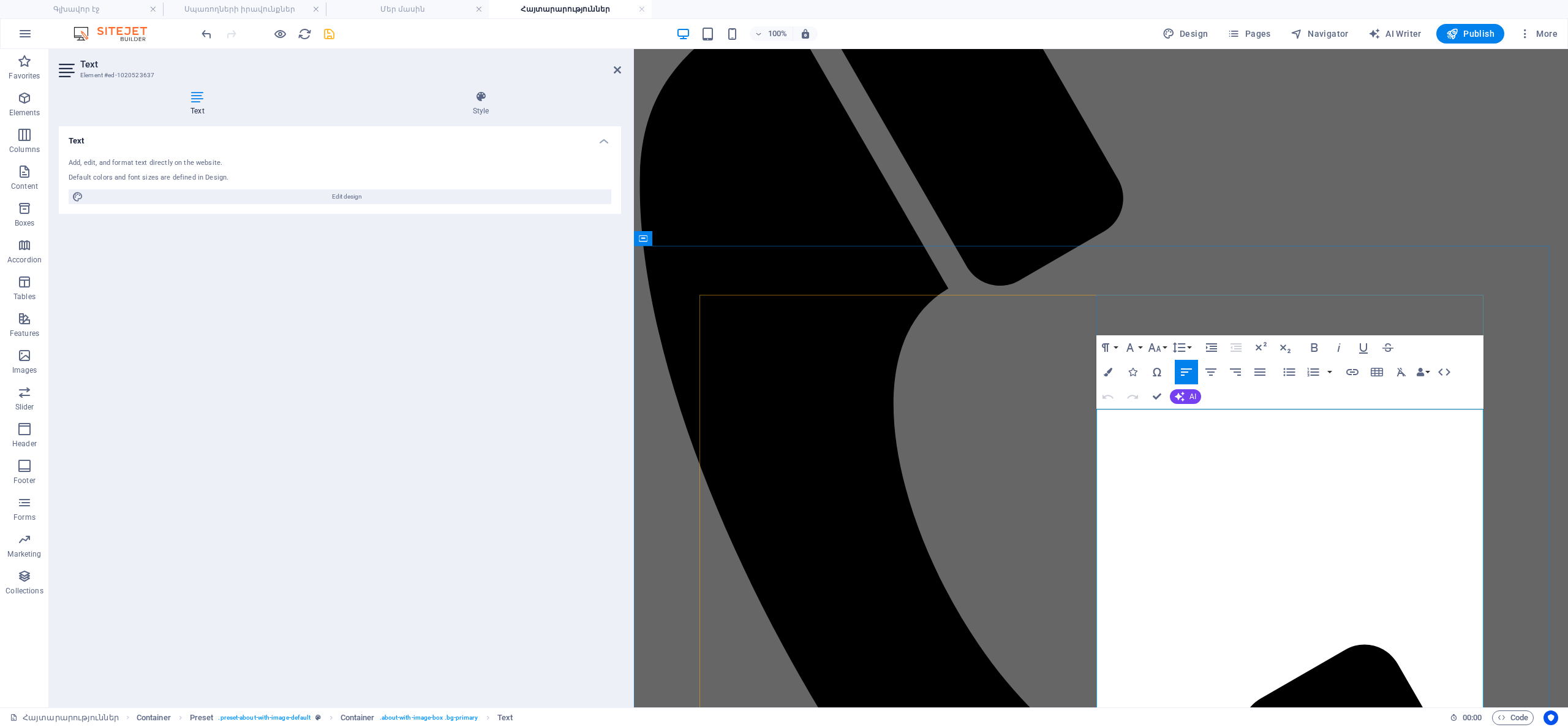
drag, startPoint x: 1100, startPoint y: 423, endPoint x: 1175, endPoint y: 584, distance: 177.6
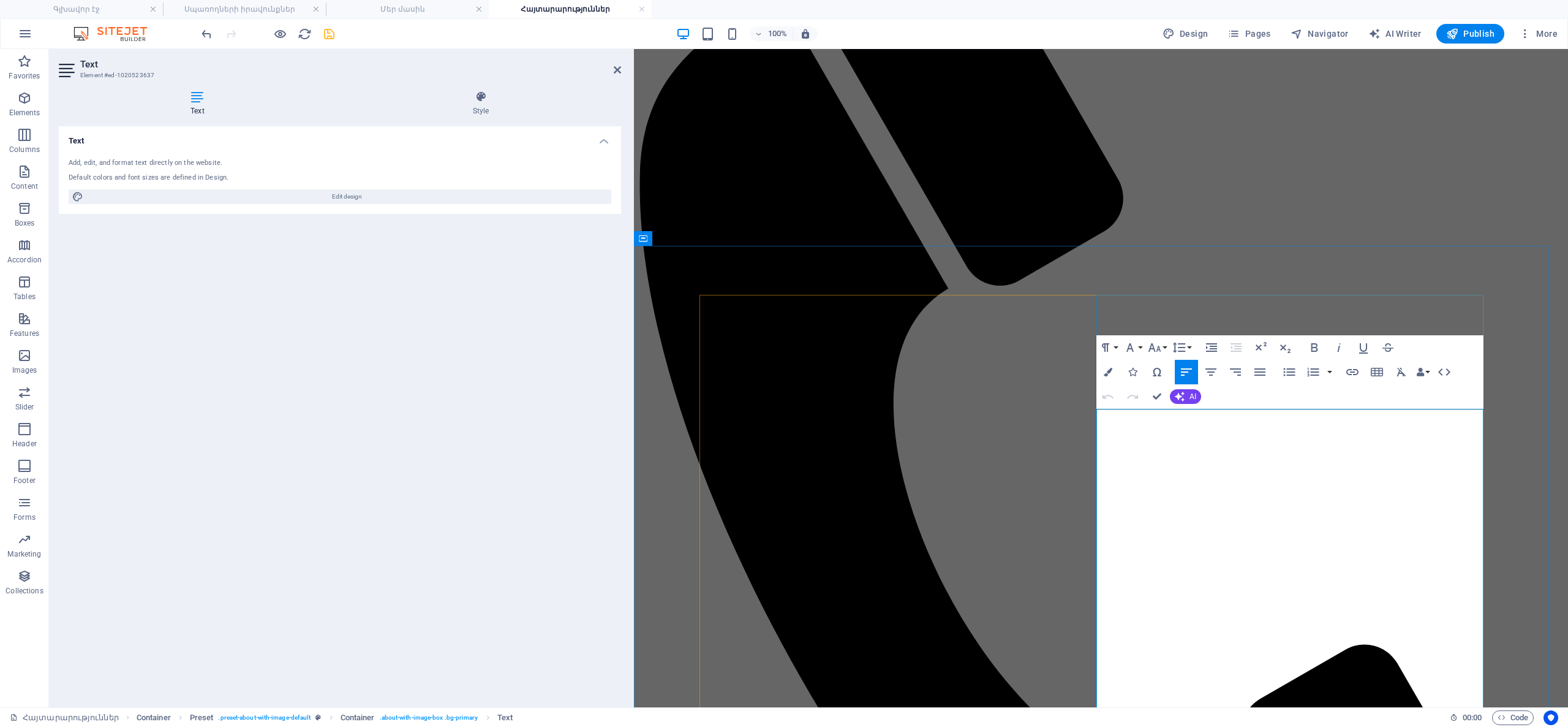
drag, startPoint x: 1286, startPoint y: 669, endPoint x: 1069, endPoint y: 421, distance: 329.5
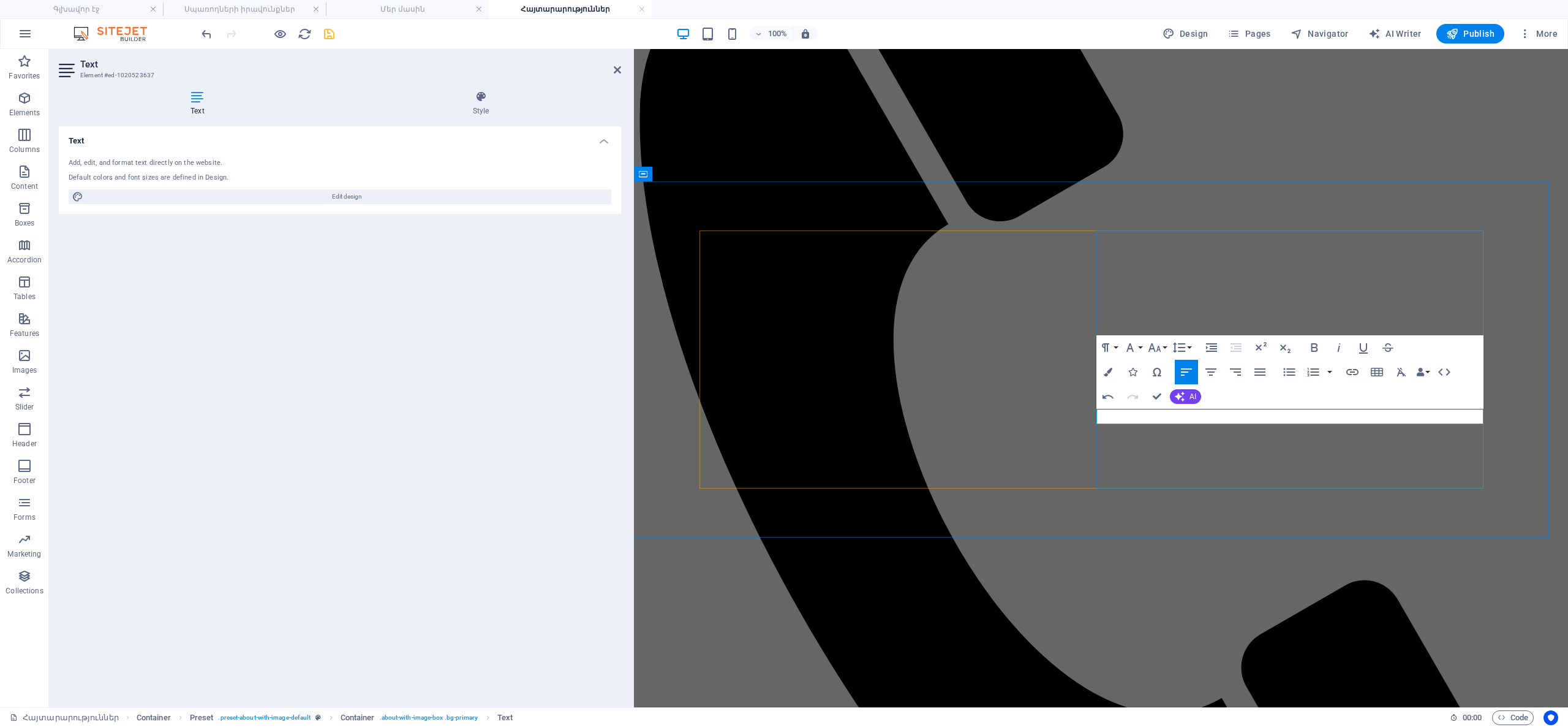
drag, startPoint x: 1205, startPoint y: 409, endPoint x: 1072, endPoint y: 417, distance: 133.2
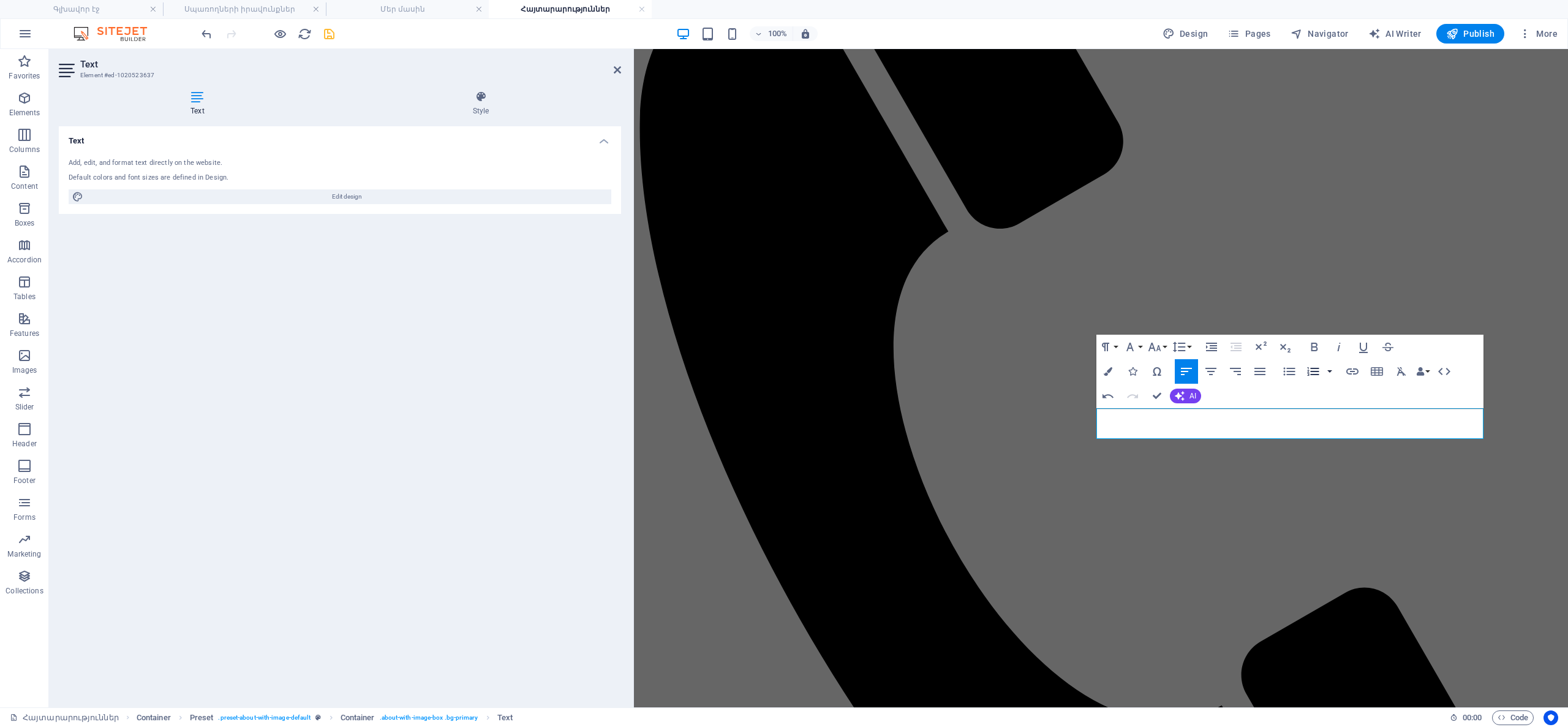
scroll to position [233, 0]
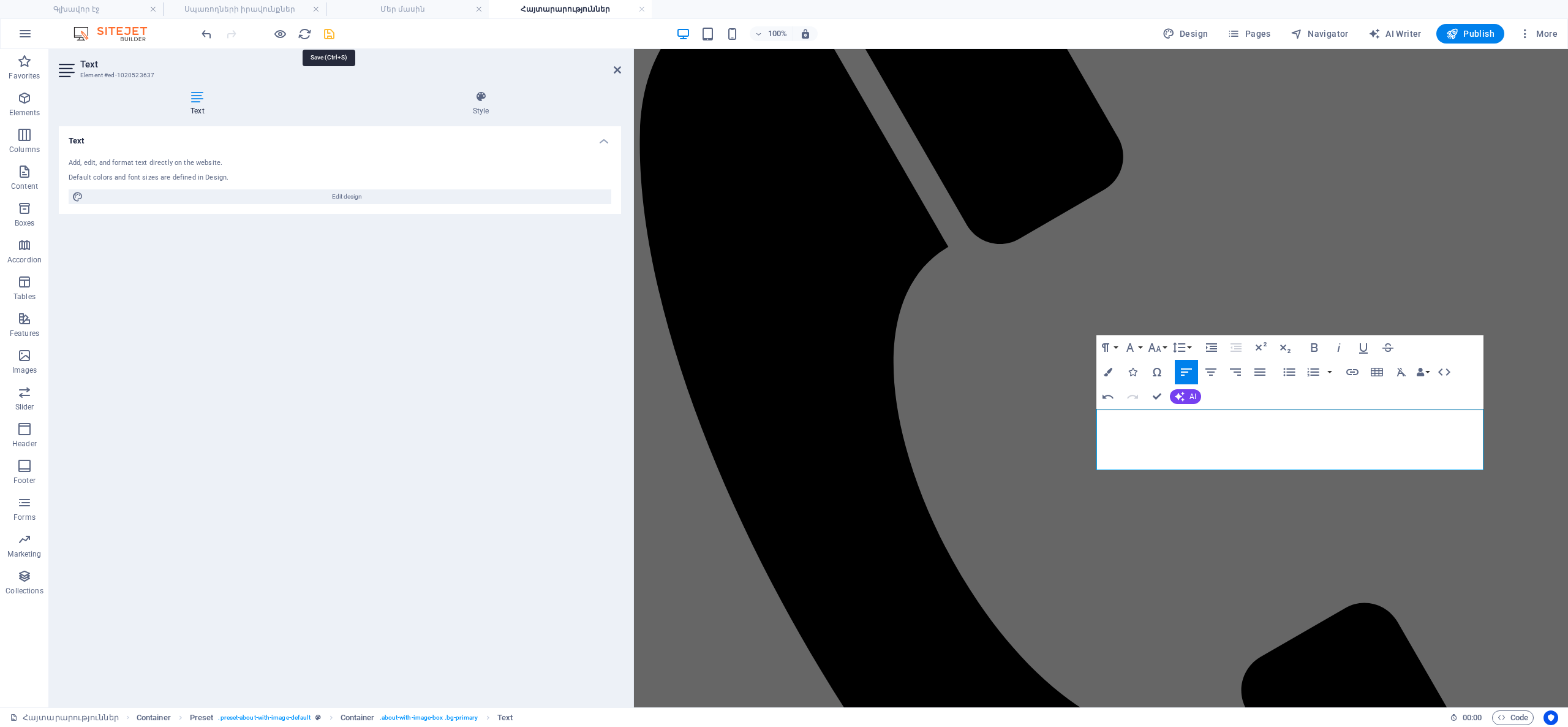
click at [327, 32] on icon "save" at bounding box center [329, 34] width 14 height 14
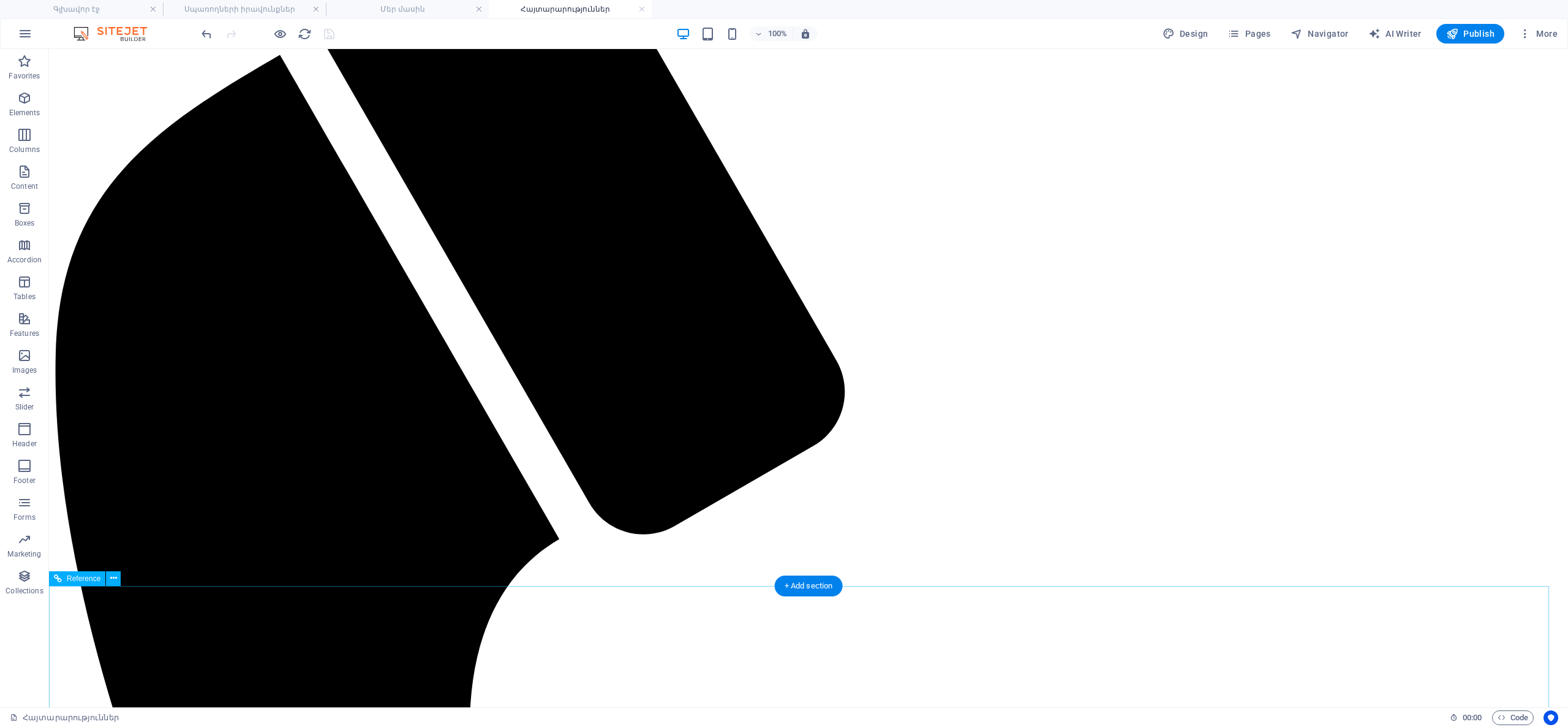
scroll to position [189, 0]
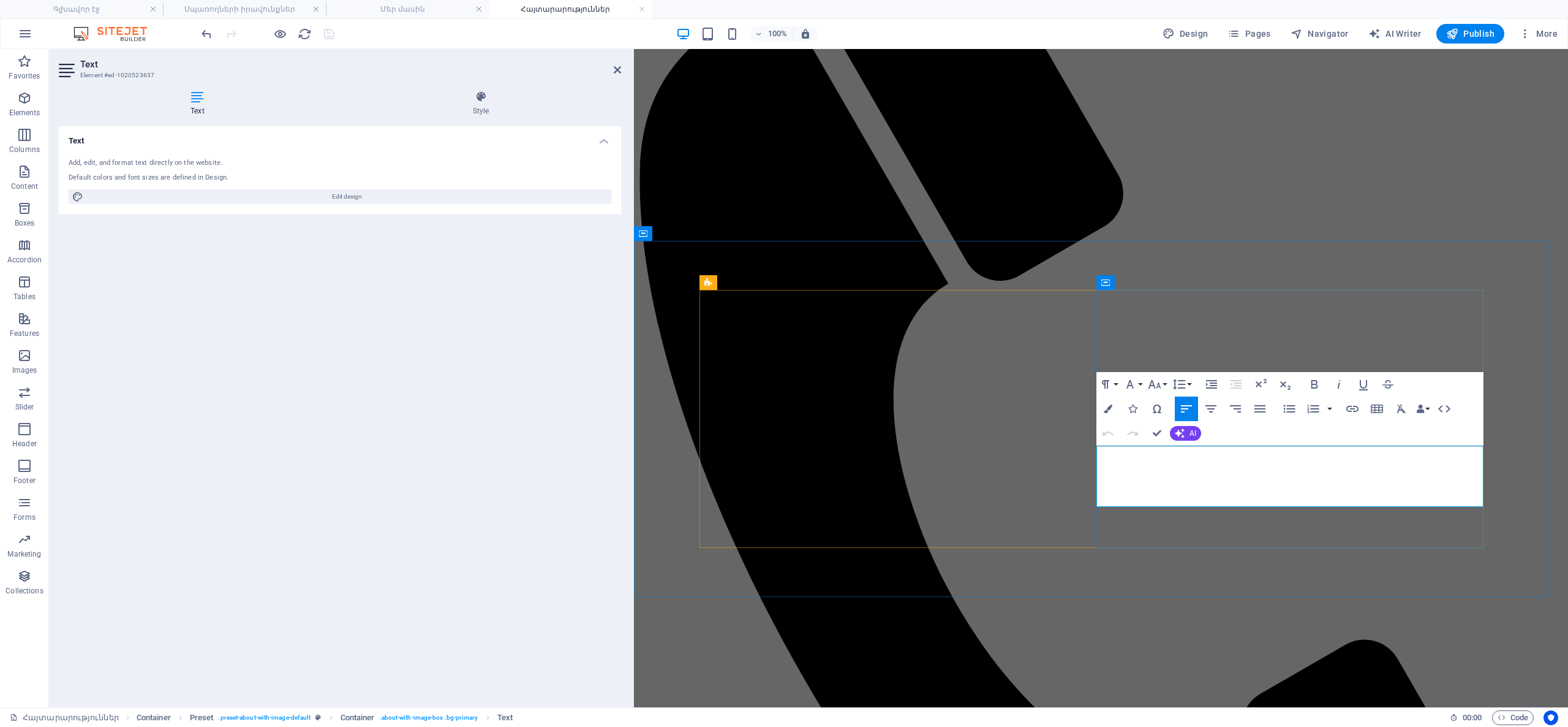
click at [1352, 407] on icon "button" at bounding box center [1352, 409] width 15 height 15
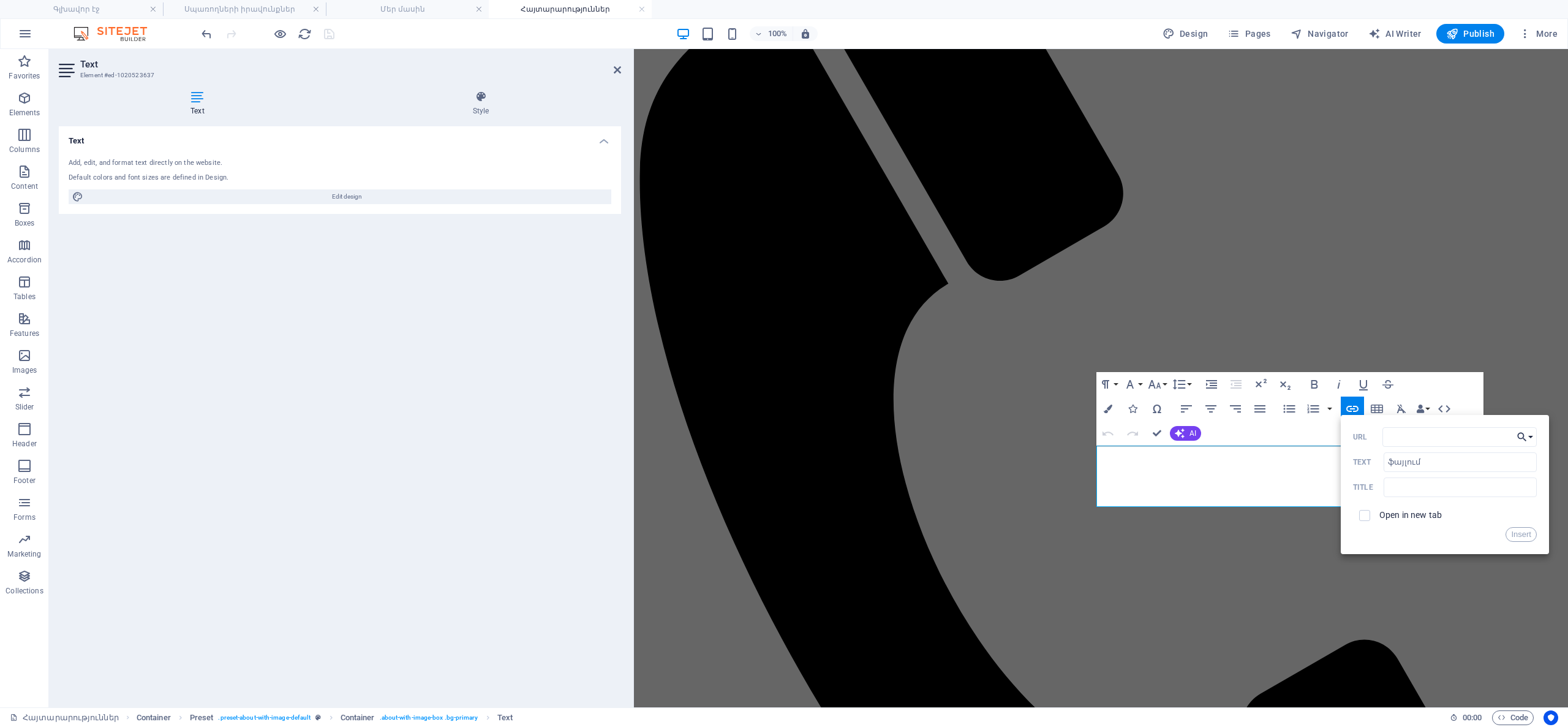
click at [1528, 433] on button "Choose Link" at bounding box center [1524, 437] width 23 height 20
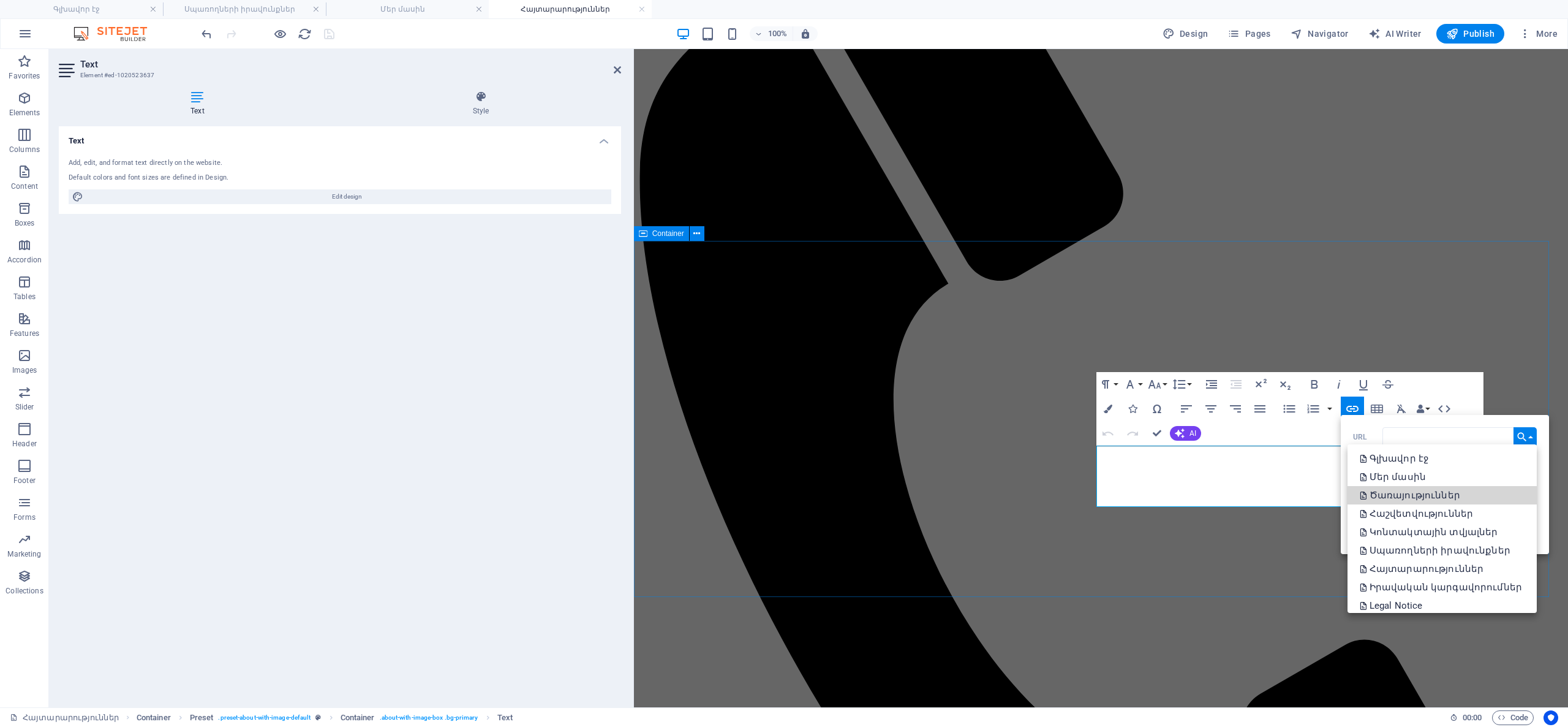
drag, startPoint x: 2166, startPoint y: 537, endPoint x: 1544, endPoint y: 561, distance: 622.5
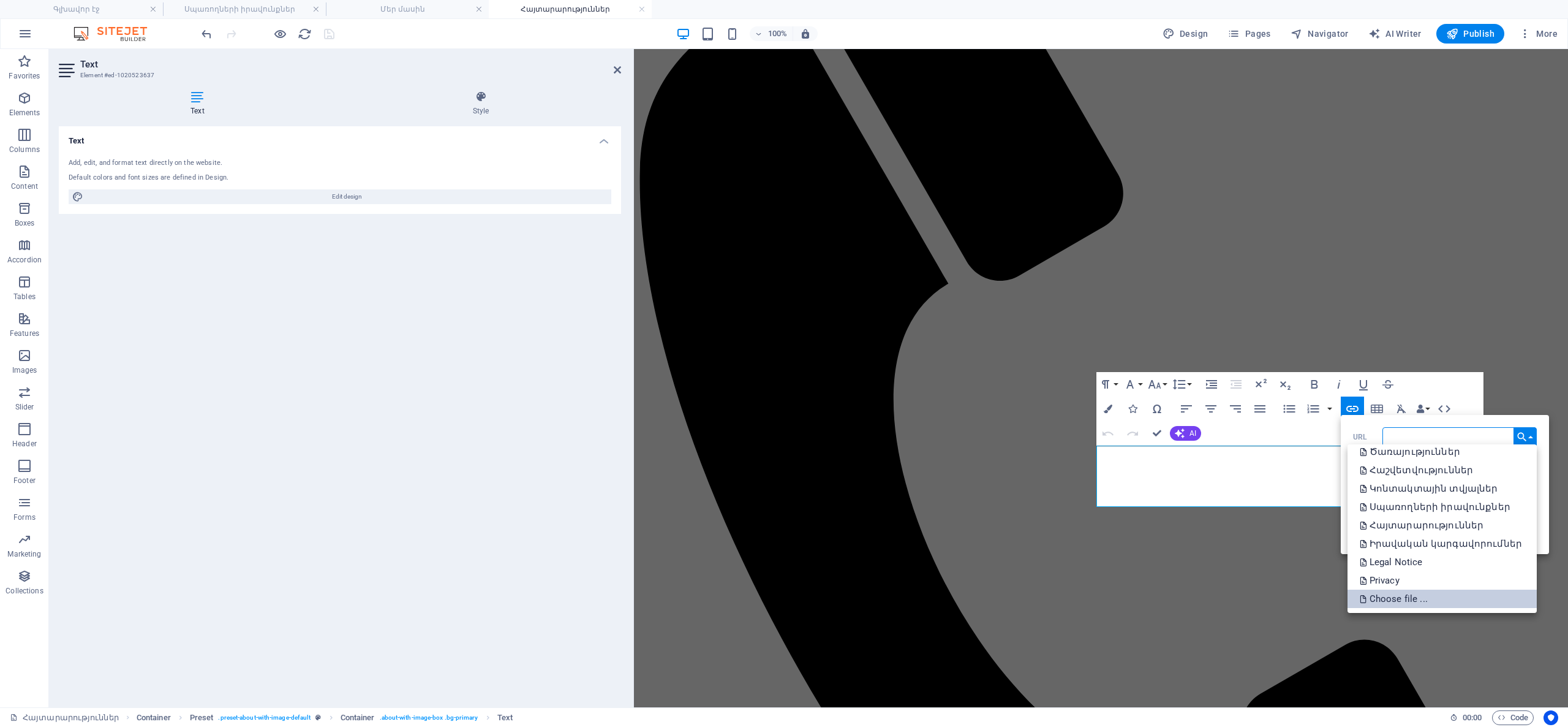
click at [1429, 597] on p "Choose file ..." at bounding box center [1394, 599] width 71 height 18
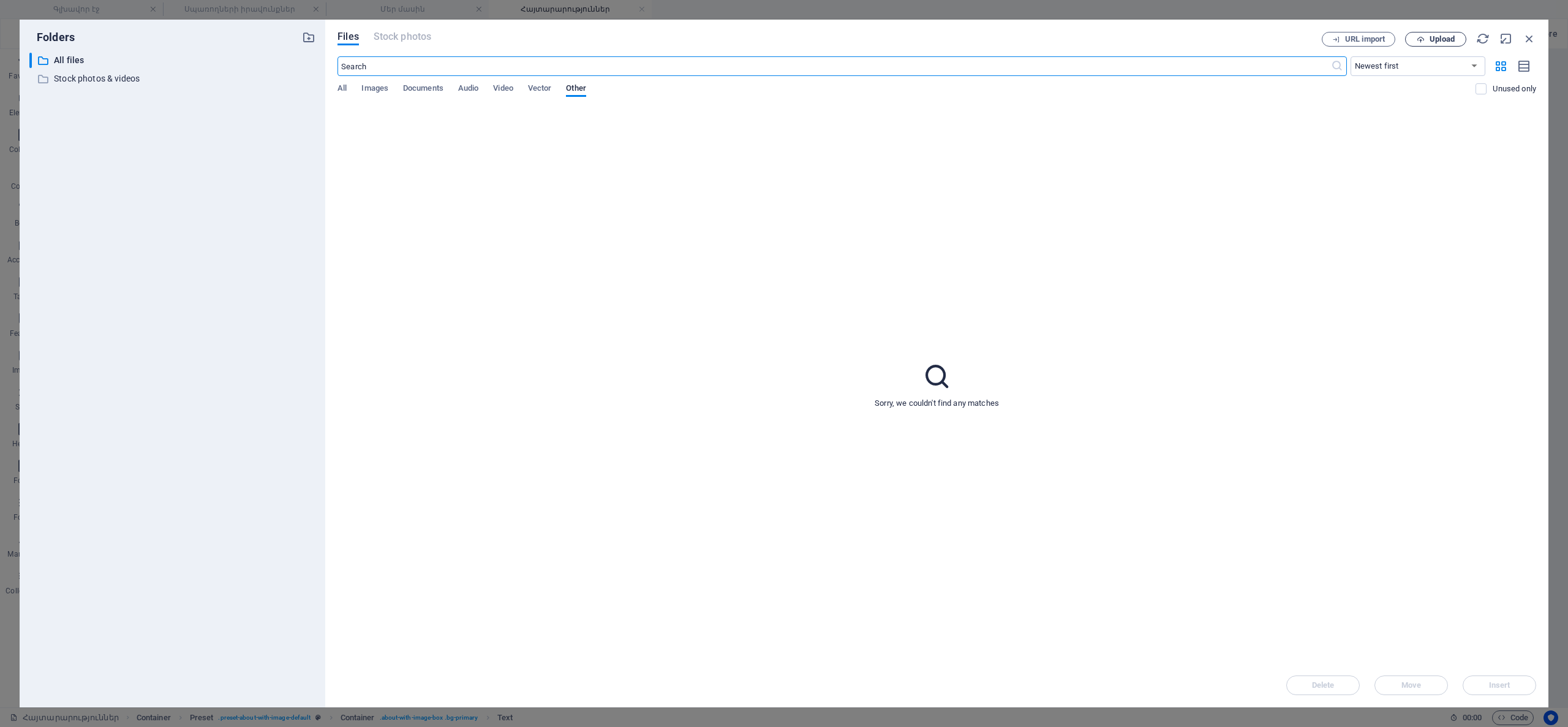
click at [1427, 36] on span "Upload" at bounding box center [1435, 40] width 50 height 8
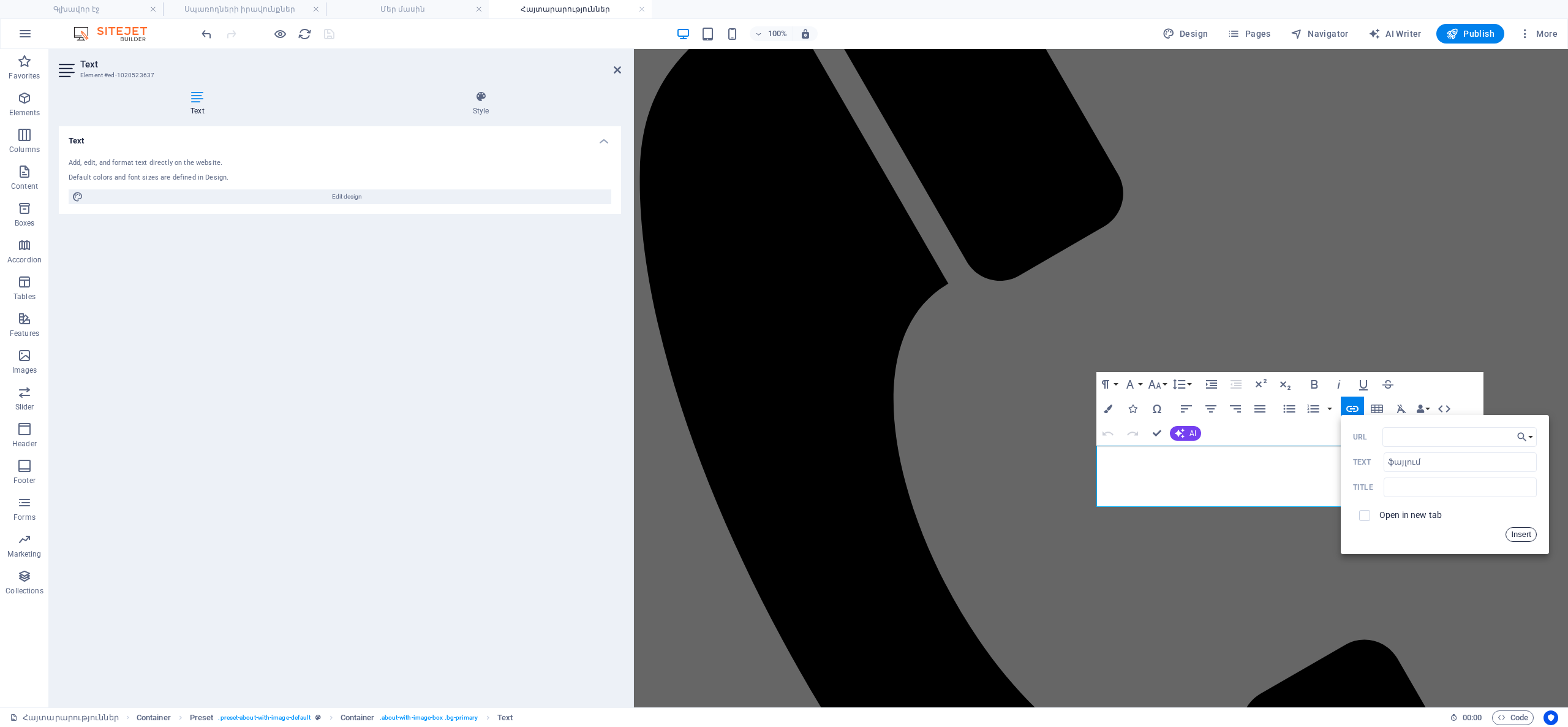
click at [1514, 536] on button "Insert" at bounding box center [1520, 534] width 31 height 15
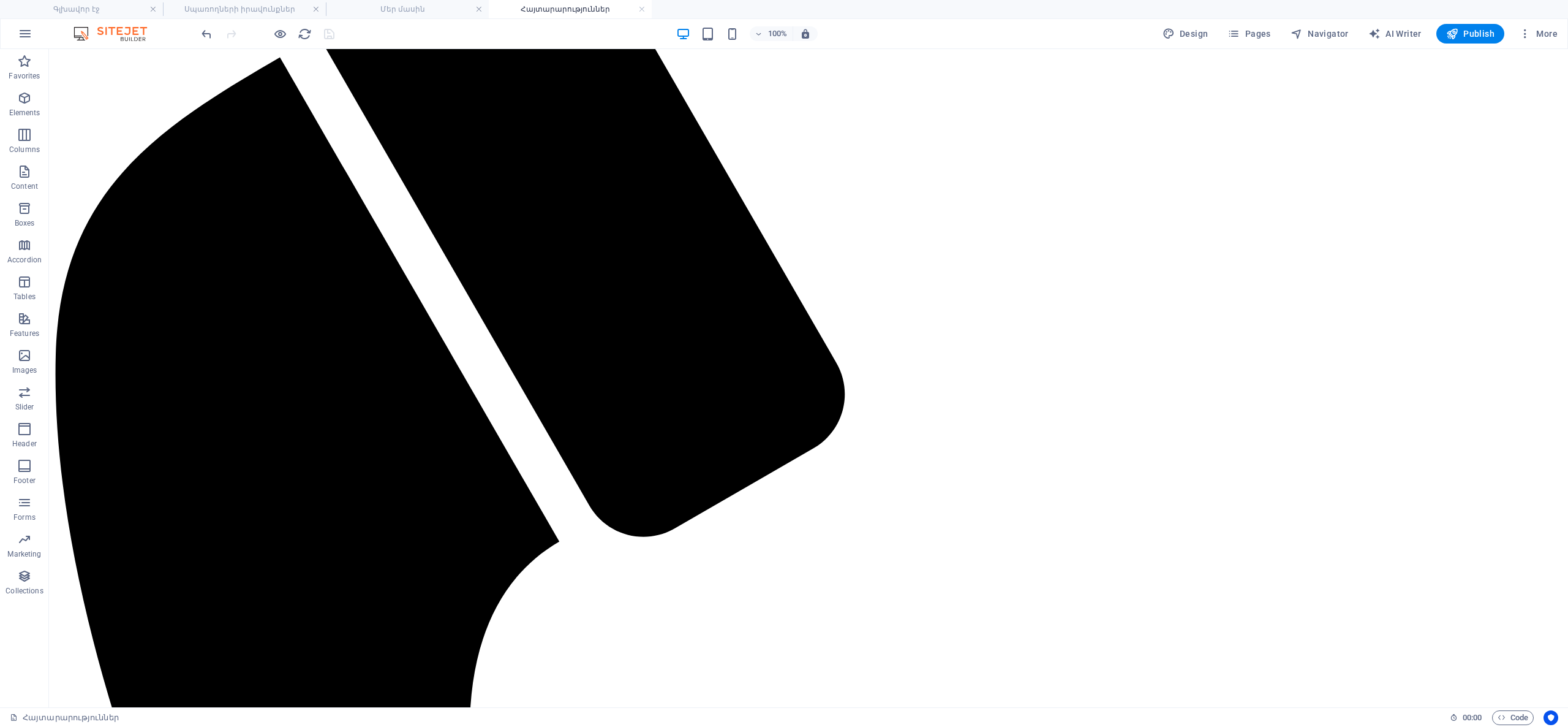
click at [287, 34] on div at bounding box center [268, 34] width 137 height 20
click at [285, 34] on icon "button" at bounding box center [280, 34] width 14 height 14
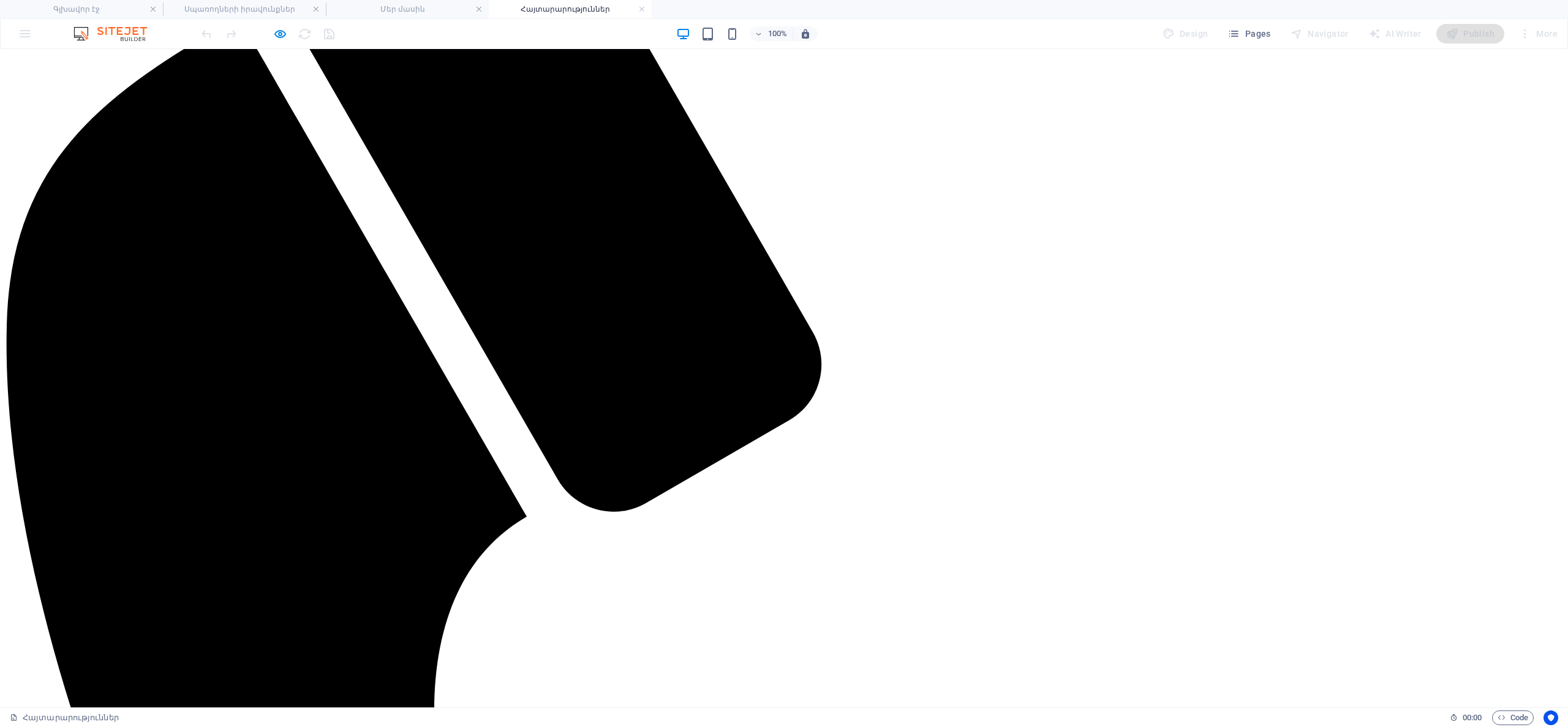
scroll to position [228, 0]
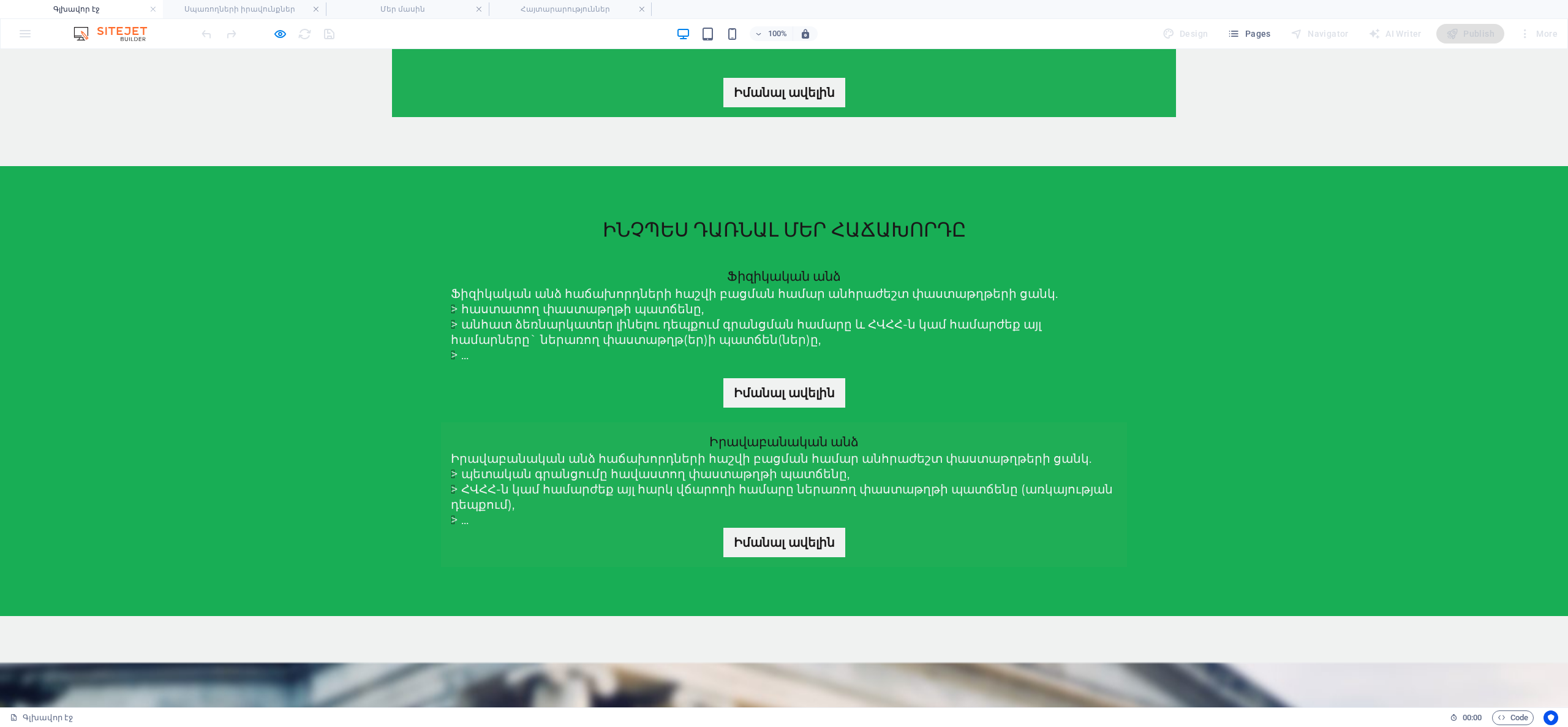
scroll to position [0, 0]
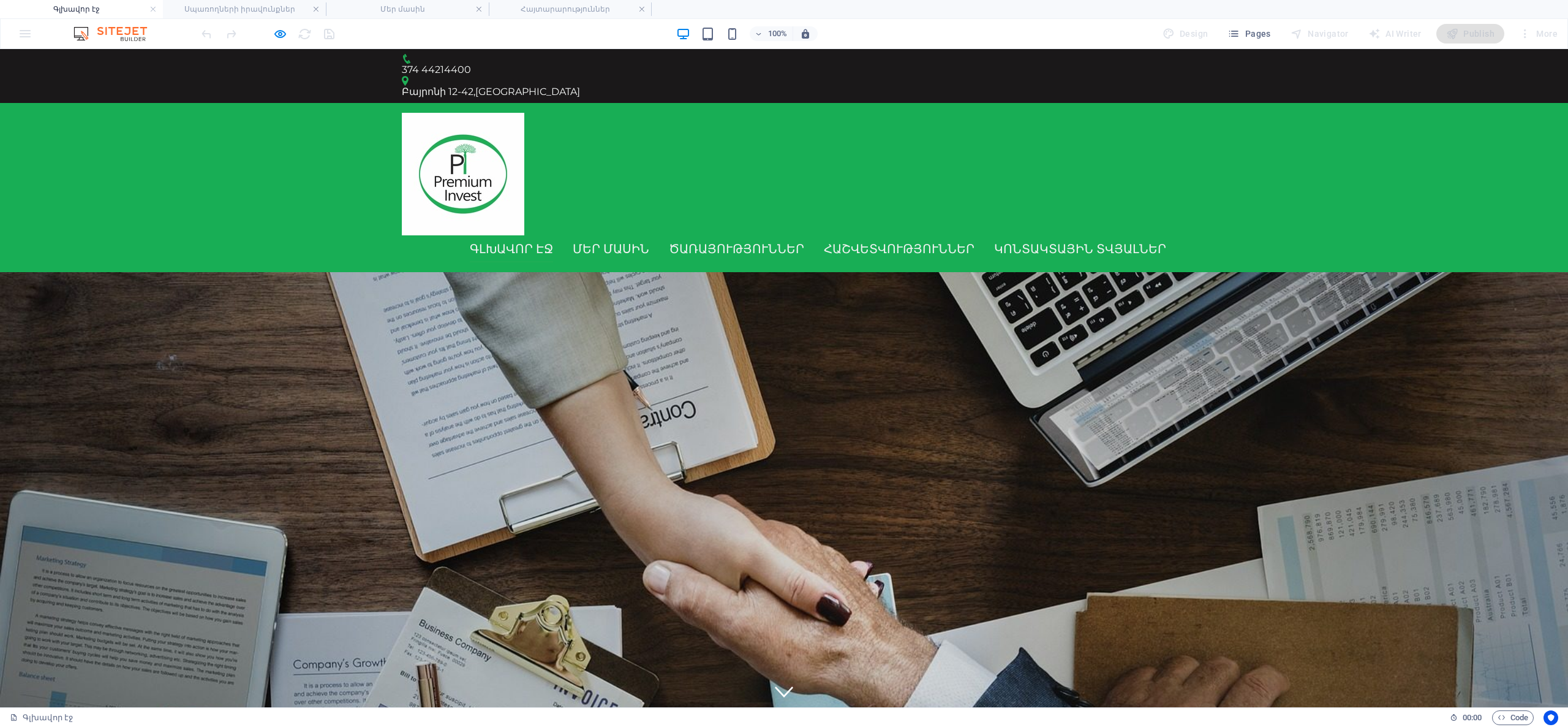
scroll to position [0, 0]
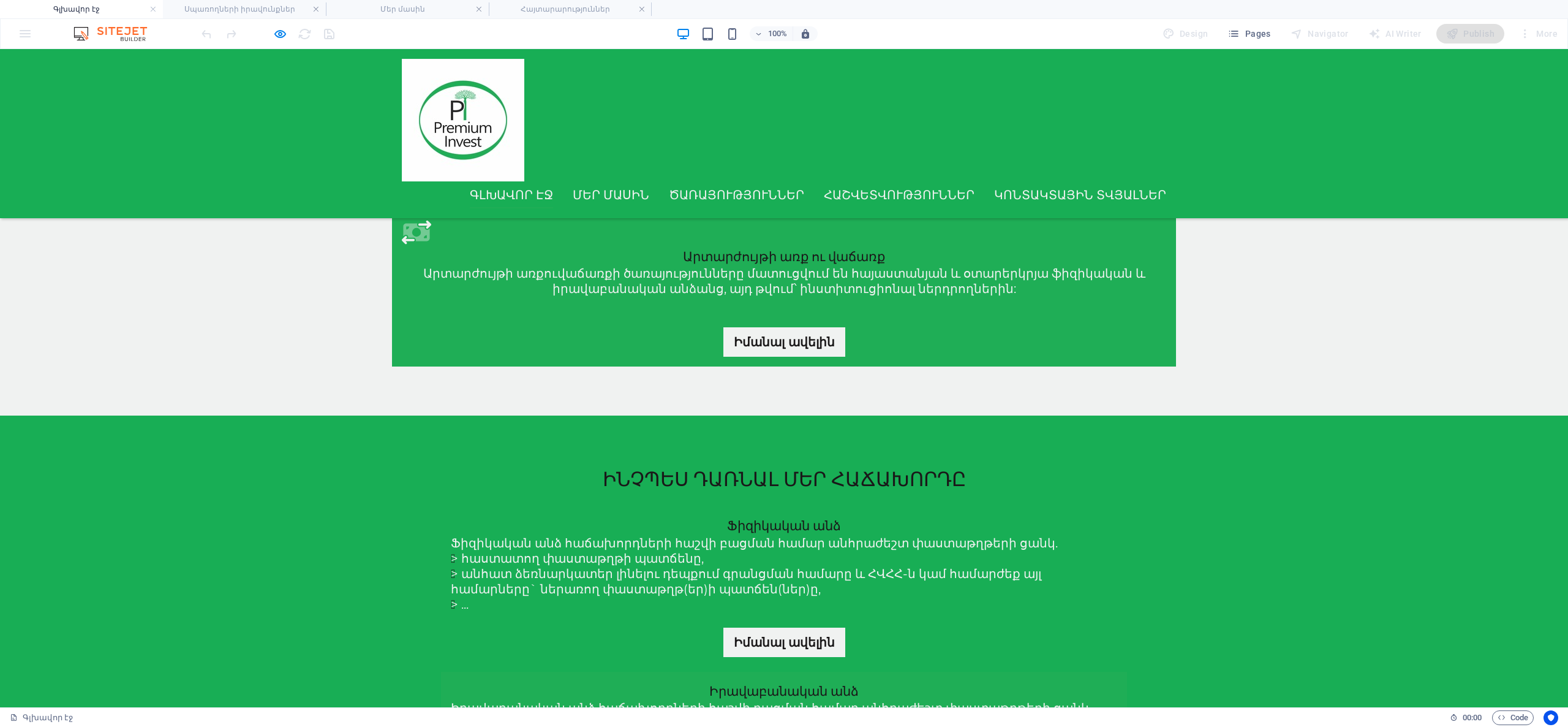
click at [519, 185] on link "Գլխավոր էջ" at bounding box center [511, 195] width 83 height 27
click at [517, 197] on link "Գլխավոր էջ" at bounding box center [511, 195] width 83 height 27
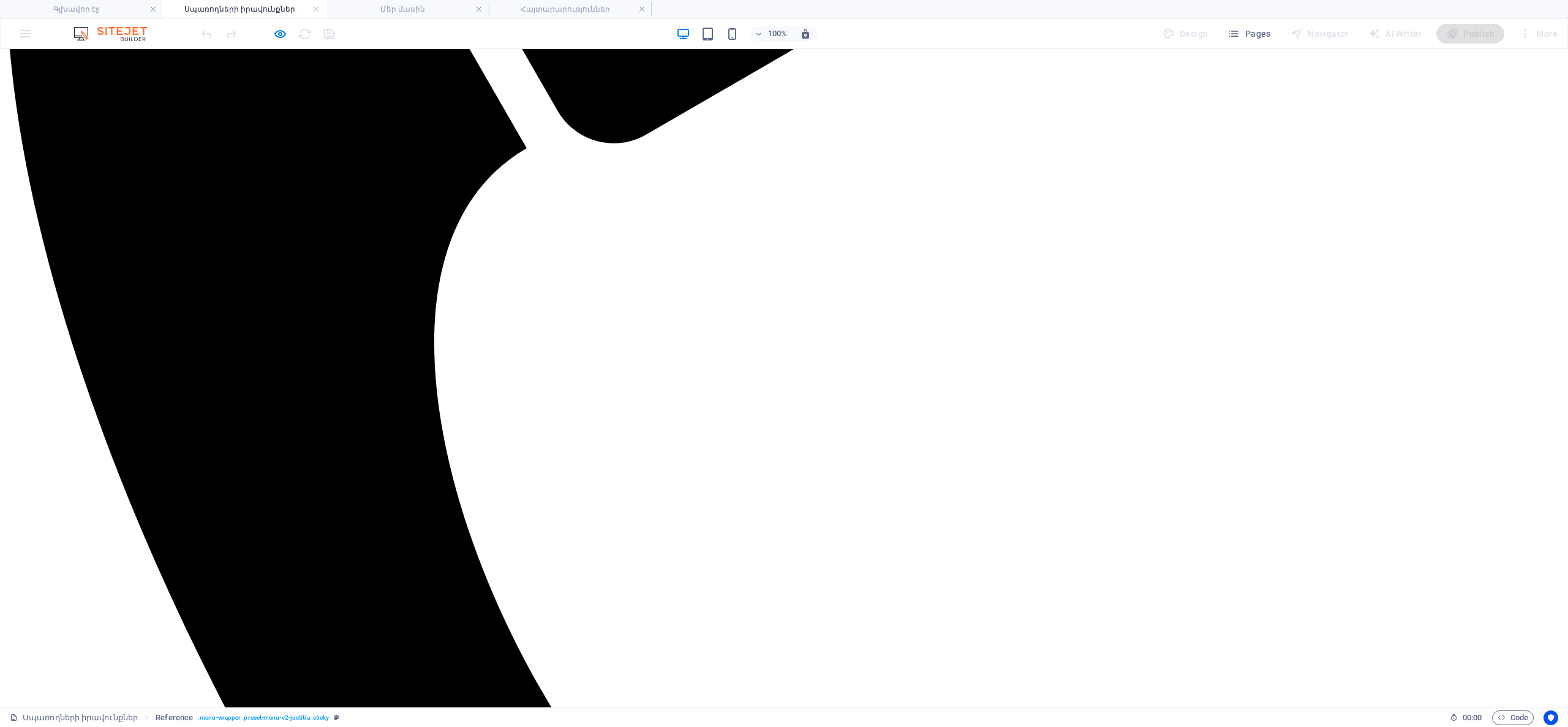
scroll to position [656, 0]
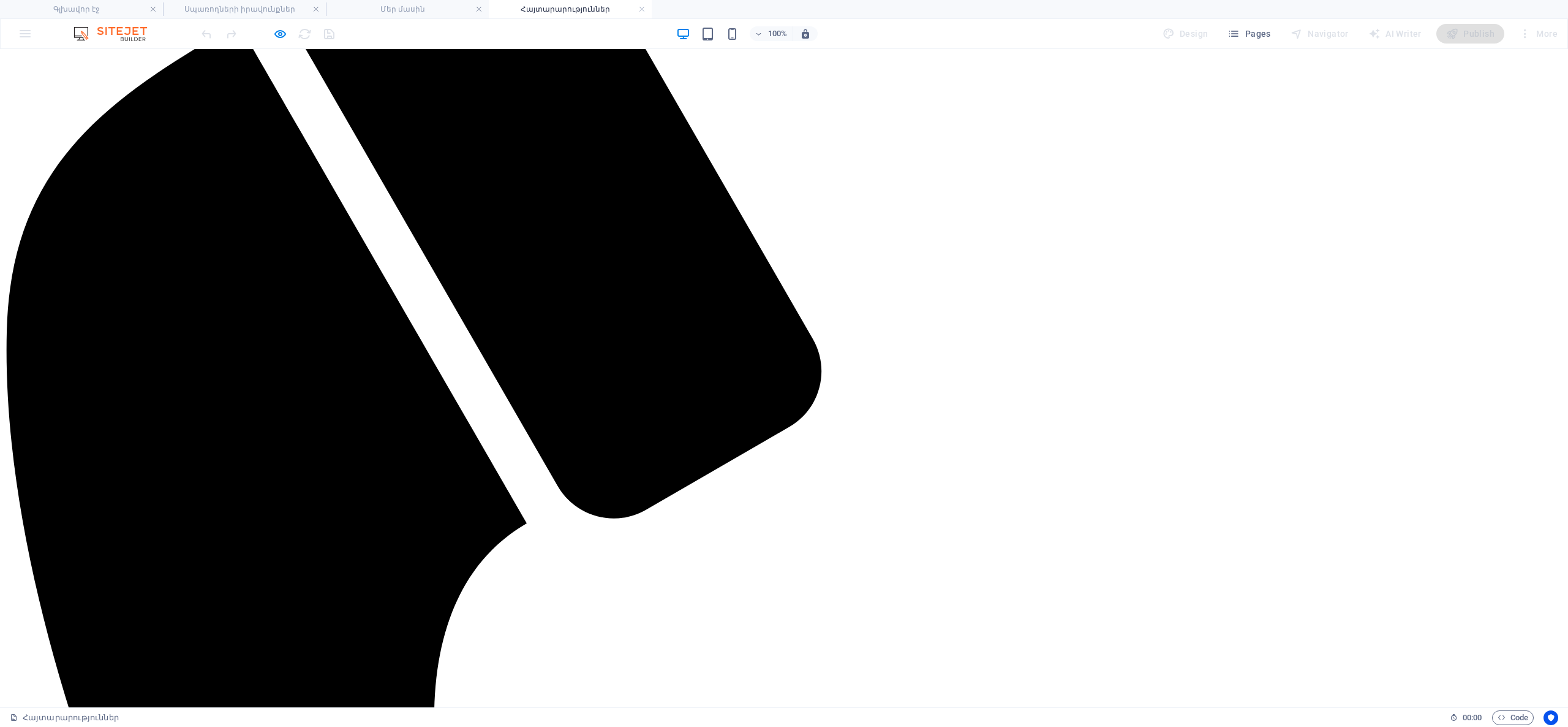
scroll to position [358, 0]
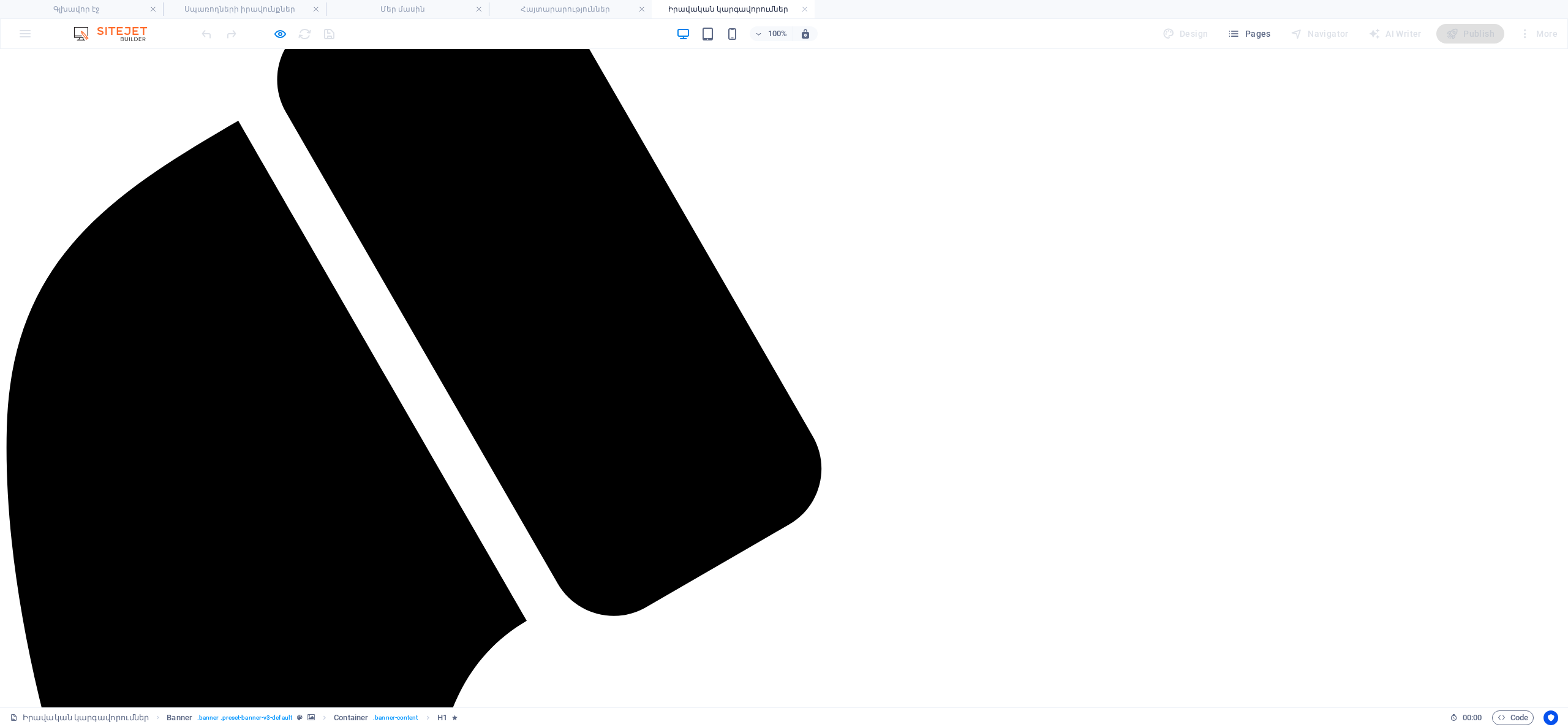
scroll to position [87, 0]
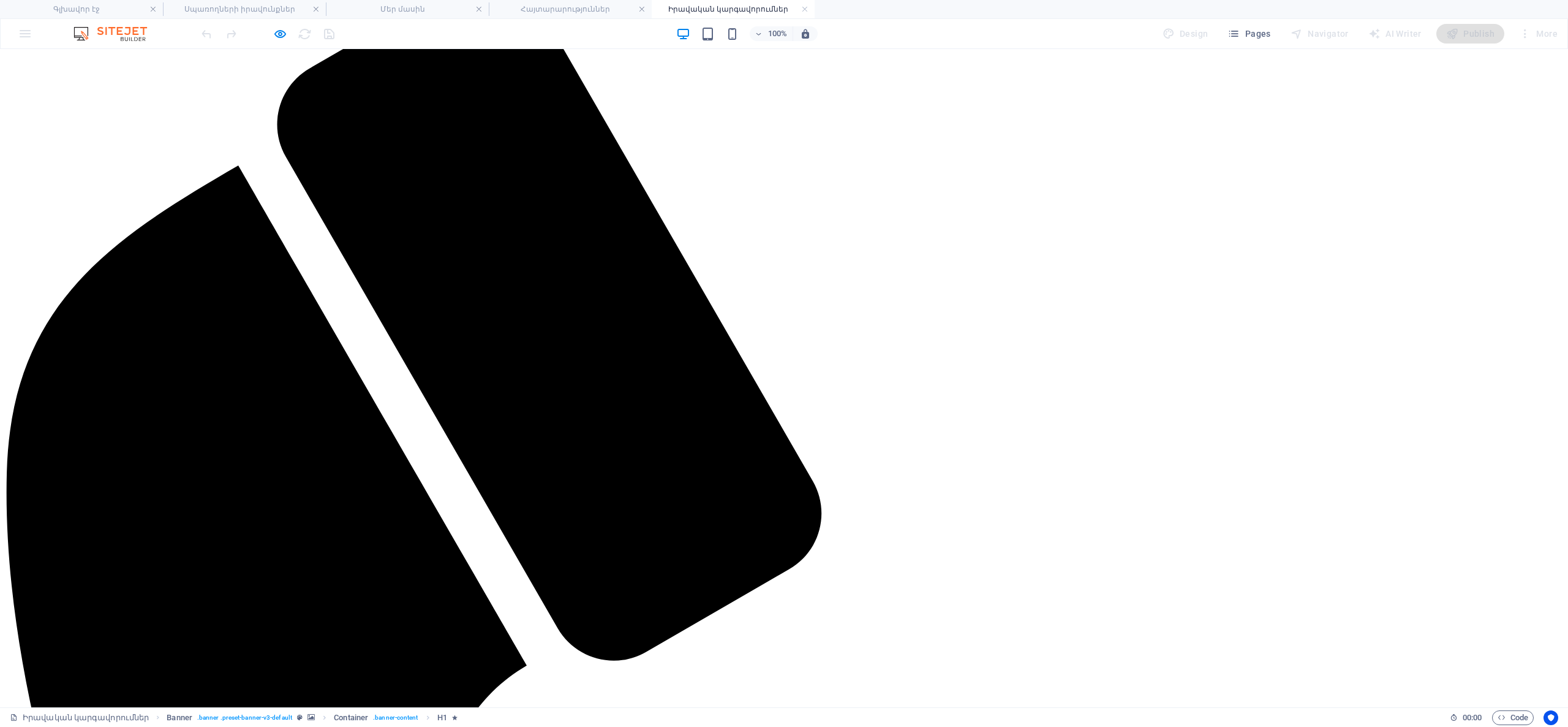
click at [282, 37] on icon "button" at bounding box center [280, 34] width 14 height 14
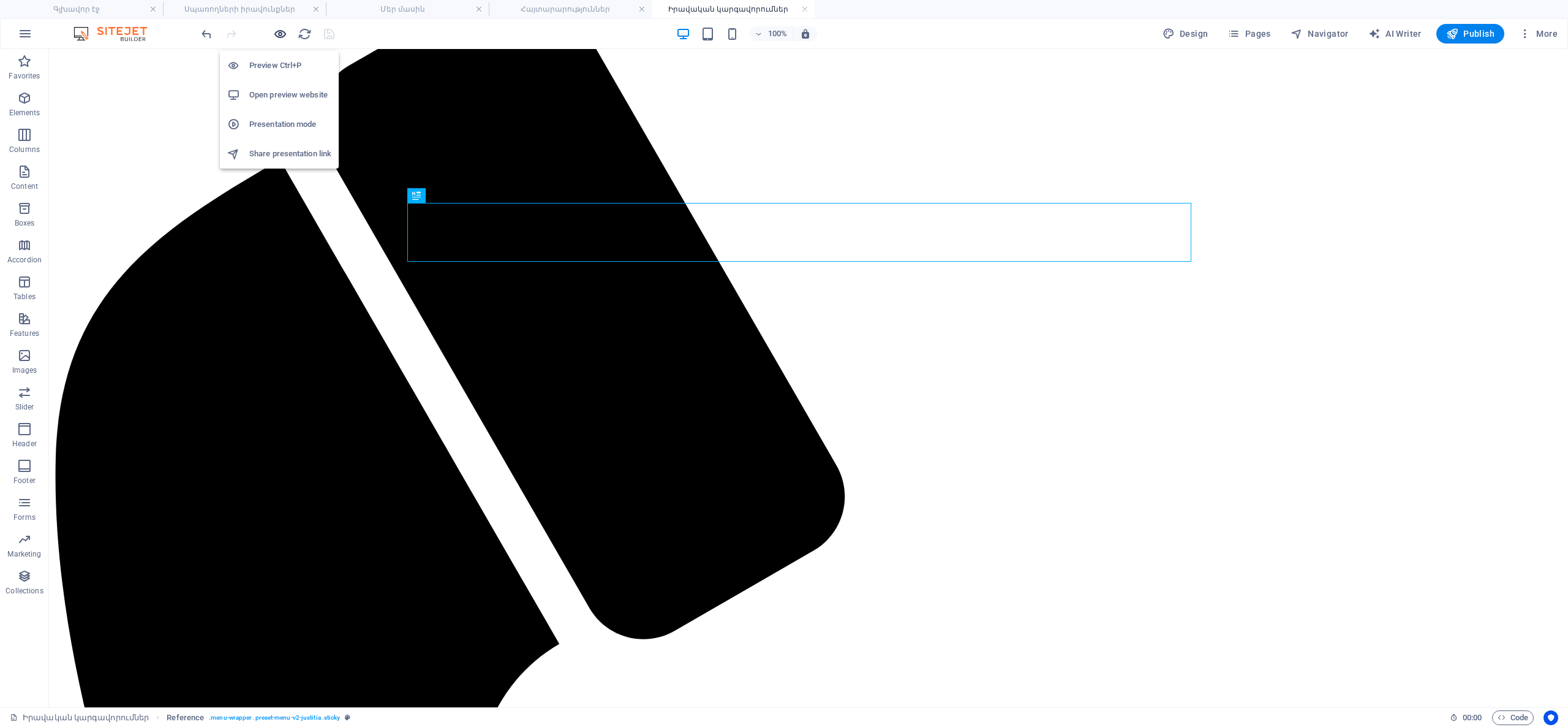
click at [282, 38] on icon "button" at bounding box center [280, 34] width 14 height 14
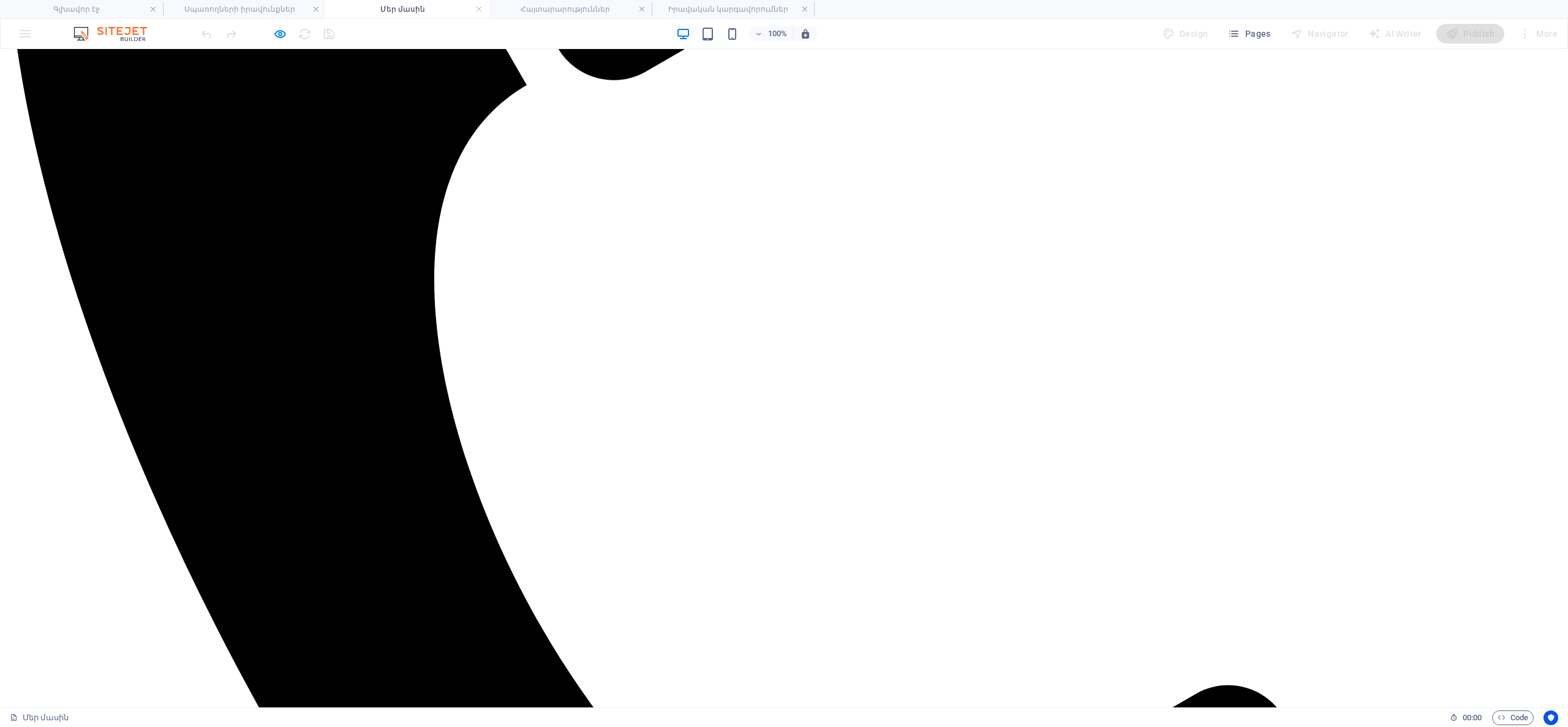
scroll to position [624, 0]
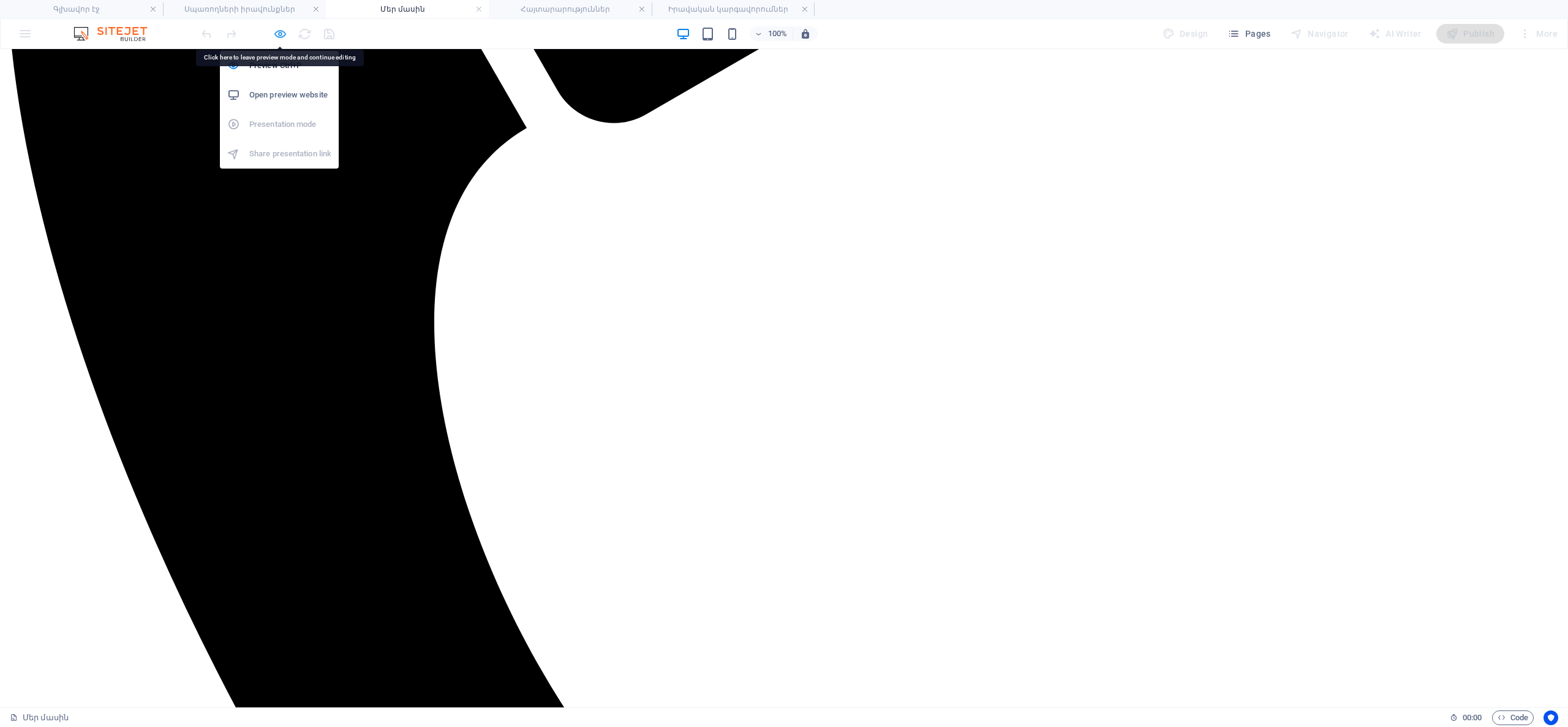
click at [282, 29] on icon "button" at bounding box center [280, 34] width 14 height 14
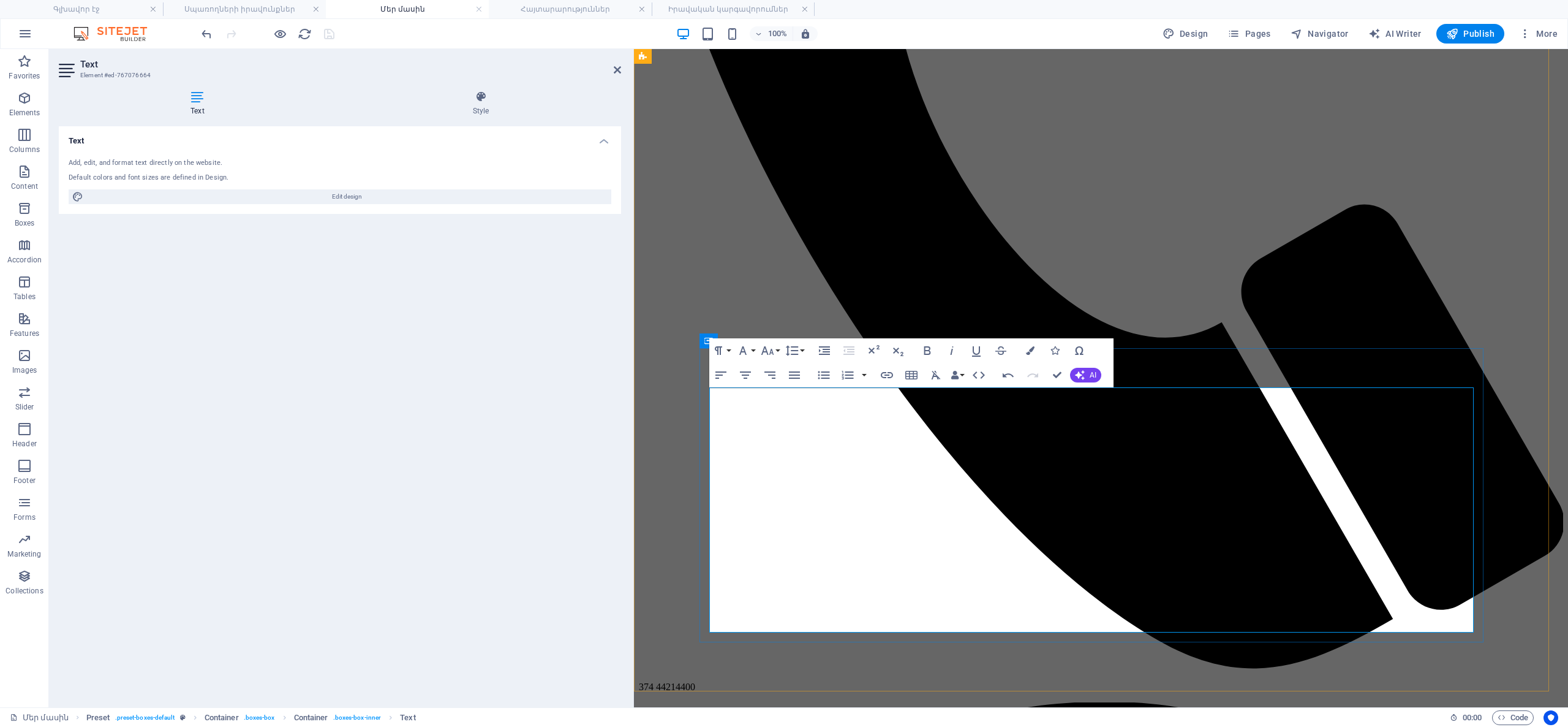
drag, startPoint x: 709, startPoint y: 531, endPoint x: 987, endPoint y: 532, distance: 278.0
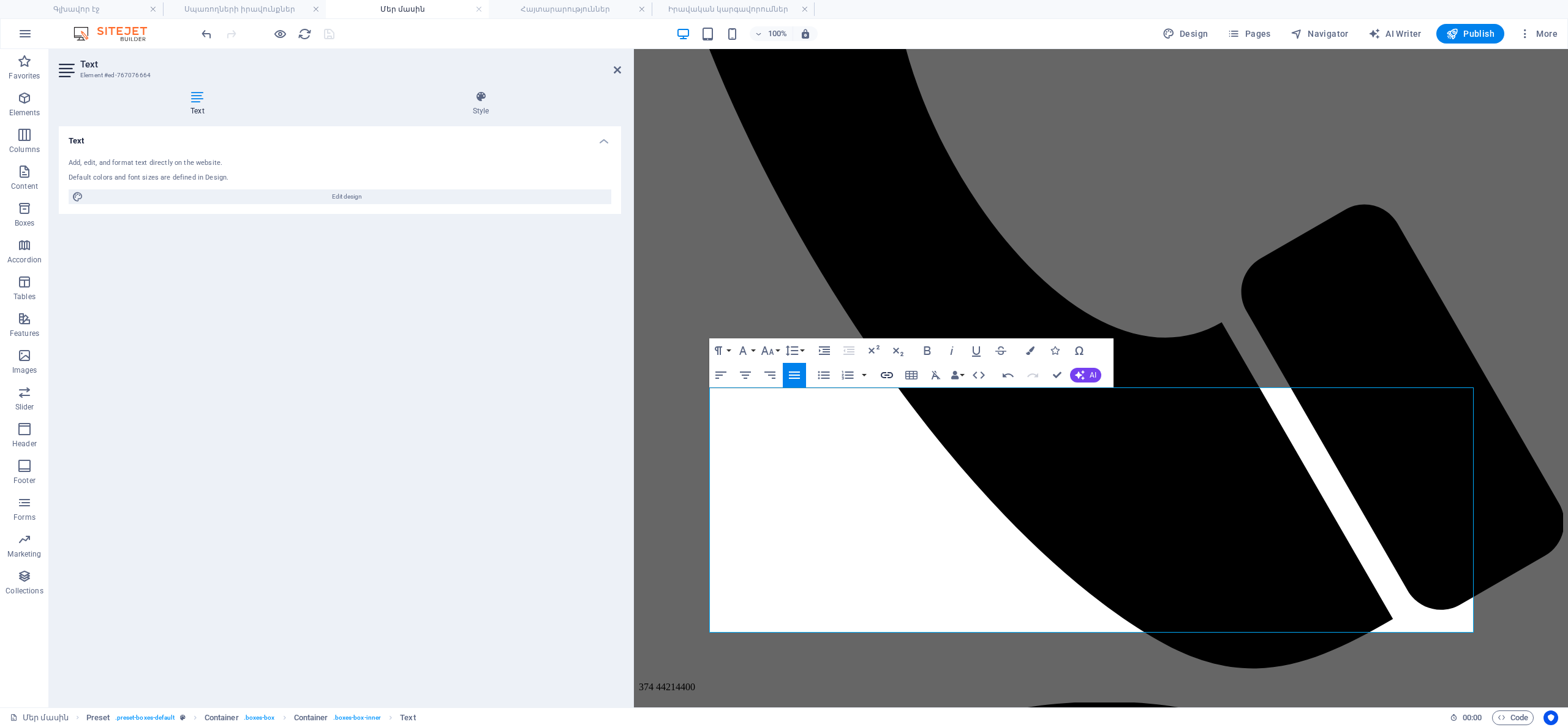
click at [886, 374] on icon "button" at bounding box center [887, 375] width 15 height 15
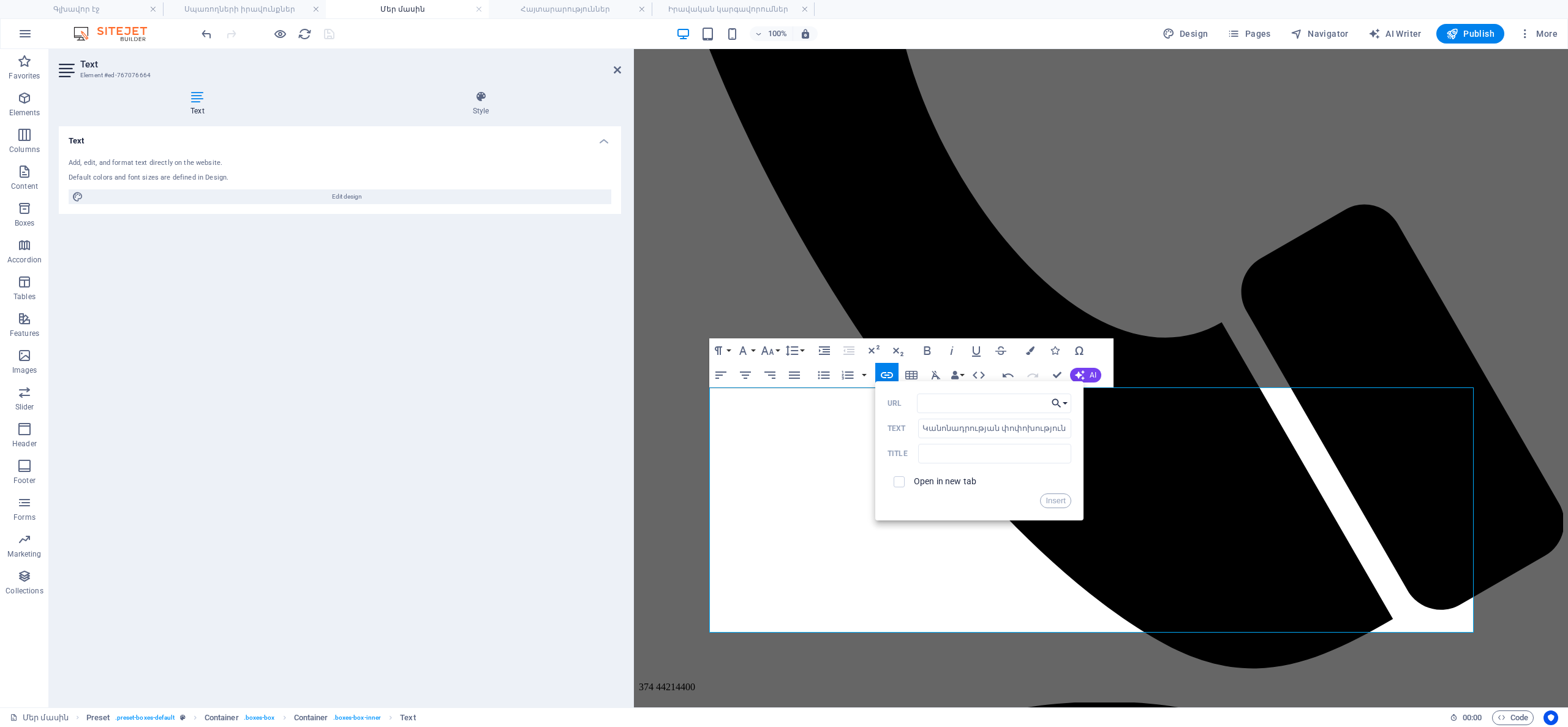
click at [1062, 402] on button "Choose Link" at bounding box center [1059, 403] width 23 height 20
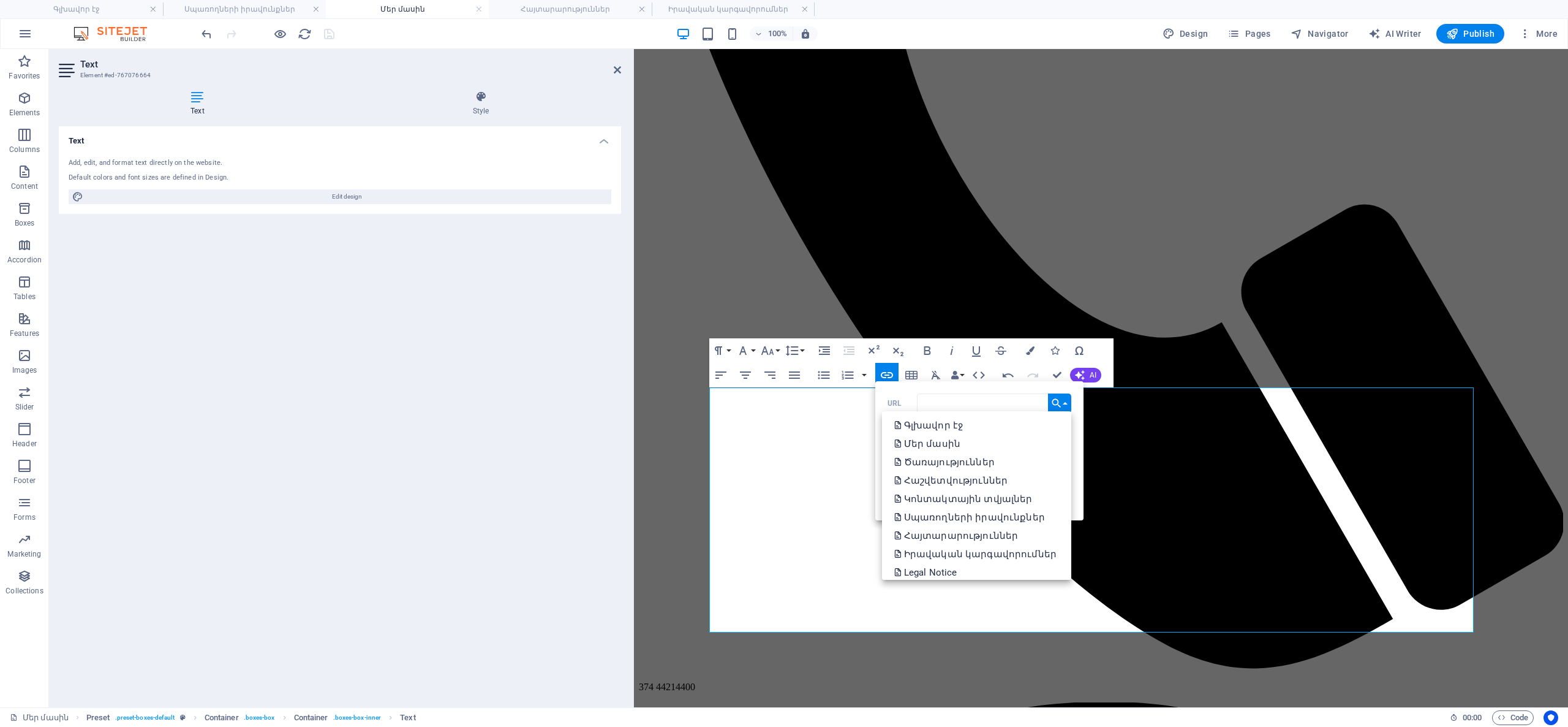
scroll to position [43, 0]
click at [965, 558] on p "Choose file ..." at bounding box center [929, 567] width 71 height 18
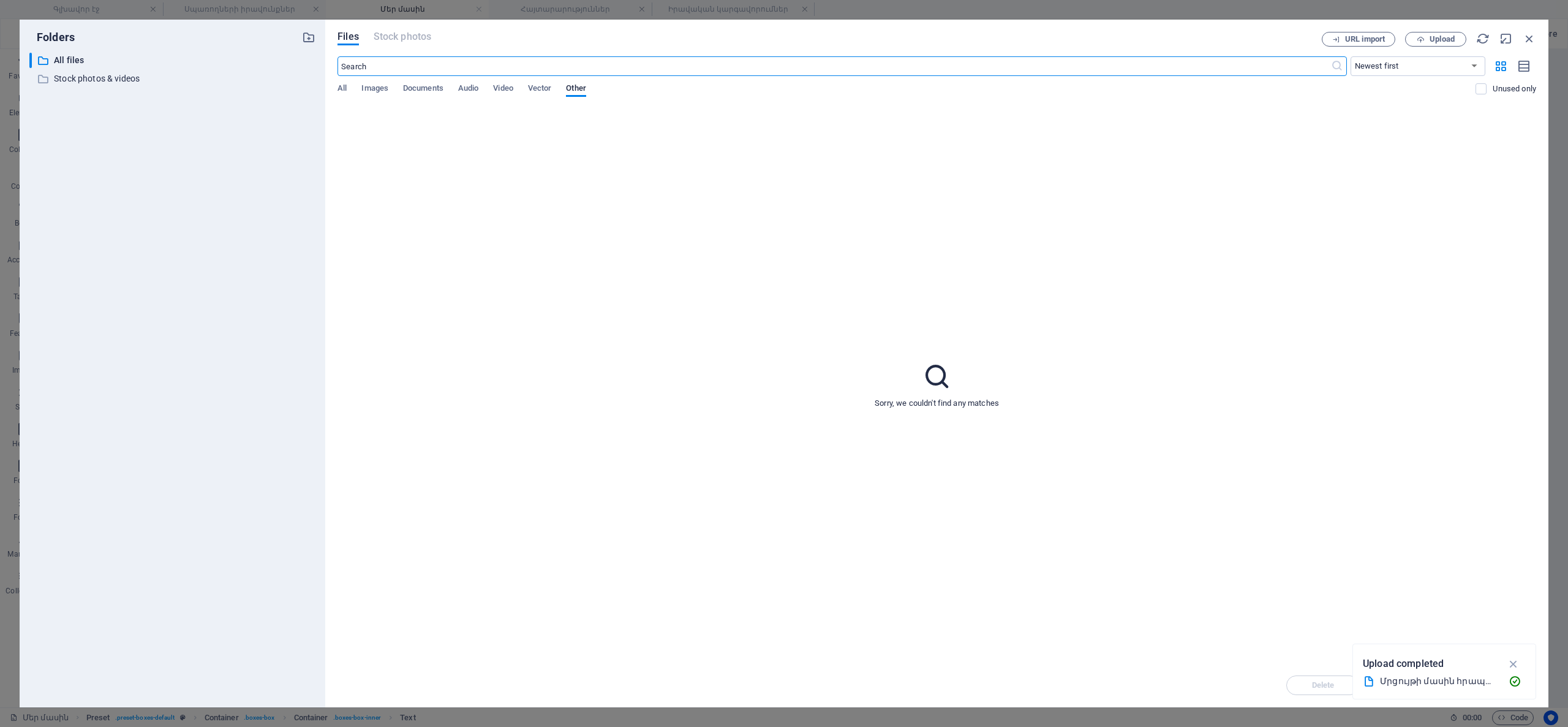
scroll to position [655, 0]
click at [1441, 42] on span "Upload" at bounding box center [1442, 39] width 25 height 7
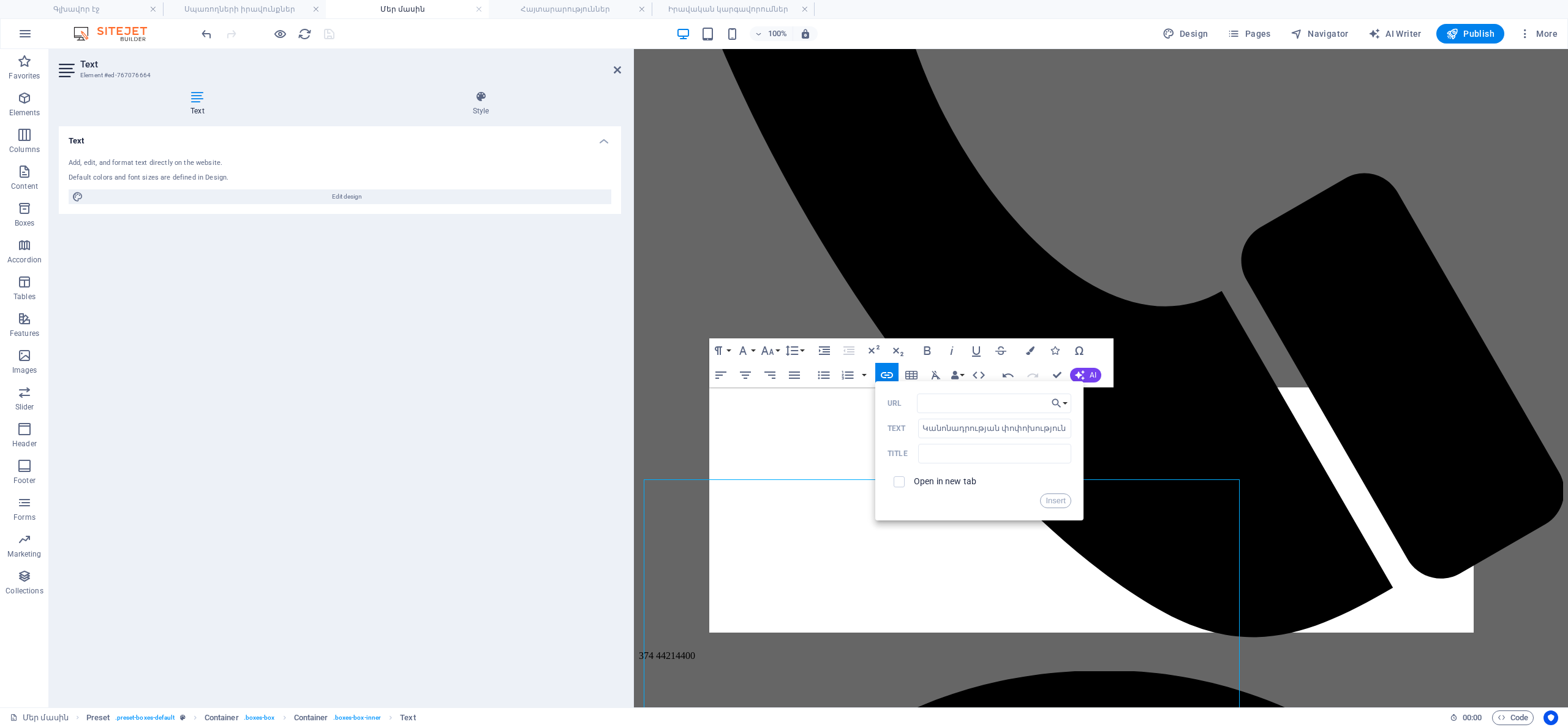
scroll to position [624, 0]
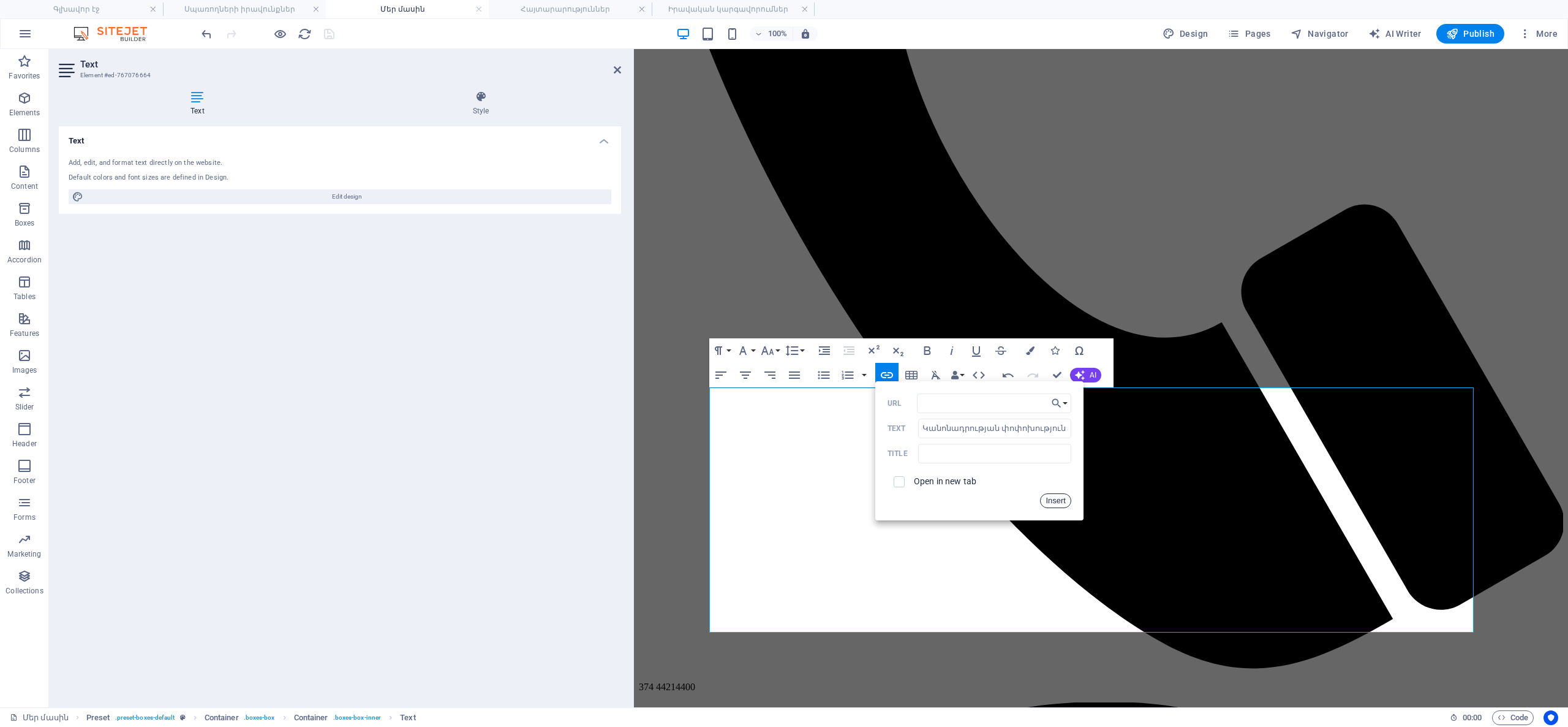
click at [1057, 497] on button "Insert" at bounding box center [1055, 501] width 31 height 15
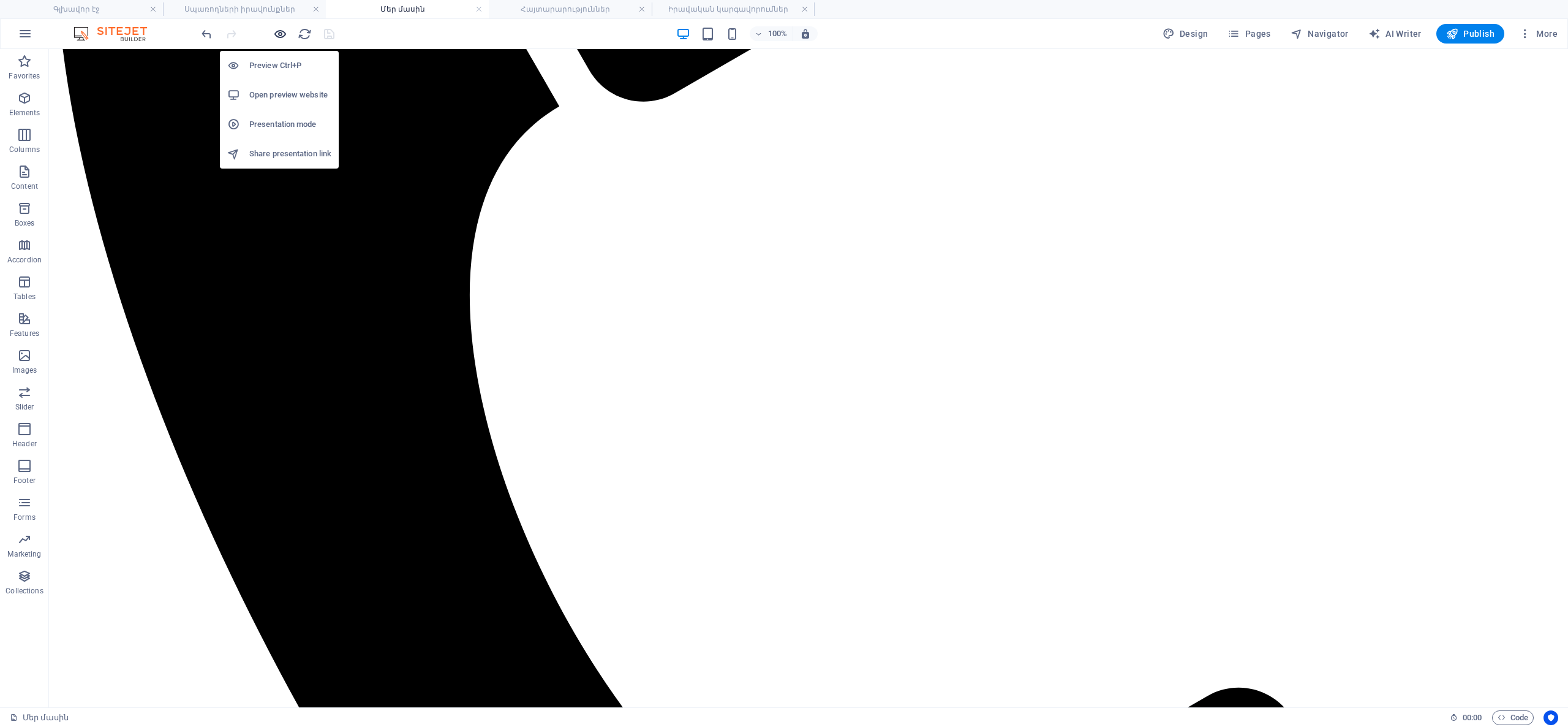
click at [280, 36] on icon "button" at bounding box center [280, 34] width 14 height 14
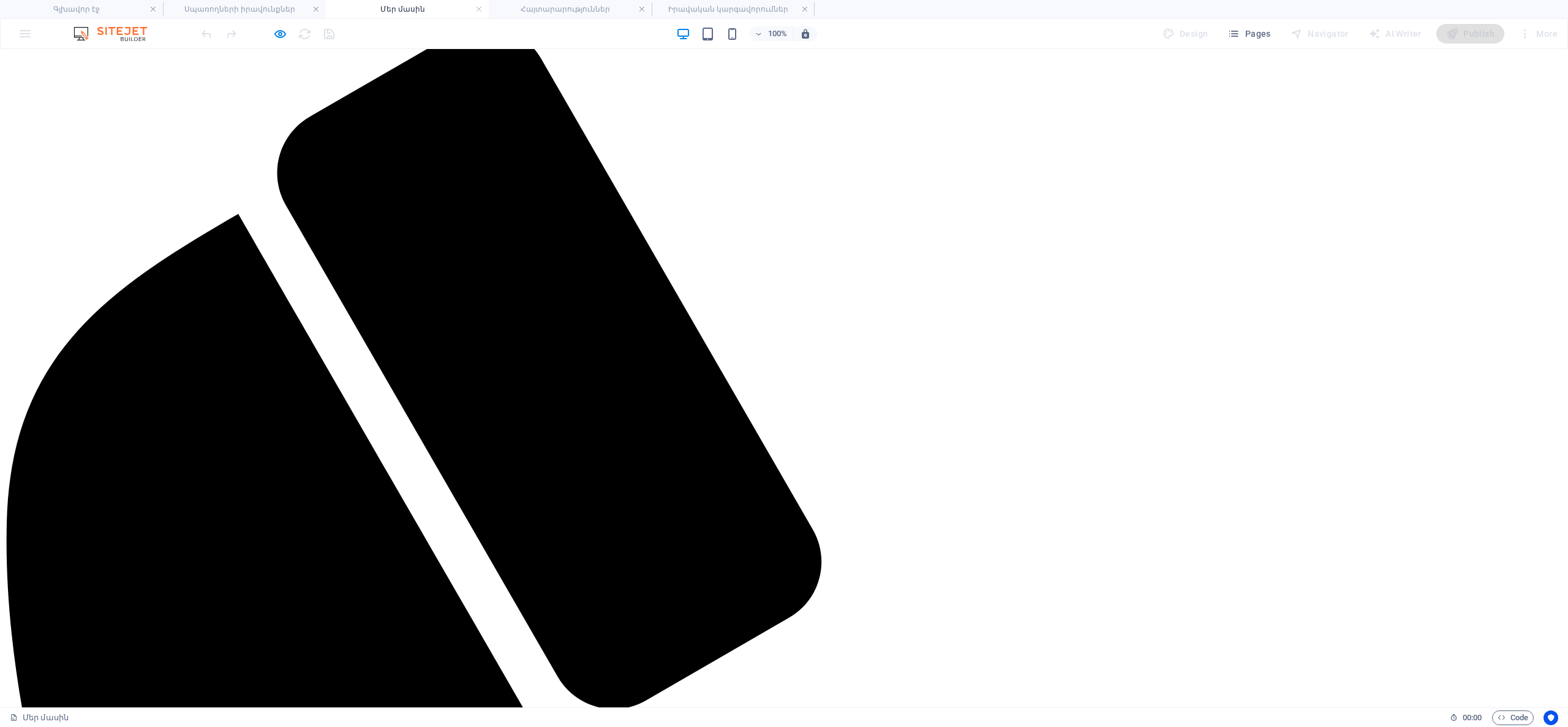
scroll to position [0, 0]
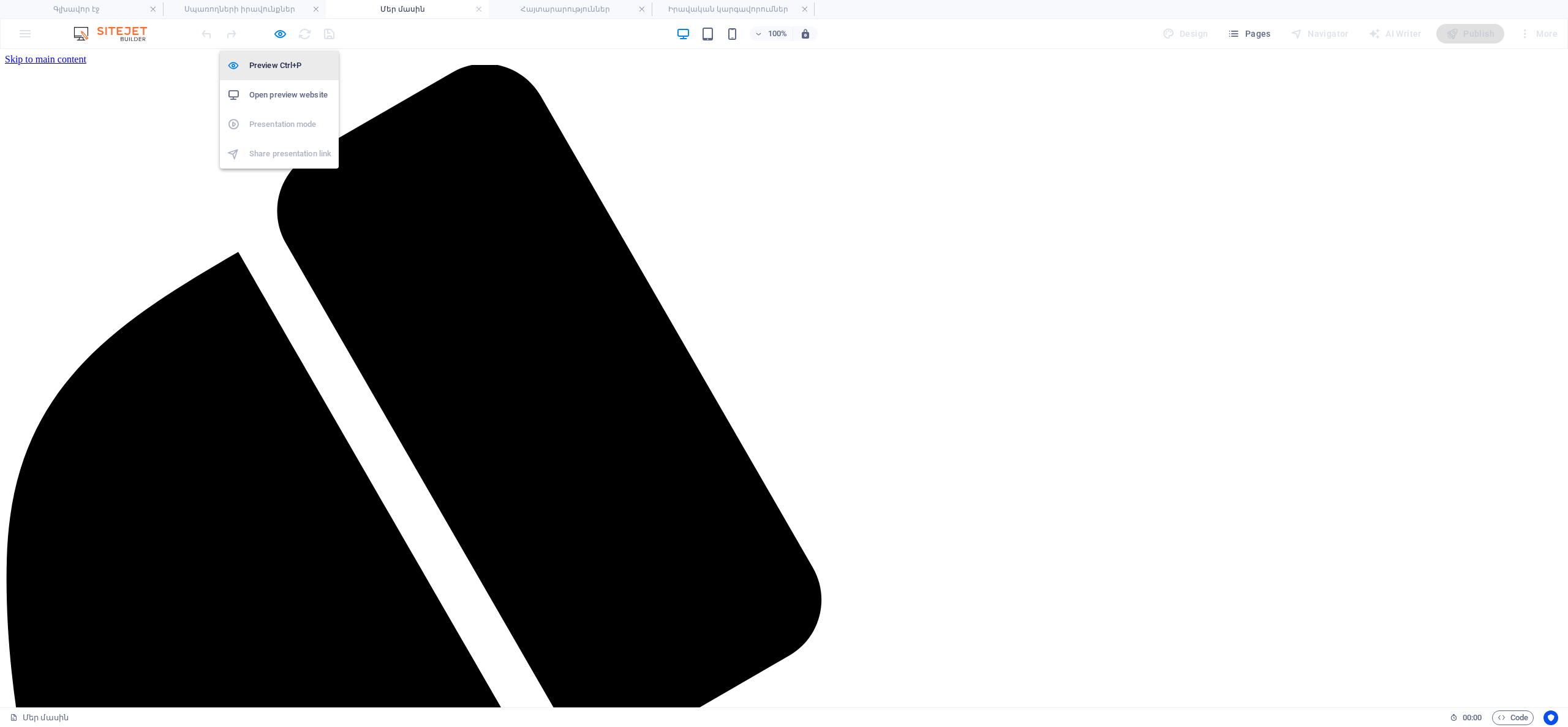
click at [278, 71] on h6 "Preview Ctrl+P" at bounding box center [290, 65] width 82 height 15
